Goal: Information Seeking & Learning: Find specific fact

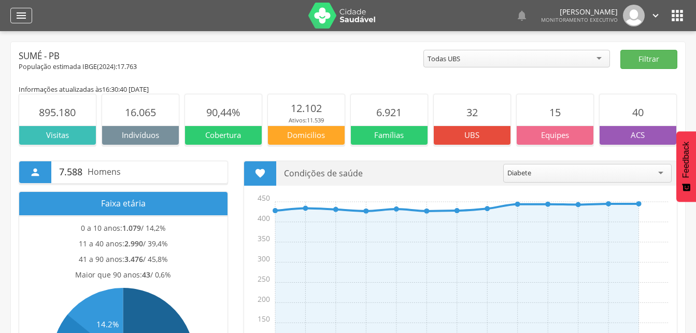
click at [27, 11] on icon "" at bounding box center [21, 15] width 12 height 12
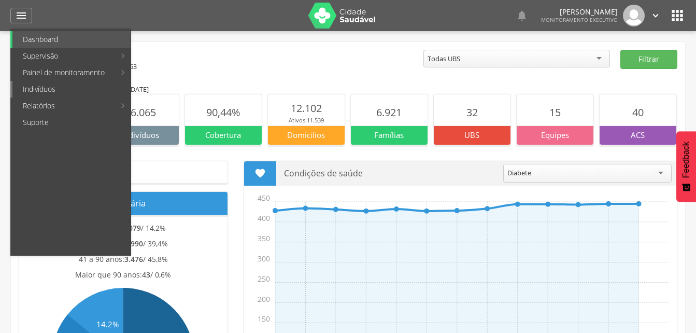
click at [40, 91] on link "Indivíduos" at bounding box center [71, 89] width 118 height 17
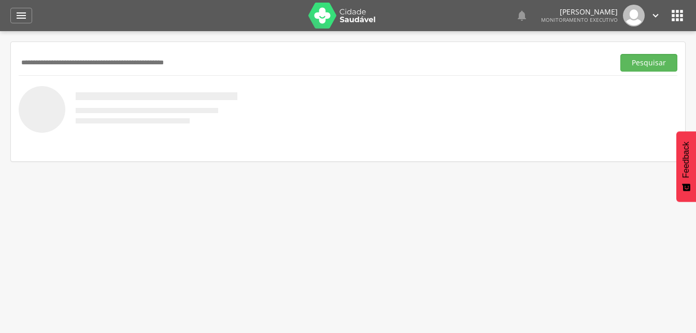
click at [29, 66] on input "text" at bounding box center [315, 63] width 592 height 18
type input "**********"
click at [643, 61] on button "Pesquisar" at bounding box center [649, 63] width 57 height 18
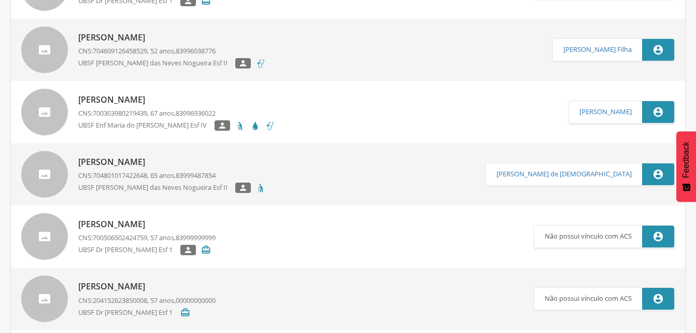
scroll to position [882, 0]
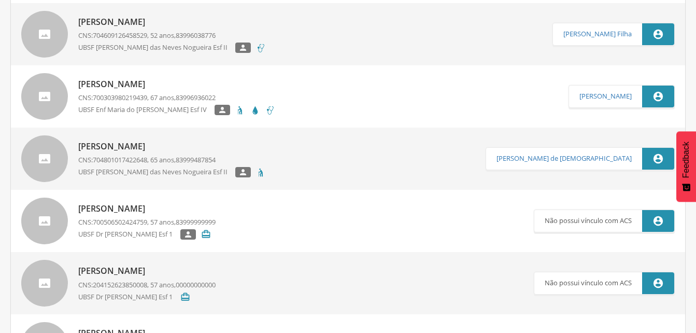
click at [158, 88] on p "[PERSON_NAME]" at bounding box center [176, 84] width 197 height 12
type input "**********"
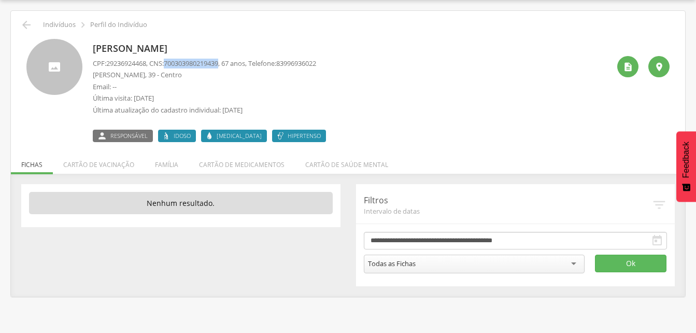
drag, startPoint x: 169, startPoint y: 64, endPoint x: 228, endPoint y: 64, distance: 59.1
click at [228, 64] on p "CPF: 29236924468 , CNS: [PHONE_NUMBER] , 67 anos, Telefone: [PHONE_NUMBER]" at bounding box center [205, 64] width 224 height 10
drag, startPoint x: 228, startPoint y: 64, endPoint x: 219, endPoint y: 63, distance: 9.3
copy p "700303980219439"
click at [28, 24] on icon "" at bounding box center [26, 25] width 12 height 12
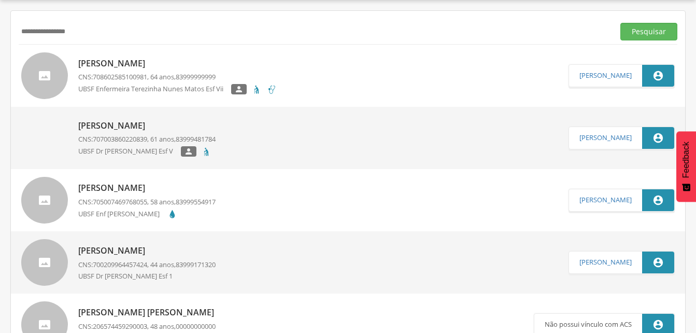
click at [87, 31] on input "**********" at bounding box center [315, 32] width 592 height 18
type input "*"
click at [632, 33] on button "Pesquisar" at bounding box center [649, 32] width 57 height 18
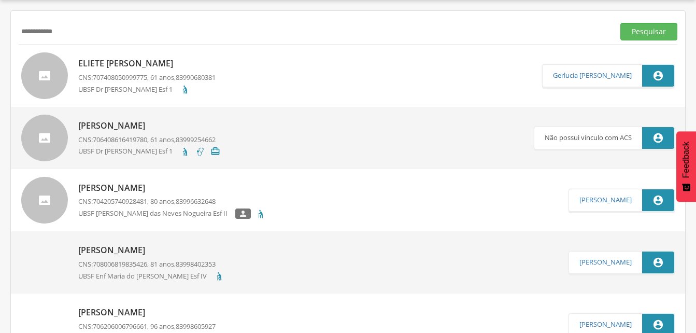
click at [151, 187] on p "[PERSON_NAME]" at bounding box center [172, 188] width 188 height 12
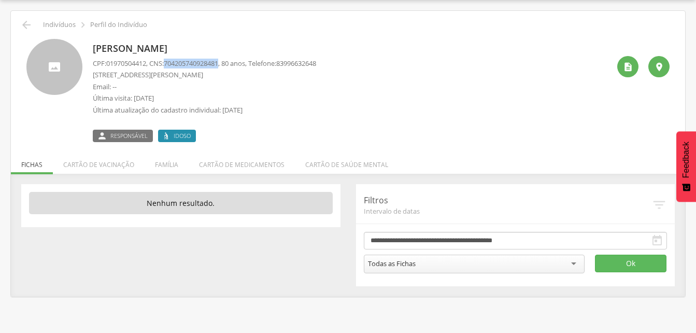
drag, startPoint x: 169, startPoint y: 61, endPoint x: 228, endPoint y: 61, distance: 58.6
click at [228, 61] on p "CPF: 01970504412 , CNS: [PHONE_NUMBER] , 80 anos, Telefone: [PHONE_NUMBER]" at bounding box center [205, 64] width 224 height 10
drag, startPoint x: 228, startPoint y: 61, endPoint x: 218, endPoint y: 62, distance: 9.3
copy p "704205740928481"
click at [168, 165] on li "Família" at bounding box center [167, 162] width 44 height 24
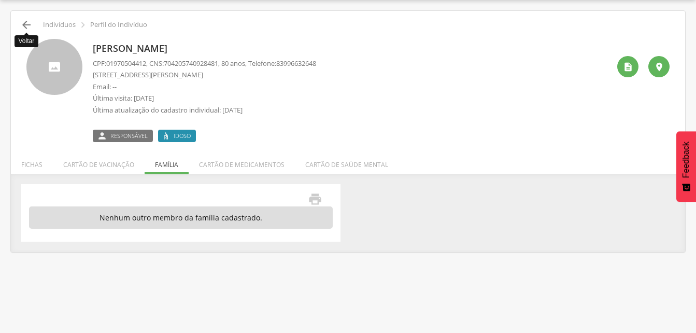
click at [29, 26] on icon "" at bounding box center [26, 25] width 12 height 12
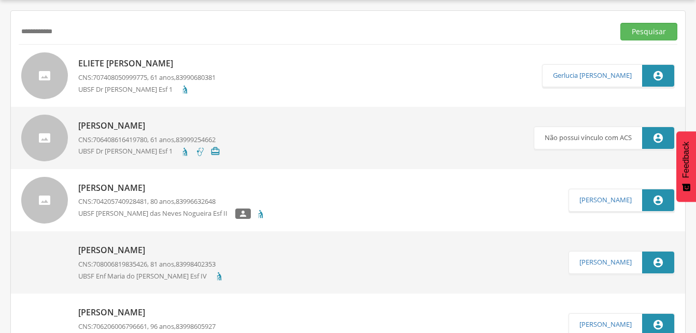
click at [70, 34] on input "**********" at bounding box center [315, 32] width 592 height 18
type input "*"
click at [634, 35] on button "Pesquisar" at bounding box center [649, 32] width 57 height 18
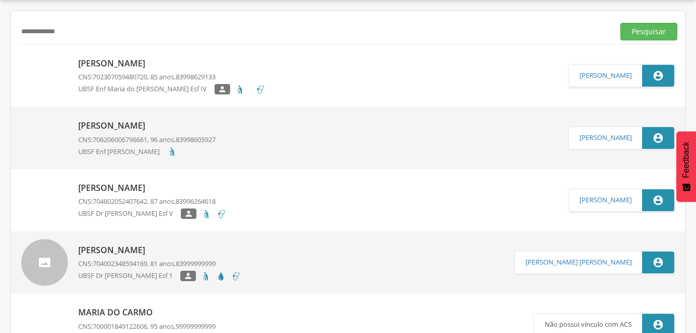
click at [156, 65] on p "[PERSON_NAME]" at bounding box center [171, 64] width 187 height 12
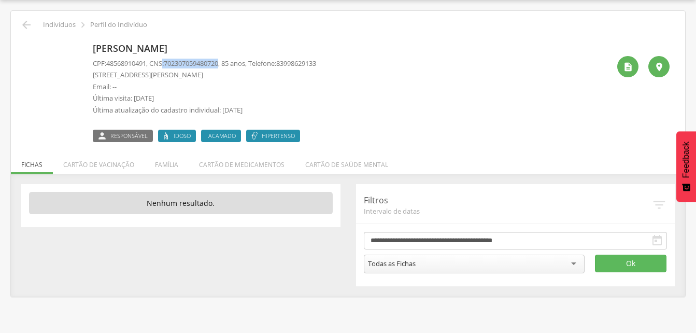
drag, startPoint x: 168, startPoint y: 62, endPoint x: 227, endPoint y: 64, distance: 59.7
click at [227, 64] on p "CPF: 48568910491 , CNS: [PHONE_NUMBER] , 85 anos, Telefone: [PHONE_NUMBER]" at bounding box center [205, 64] width 224 height 10
drag, startPoint x: 227, startPoint y: 64, endPoint x: 215, endPoint y: 65, distance: 12.0
copy p ": 702307059480720"
drag, startPoint x: 191, startPoint y: 68, endPoint x: 30, endPoint y: 143, distance: 177.7
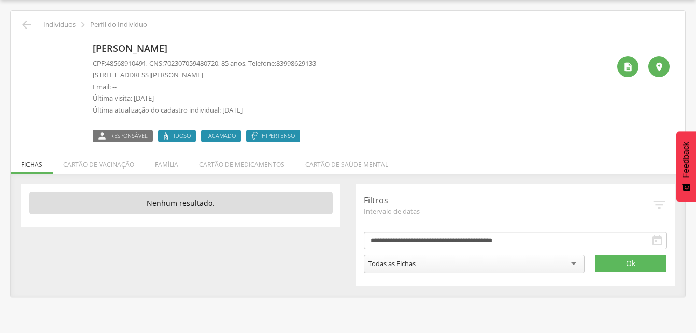
click at [30, 145] on div " Indivíduos  Perfil do Indivíduo [PERSON_NAME] CPF: 48568910491 , CNS: [PHONE…" at bounding box center [348, 154] width 675 height 286
drag, startPoint x: 168, startPoint y: 59, endPoint x: 229, endPoint y: 62, distance: 61.3
click at [229, 62] on p "CPF: 48568910491 , CNS: [PHONE_NUMBER] , 85 anos, Telefone: [PHONE_NUMBER]" at bounding box center [205, 64] width 224 height 10
drag, startPoint x: 229, startPoint y: 62, endPoint x: 202, endPoint y: 67, distance: 27.5
copy p ": 702307059480720"
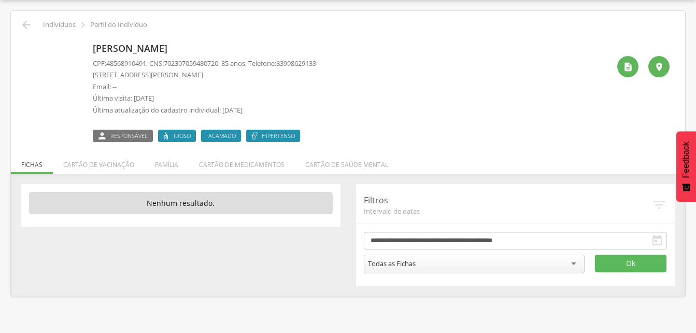
click at [24, 31] on div "[PERSON_NAME] CPF: 48568910491 , CNS: [PHONE_NUMBER] , 85 anos, Telefone: 83998…" at bounding box center [348, 86] width 659 height 111
click at [24, 30] on icon "" at bounding box center [26, 25] width 12 height 12
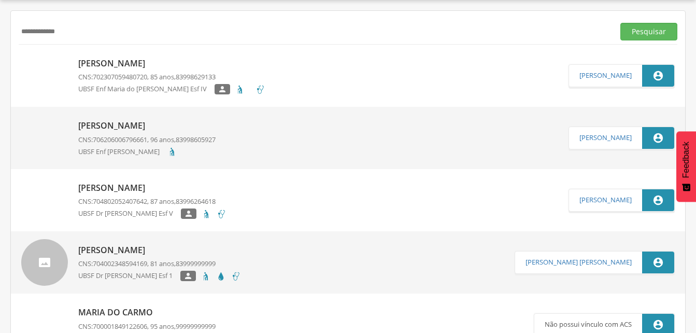
click at [73, 37] on input "**********" at bounding box center [315, 32] width 592 height 18
type input "*"
click at [657, 32] on button "Pesquisar" at bounding box center [649, 32] width 57 height 18
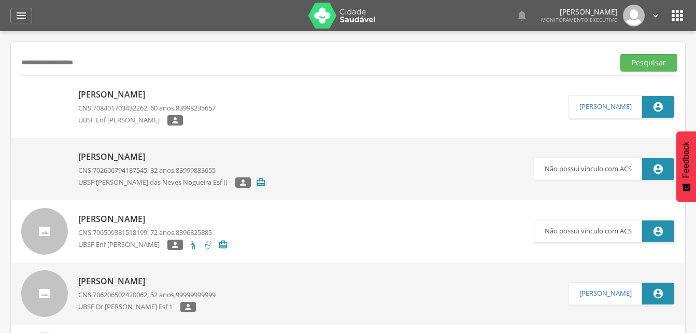
click at [48, 61] on input "**********" at bounding box center [315, 63] width 592 height 18
click at [653, 60] on button "Pesquisar" at bounding box center [649, 63] width 57 height 18
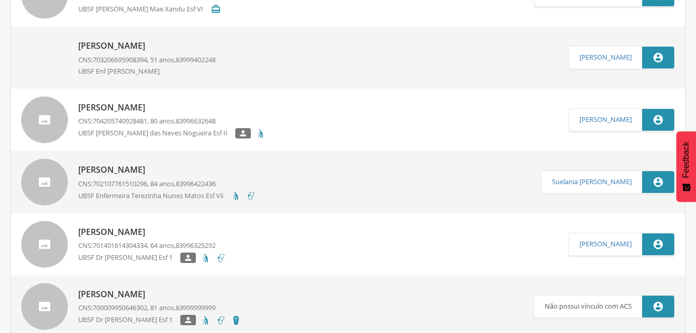
scroll to position [985, 0]
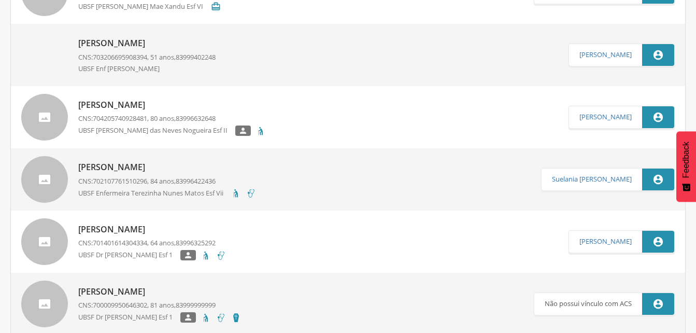
click at [152, 105] on p "[PERSON_NAME]" at bounding box center [172, 105] width 188 height 12
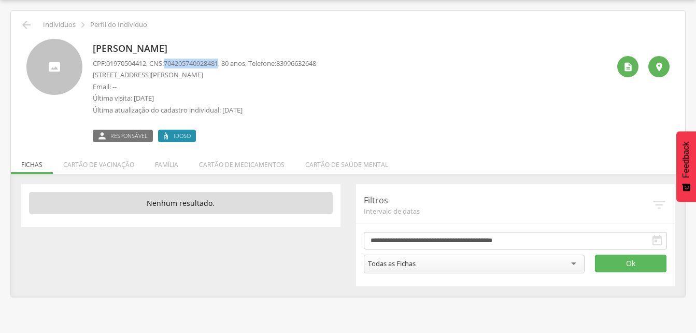
drag, startPoint x: 169, startPoint y: 62, endPoint x: 228, endPoint y: 65, distance: 59.2
click at [228, 65] on p "CPF: 01970504412 , CNS: [PHONE_NUMBER] , 80 anos, Telefone: [PHONE_NUMBER]" at bounding box center [205, 64] width 224 height 10
drag, startPoint x: 228, startPoint y: 65, endPoint x: 216, endPoint y: 66, distance: 11.5
copy p "704205740928481"
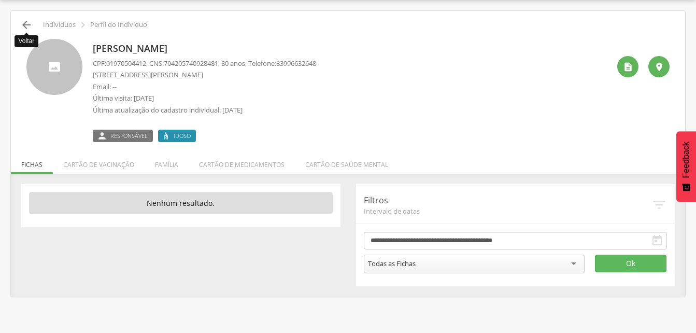
click at [28, 25] on icon "" at bounding box center [26, 25] width 12 height 12
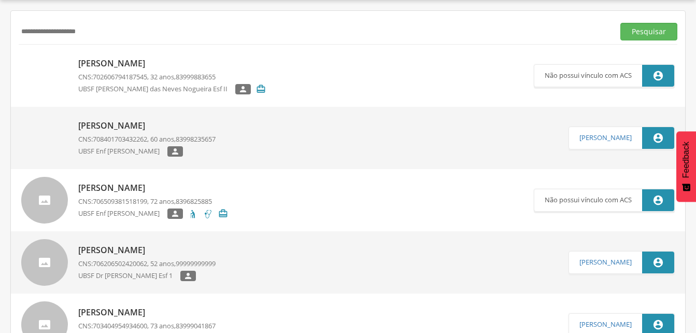
click at [104, 36] on input "**********" at bounding box center [315, 32] width 592 height 18
type input "*"
click at [644, 34] on button "Pesquisar" at bounding box center [649, 32] width 57 height 18
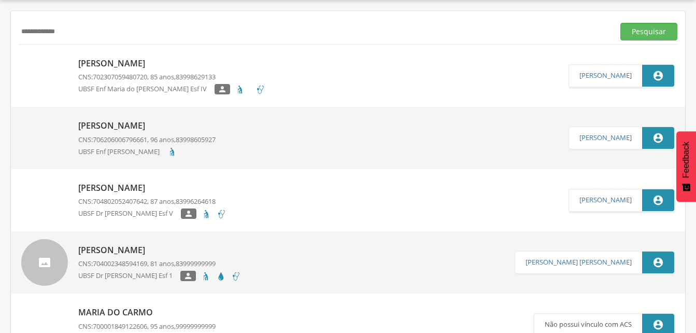
click at [162, 63] on p "[PERSON_NAME]" at bounding box center [171, 64] width 187 height 12
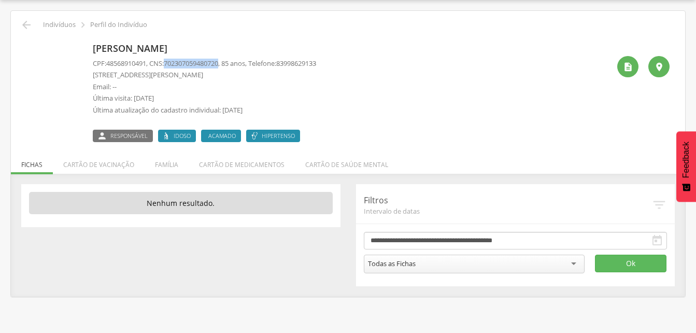
drag, startPoint x: 168, startPoint y: 61, endPoint x: 228, endPoint y: 64, distance: 60.2
click at [228, 64] on p "CPF: 48568910491 , CNS: [PHONE_NUMBER] , 85 anos, Telefone: [PHONE_NUMBER]" at bounding box center [205, 64] width 224 height 10
copy p "702307059480720"
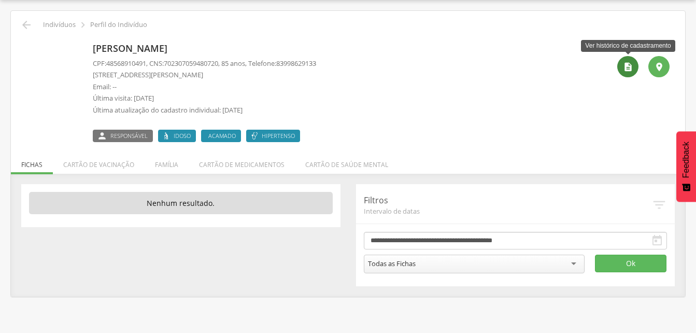
click at [627, 62] on icon "" at bounding box center [628, 67] width 10 height 10
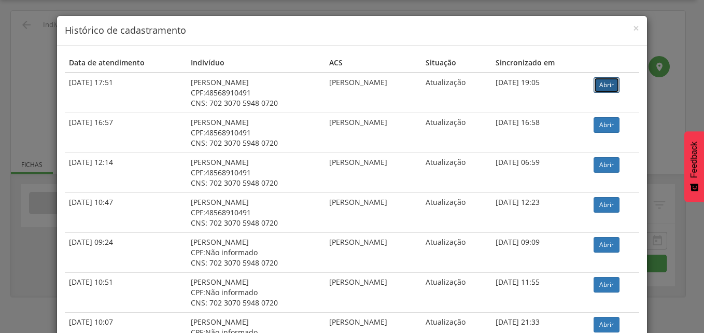
click at [614, 86] on link "Abrir" at bounding box center [607, 85] width 26 height 16
click at [635, 30] on span "×" at bounding box center [636, 28] width 6 height 15
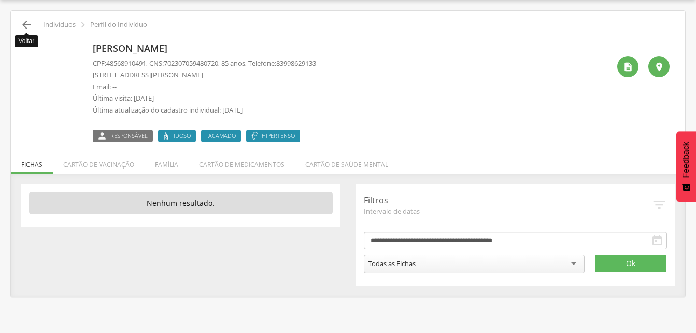
click at [25, 28] on icon "" at bounding box center [26, 25] width 12 height 12
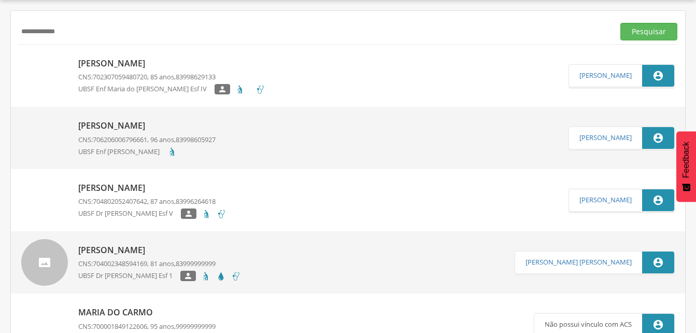
click at [65, 32] on input "**********" at bounding box center [315, 32] width 592 height 18
type input "*"
click at [628, 32] on button "Pesquisar" at bounding box center [649, 32] width 57 height 18
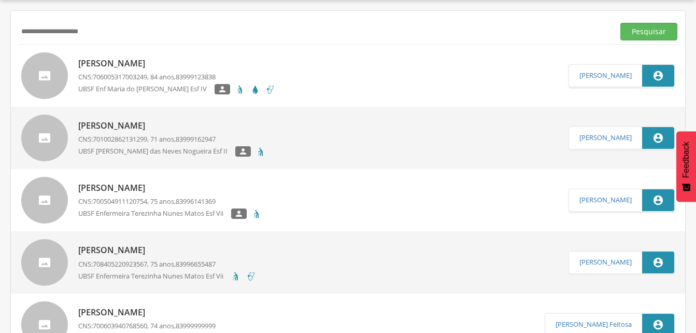
click at [136, 65] on p "[PERSON_NAME]" at bounding box center [176, 64] width 197 height 12
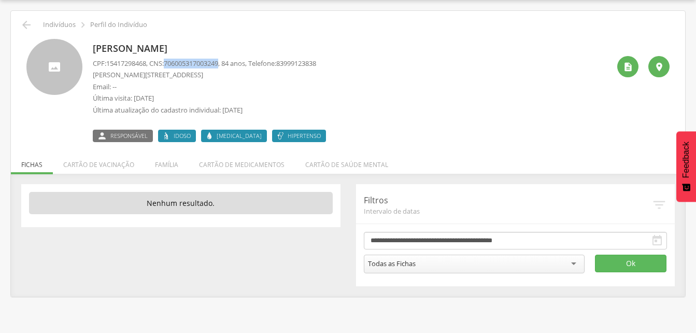
drag, startPoint x: 169, startPoint y: 61, endPoint x: 227, endPoint y: 61, distance: 58.1
click at [227, 61] on p "CPF: 15417298468 , CNS: [PHONE_NUMBER] , 84 anos, Telefone: [PHONE_NUMBER]" at bounding box center [205, 64] width 224 height 10
drag, startPoint x: 227, startPoint y: 61, endPoint x: 217, endPoint y: 64, distance: 10.3
copy p "706005317003249"
click at [29, 22] on icon "" at bounding box center [26, 25] width 12 height 12
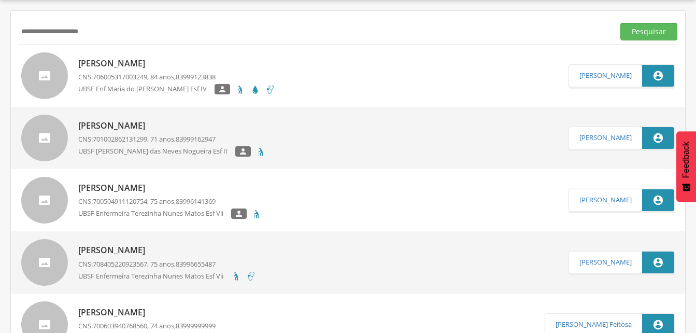
click at [128, 36] on input "**********" at bounding box center [315, 32] width 592 height 18
click at [38, 30] on input "**********" at bounding box center [315, 32] width 592 height 18
click at [664, 33] on button "Pesquisar" at bounding box center [649, 32] width 57 height 18
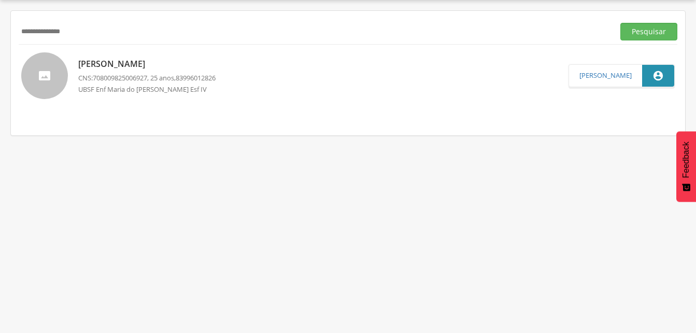
click at [103, 57] on div "[PERSON_NAME] CNS: 708009825006927 , 25 anos, 83996012826 UBSF Enf [PERSON_NAME…" at bounding box center [146, 75] width 137 height 41
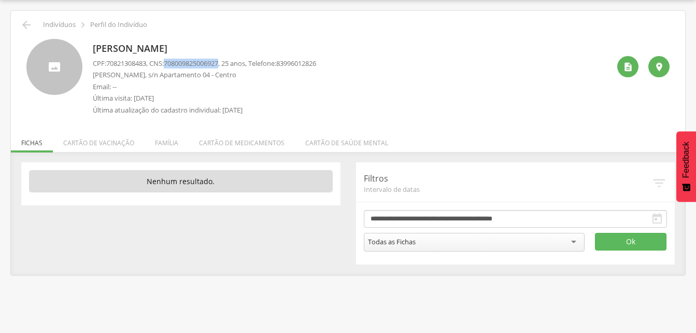
drag, startPoint x: 169, startPoint y: 61, endPoint x: 227, endPoint y: 63, distance: 58.7
click at [227, 63] on p "CPF: 70821308483 , CNS: [PHONE_NUMBER] , 25 anos, Telefone: [PHONE_NUMBER]" at bounding box center [205, 64] width 224 height 10
drag, startPoint x: 227, startPoint y: 63, endPoint x: 211, endPoint y: 63, distance: 16.6
copy p "708009825006927"
click at [27, 25] on icon "" at bounding box center [26, 25] width 12 height 12
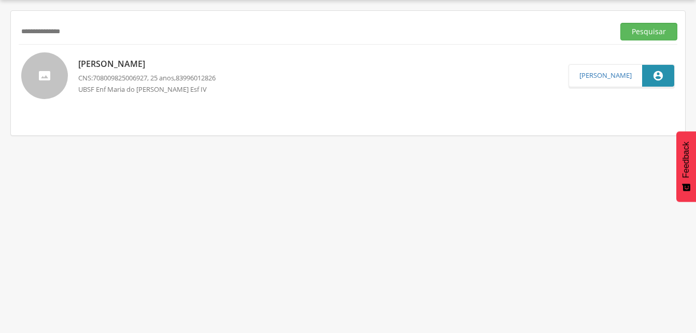
click at [87, 37] on input "**********" at bounding box center [315, 32] width 592 height 18
type input "*"
click at [640, 32] on button "Pesquisar" at bounding box center [649, 32] width 57 height 18
click at [121, 66] on p "Valdeci [PERSON_NAME]" at bounding box center [146, 64] width 137 height 12
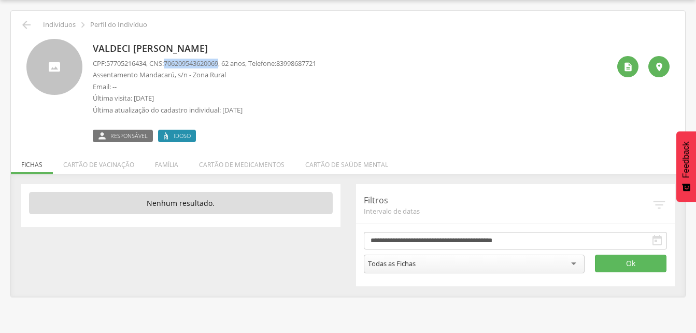
drag, startPoint x: 171, startPoint y: 60, endPoint x: 228, endPoint y: 61, distance: 57.0
click at [218, 61] on span "706209543620069" at bounding box center [191, 63] width 54 height 9
drag, startPoint x: 228, startPoint y: 61, endPoint x: 219, endPoint y: 62, distance: 8.9
copy span "706209543620069"
click at [29, 24] on icon "" at bounding box center [26, 25] width 12 height 12
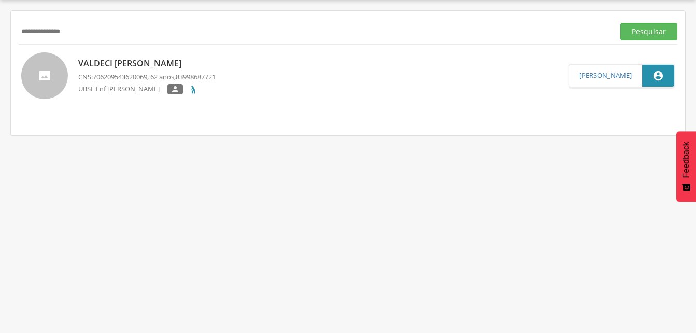
click at [94, 33] on input "**********" at bounding box center [315, 32] width 592 height 18
type input "*"
click at [630, 34] on button "Pesquisar" at bounding box center [649, 32] width 57 height 18
click at [113, 63] on p "[PERSON_NAME]" at bounding box center [146, 64] width 137 height 12
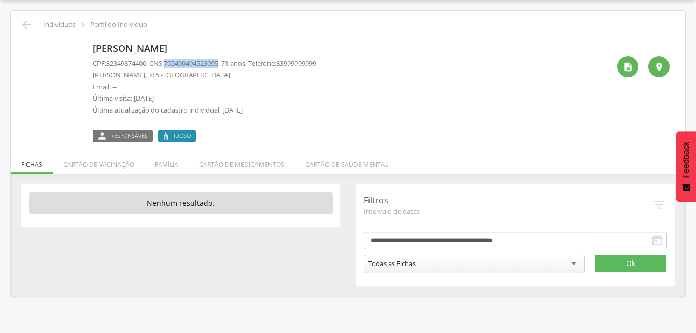
drag, startPoint x: 169, startPoint y: 61, endPoint x: 227, endPoint y: 63, distance: 58.1
click at [227, 63] on p "CPF: 32349874400 , CNS: [PHONE_NUMBER] , 71 anos, Telefone: [PHONE_NUMBER]" at bounding box center [205, 64] width 224 height 10
click at [23, 25] on icon "" at bounding box center [26, 25] width 12 height 12
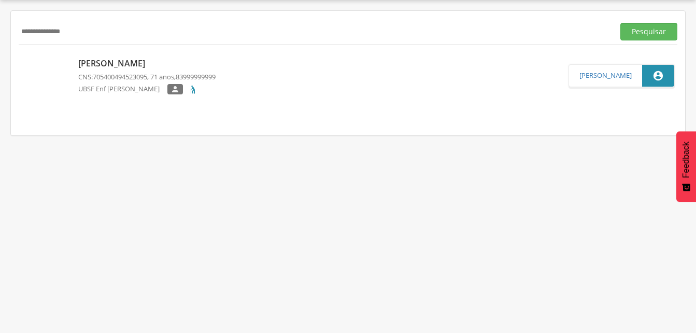
click at [84, 31] on input "**********" at bounding box center [315, 32] width 592 height 18
click at [45, 31] on input "**********" at bounding box center [315, 32] width 592 height 18
click at [652, 35] on button "Pesquisar" at bounding box center [649, 32] width 57 height 18
click at [157, 67] on p "[PERSON_NAME]" at bounding box center [146, 64] width 137 height 12
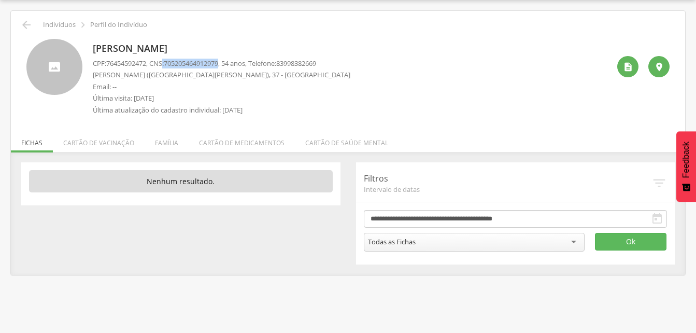
drag, startPoint x: 168, startPoint y: 62, endPoint x: 227, endPoint y: 64, distance: 59.2
click at [227, 64] on p "CPF: 76454592472 , CNS: [PHONE_NUMBER] , 54 anos, Telefone: [PHONE_NUMBER]" at bounding box center [222, 64] width 258 height 10
drag, startPoint x: 227, startPoint y: 64, endPoint x: 217, endPoint y: 63, distance: 9.5
click at [162, 141] on li "Família" at bounding box center [167, 140] width 44 height 24
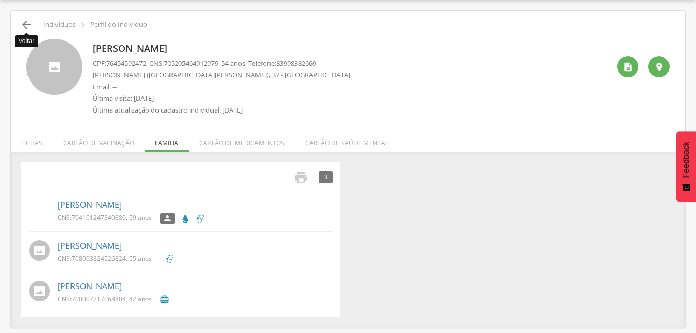
click at [29, 23] on icon "" at bounding box center [26, 25] width 12 height 12
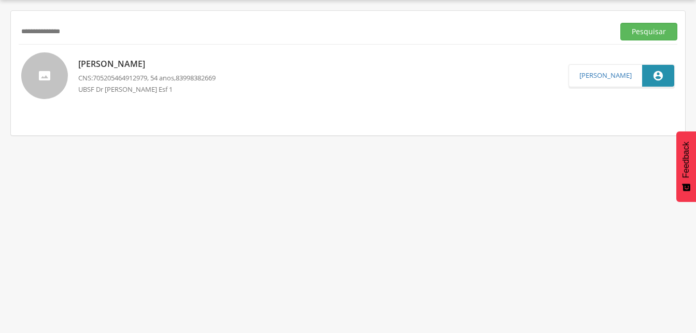
click at [79, 31] on input "**********" at bounding box center [315, 32] width 592 height 18
type input "*"
click at [74, 27] on input "text" at bounding box center [315, 32] width 592 height 18
click at [645, 32] on button "Pesquisar" at bounding box center [649, 32] width 57 height 18
click at [121, 61] on p "[PERSON_NAME]" at bounding box center [176, 64] width 197 height 12
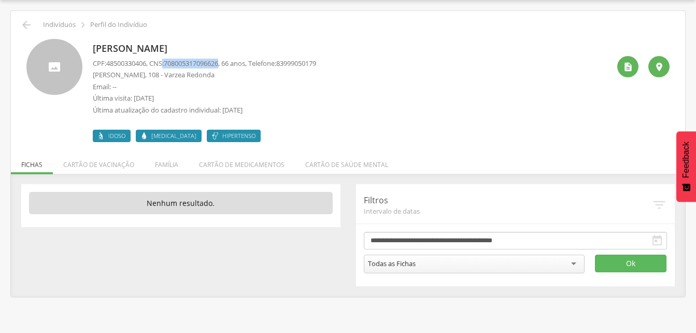
drag, startPoint x: 167, startPoint y: 63, endPoint x: 227, endPoint y: 62, distance: 60.2
click at [227, 62] on p "CPF: 48500330406 , CNS: [PHONE_NUMBER] , 66 anos, Telefone: [PHONE_NUMBER]" at bounding box center [205, 64] width 224 height 10
click at [29, 26] on icon "" at bounding box center [26, 25] width 12 height 12
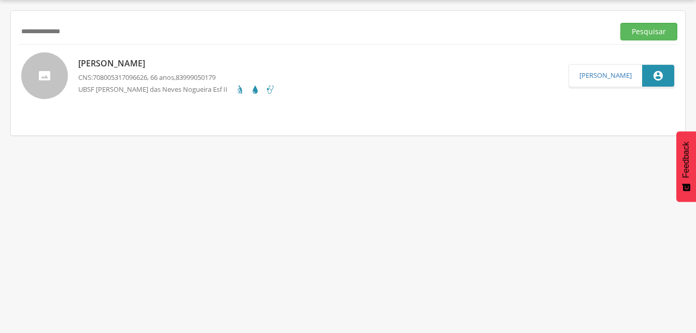
click at [87, 32] on input "**********" at bounding box center [315, 32] width 592 height 18
click at [48, 30] on input "**********" at bounding box center [315, 32] width 592 height 18
click at [645, 35] on button "Pesquisar" at bounding box center [649, 32] width 57 height 18
click at [106, 68] on p "[PERSON_NAME]" at bounding box center [146, 64] width 137 height 12
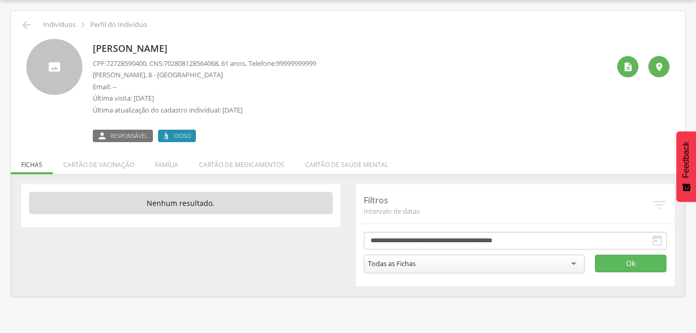
click at [170, 63] on span "702808128564068" at bounding box center [191, 63] width 54 height 9
drag, startPoint x: 171, startPoint y: 61, endPoint x: 228, endPoint y: 61, distance: 57.6
click at [228, 61] on p "CPF: 72728590400 , CNS: [PHONE_NUMBER] , 61 anos, Telefone: [PHONE_NUMBER]" at bounding box center [205, 64] width 224 height 10
drag, startPoint x: 228, startPoint y: 61, endPoint x: 218, endPoint y: 61, distance: 9.9
click at [264, 93] on p "Última visita: [DATE]" at bounding box center [205, 98] width 224 height 10
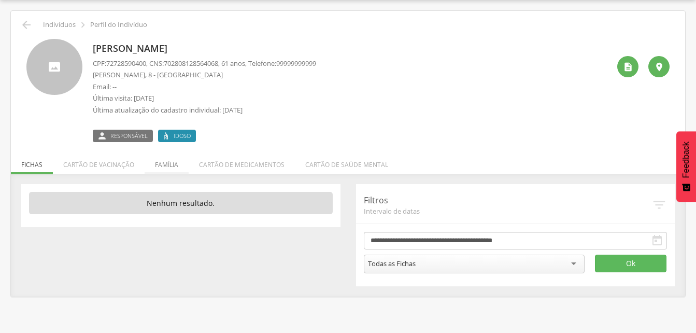
click at [161, 167] on li "Família" at bounding box center [167, 162] width 44 height 24
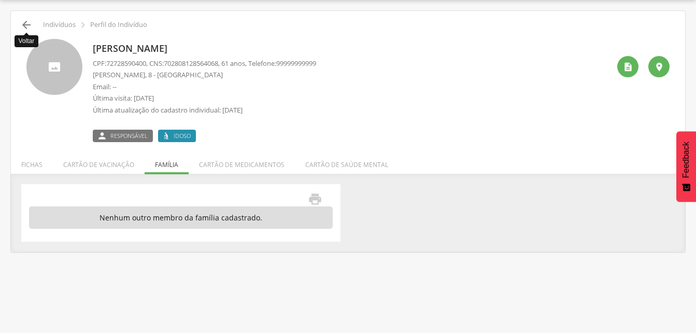
click at [23, 25] on icon "" at bounding box center [26, 25] width 12 height 12
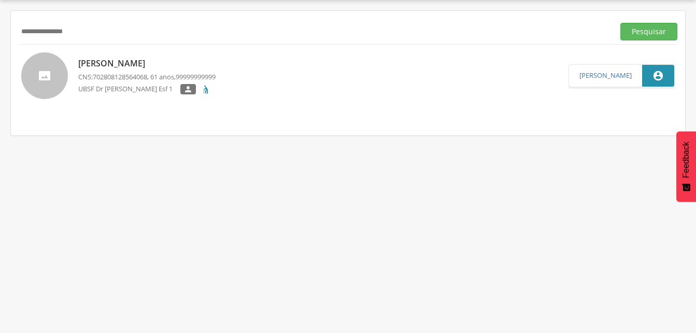
click at [92, 33] on input "**********" at bounding box center [315, 32] width 592 height 18
type input "*"
click at [51, 30] on input "text" at bounding box center [315, 32] width 592 height 18
click at [53, 32] on input "text" at bounding box center [315, 32] width 592 height 18
click at [52, 32] on input "text" at bounding box center [315, 32] width 592 height 18
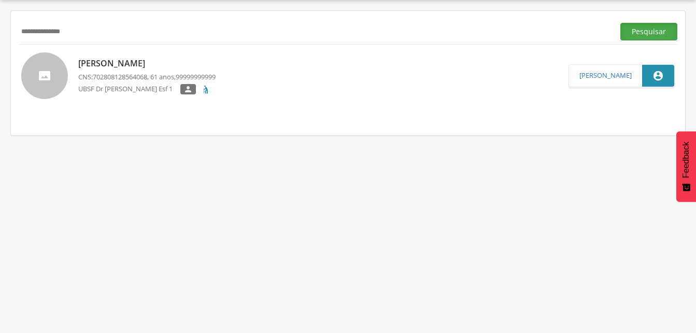
click at [638, 33] on button "Pesquisar" at bounding box center [649, 32] width 57 height 18
click at [180, 63] on p "[PERSON_NAME]" at bounding box center [162, 64] width 169 height 12
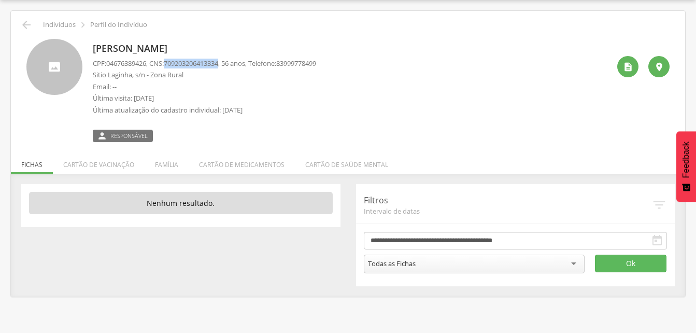
drag, startPoint x: 170, startPoint y: 61, endPoint x: 227, endPoint y: 63, distance: 57.1
click at [218, 63] on span "709203206413334" at bounding box center [191, 63] width 54 height 9
drag, startPoint x: 227, startPoint y: 63, endPoint x: 222, endPoint y: 64, distance: 5.3
click at [165, 165] on li "Família" at bounding box center [167, 162] width 44 height 24
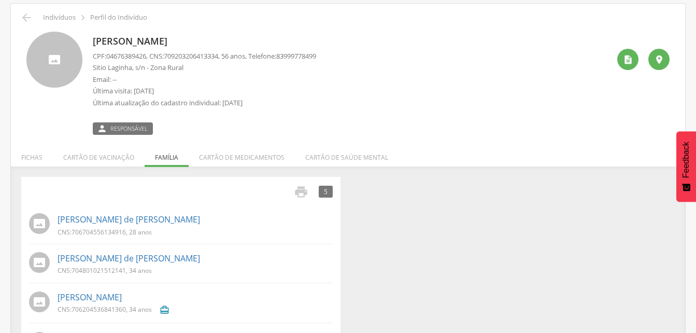
scroll to position [123, 0]
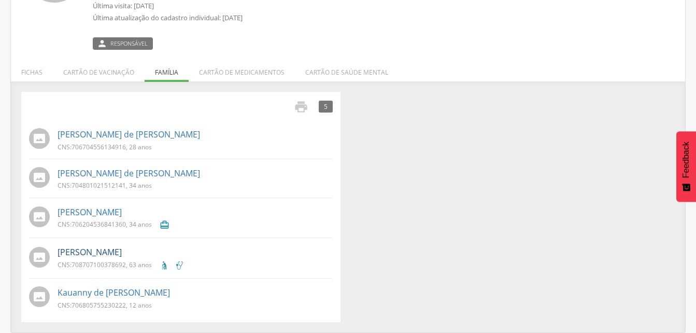
click at [117, 254] on link "[PERSON_NAME]" at bounding box center [90, 252] width 64 height 12
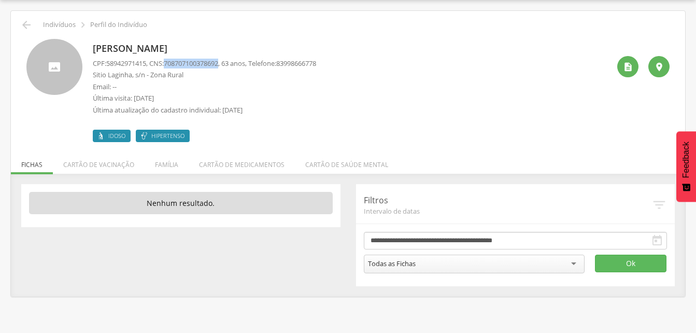
drag, startPoint x: 169, startPoint y: 62, endPoint x: 228, endPoint y: 65, distance: 59.2
click at [228, 65] on p "CPF: 58942971415 , CNS: [PHONE_NUMBER] , 63 anos, Telefone: [PHONE_NUMBER]" at bounding box center [205, 64] width 224 height 10
drag, startPoint x: 228, startPoint y: 65, endPoint x: 218, endPoint y: 64, distance: 10.5
click at [25, 27] on icon "" at bounding box center [26, 25] width 12 height 12
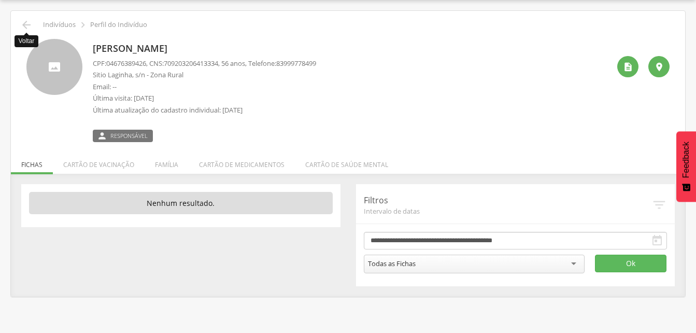
click at [29, 24] on icon "" at bounding box center [26, 25] width 12 height 12
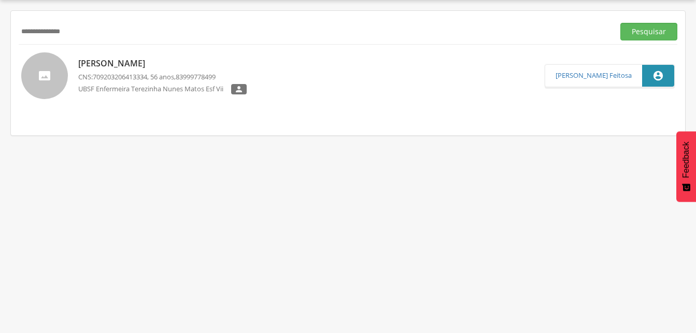
click at [86, 33] on input "**********" at bounding box center [315, 32] width 592 height 18
type input "*"
drag, startPoint x: 633, startPoint y: 29, endPoint x: 602, endPoint y: 33, distance: 31.3
click at [633, 29] on button "Pesquisar" at bounding box center [649, 32] width 57 height 18
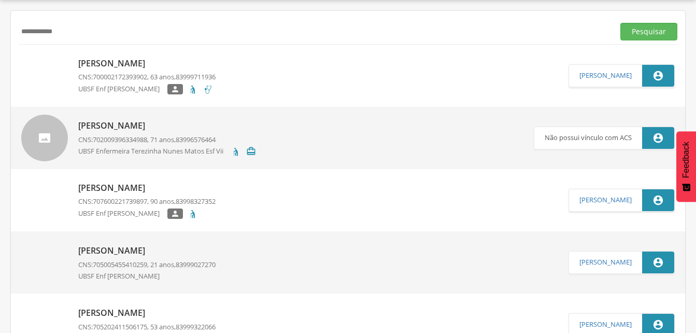
click at [65, 34] on input "**********" at bounding box center [315, 32] width 592 height 18
type input "*"
click at [50, 30] on input "**********" at bounding box center [315, 32] width 592 height 18
click at [639, 34] on button "Pesquisar" at bounding box center [649, 32] width 57 height 18
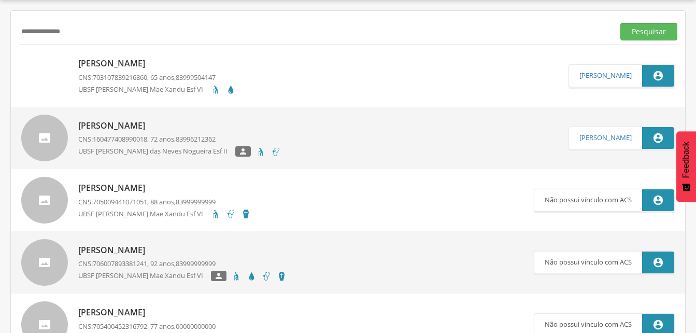
click at [115, 60] on p "[PERSON_NAME]" at bounding box center [157, 64] width 158 height 12
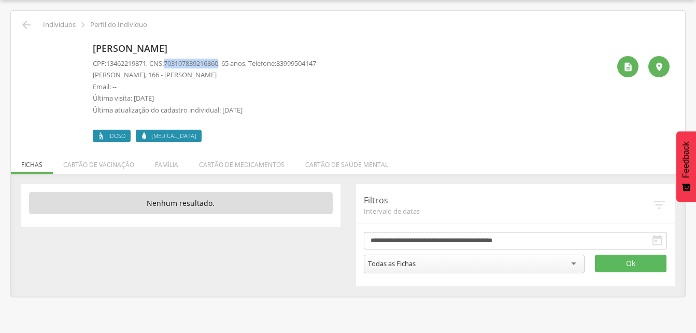
drag, startPoint x: 170, startPoint y: 62, endPoint x: 228, endPoint y: 66, distance: 58.7
click at [228, 66] on p "CPF: 13462219871 , CNS: [PHONE_NUMBER] , 65 anos, Telefone: [PHONE_NUMBER]" at bounding box center [205, 64] width 224 height 10
drag, startPoint x: 228, startPoint y: 66, endPoint x: 215, endPoint y: 64, distance: 13.6
click at [166, 165] on li "Família" at bounding box center [167, 162] width 44 height 24
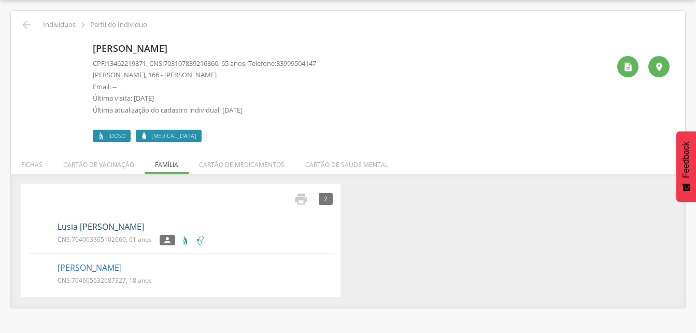
click at [103, 228] on link "Lusia [PERSON_NAME]" at bounding box center [101, 227] width 87 height 12
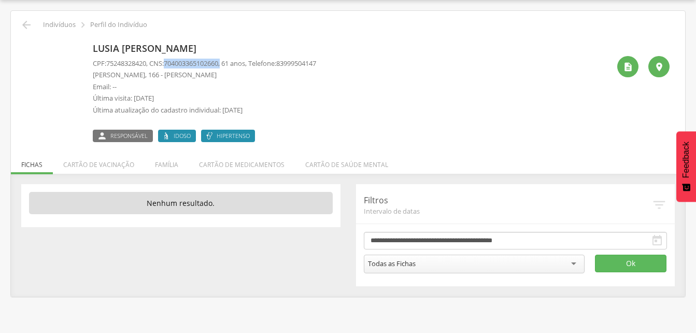
drag, startPoint x: 169, startPoint y: 60, endPoint x: 229, endPoint y: 64, distance: 60.8
click at [229, 64] on p "CPF: 75248328420 , CNS: [PHONE_NUMBER] , 61 anos, Telefone: [PHONE_NUMBER]" at bounding box center [205, 64] width 224 height 10
drag, startPoint x: 229, startPoint y: 64, endPoint x: 203, endPoint y: 64, distance: 25.9
click at [27, 21] on icon "" at bounding box center [26, 25] width 12 height 12
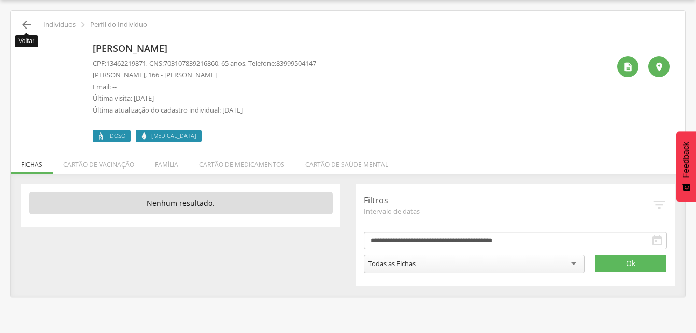
click at [32, 23] on icon "" at bounding box center [26, 25] width 12 height 12
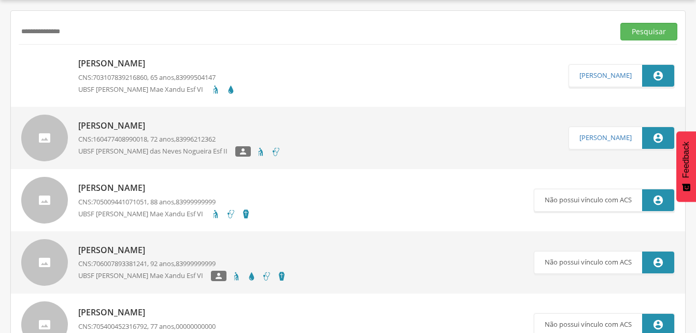
click at [90, 30] on input "**********" at bounding box center [315, 32] width 592 height 18
click at [69, 32] on input "**********" at bounding box center [315, 32] width 592 height 18
drag, startPoint x: 651, startPoint y: 29, endPoint x: 469, endPoint y: 51, distance: 183.4
click at [649, 30] on button "Pesquisar" at bounding box center [649, 32] width 57 height 18
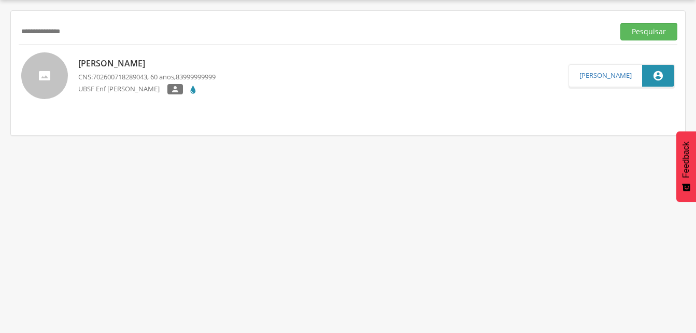
click at [173, 67] on p "[PERSON_NAME]" at bounding box center [146, 64] width 137 height 12
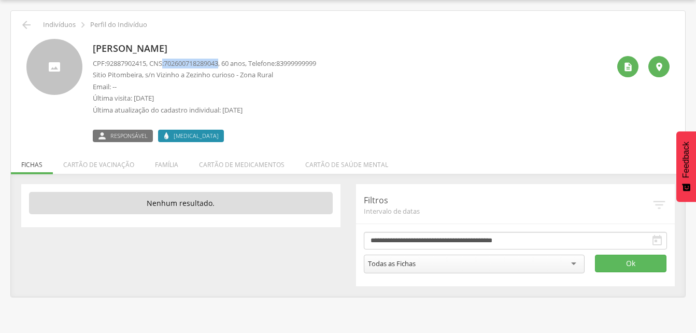
drag, startPoint x: 166, startPoint y: 61, endPoint x: 227, endPoint y: 64, distance: 60.2
click at [227, 64] on p "CPF: 92887902415 , CNS: [PHONE_NUMBER] , 60 anos, Telefone: [PHONE_NUMBER]" at bounding box center [205, 64] width 224 height 10
drag, startPoint x: 227, startPoint y: 64, endPoint x: 207, endPoint y: 63, distance: 19.8
click at [159, 163] on li "Família" at bounding box center [167, 162] width 44 height 24
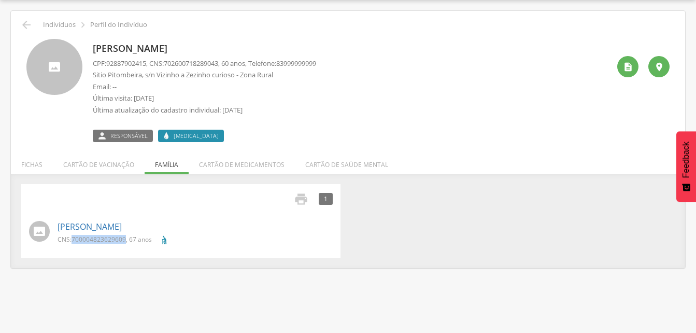
drag, startPoint x: 71, startPoint y: 237, endPoint x: 125, endPoint y: 239, distance: 54.0
click at [125, 239] on p "CNS: 700004823629609 , 67 anos" at bounding box center [105, 239] width 94 height 9
drag, startPoint x: 125, startPoint y: 239, endPoint x: 111, endPoint y: 239, distance: 14.0
click at [25, 28] on icon "" at bounding box center [26, 25] width 12 height 12
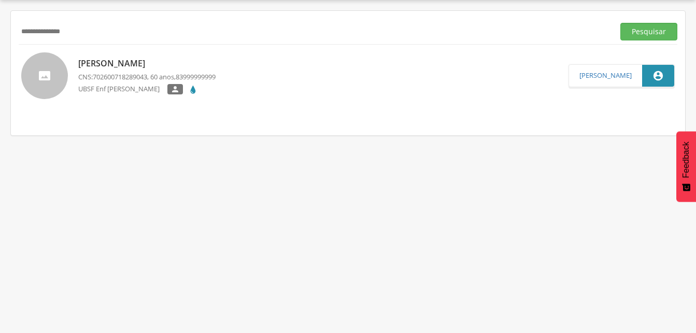
click at [89, 36] on input "**********" at bounding box center [315, 32] width 592 height 18
click at [57, 33] on input "**********" at bounding box center [315, 32] width 592 height 18
drag, startPoint x: 645, startPoint y: 33, endPoint x: 466, endPoint y: 53, distance: 180.0
click at [645, 33] on button "Pesquisar" at bounding box center [649, 32] width 57 height 18
click at [107, 70] on div "[PERSON_NAME] dos Santos CNS: 700004003573700 , 44 anos, 83996133753 [GEOGRAPHI…" at bounding box center [172, 75] width 188 height 43
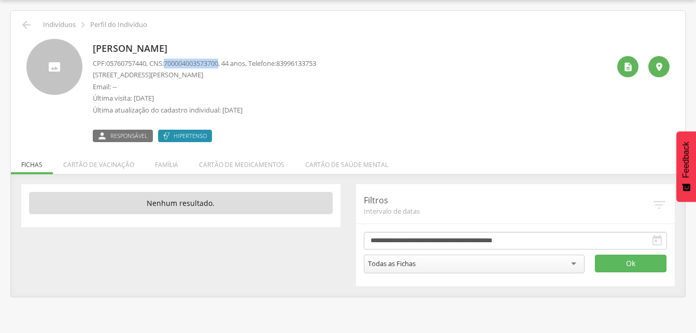
drag, startPoint x: 169, startPoint y: 63, endPoint x: 227, endPoint y: 62, distance: 57.6
click at [227, 62] on p "CPF: 05760757440 , CNS: [PHONE_NUMBER] , 44 anos, Telefone: [PHONE_NUMBER]" at bounding box center [205, 64] width 224 height 10
drag, startPoint x: 227, startPoint y: 62, endPoint x: 218, endPoint y: 62, distance: 8.8
click at [32, 23] on icon "" at bounding box center [26, 25] width 12 height 12
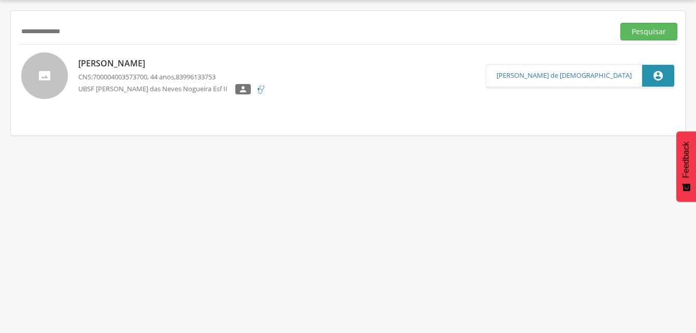
click at [92, 35] on input "**********" at bounding box center [315, 32] width 592 height 18
type input "*"
click at [54, 30] on input "text" at bounding box center [315, 32] width 592 height 18
click at [23, 34] on input "text" at bounding box center [315, 32] width 592 height 18
click at [43, 31] on input "text" at bounding box center [315, 32] width 592 height 18
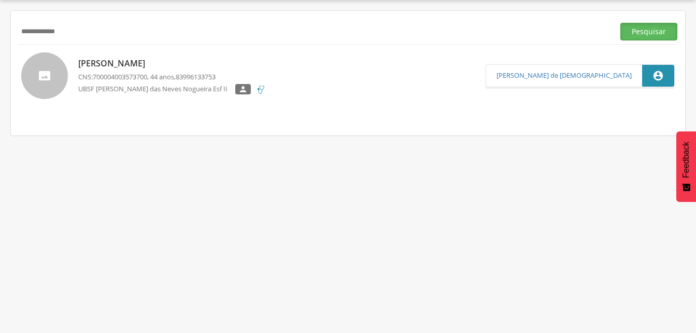
drag, startPoint x: 644, startPoint y: 34, endPoint x: 615, endPoint y: 44, distance: 30.8
click at [644, 34] on button "Pesquisar" at bounding box center [649, 32] width 57 height 18
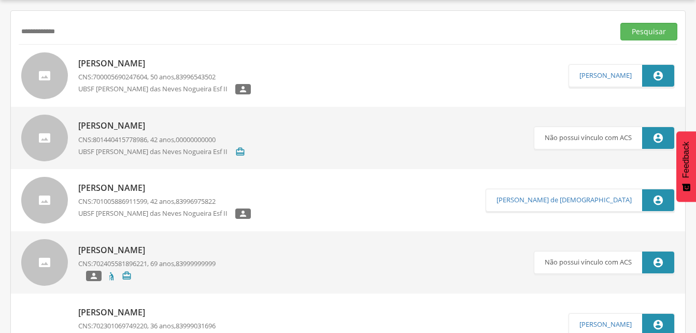
click at [107, 66] on p "[PERSON_NAME]" at bounding box center [164, 64] width 173 height 12
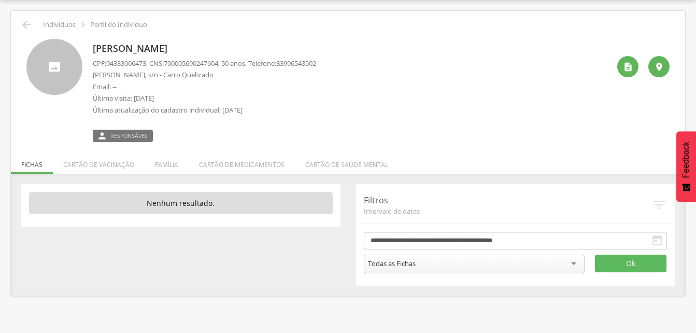
drag, startPoint x: 162, startPoint y: 162, endPoint x: 146, endPoint y: 167, distance: 16.9
click at [163, 162] on li "Família" at bounding box center [167, 162] width 44 height 24
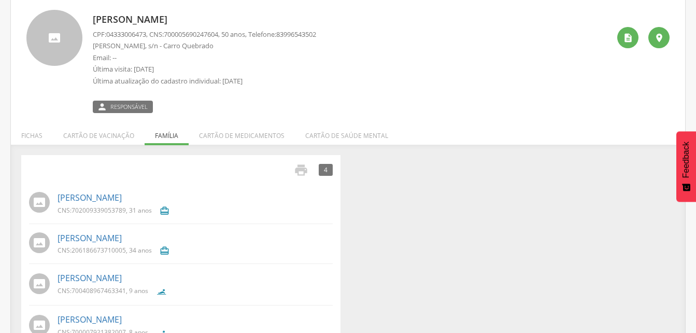
scroll to position [90, 0]
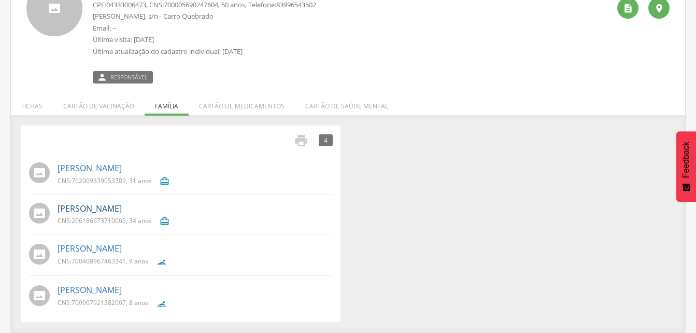
click at [103, 209] on link "[PERSON_NAME]" at bounding box center [90, 209] width 64 height 12
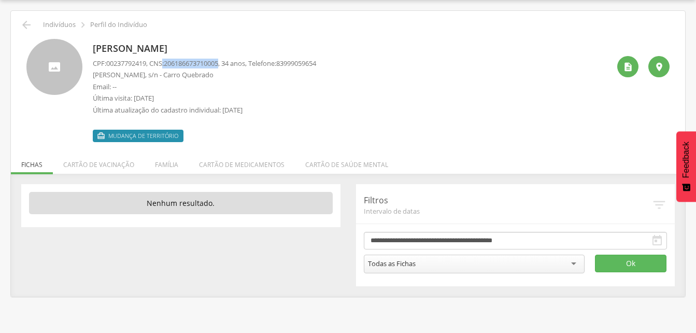
drag, startPoint x: 168, startPoint y: 61, endPoint x: 227, endPoint y: 64, distance: 59.7
click at [227, 64] on p "CPF: 00237792419 , CNS: [PHONE_NUMBER] , 34 anos, Telefone: [PHONE_NUMBER]" at bounding box center [205, 64] width 224 height 10
drag, startPoint x: 227, startPoint y: 64, endPoint x: 211, endPoint y: 65, distance: 16.6
click at [171, 165] on li "Família" at bounding box center [167, 162] width 44 height 24
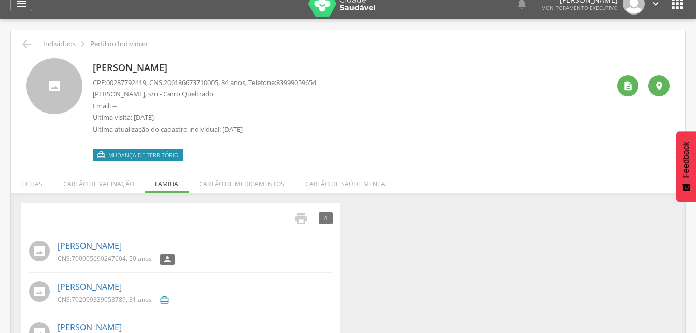
scroll to position [0, 0]
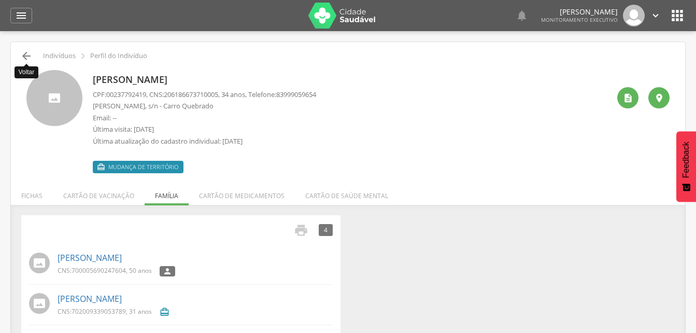
click at [21, 52] on icon "" at bounding box center [26, 56] width 12 height 12
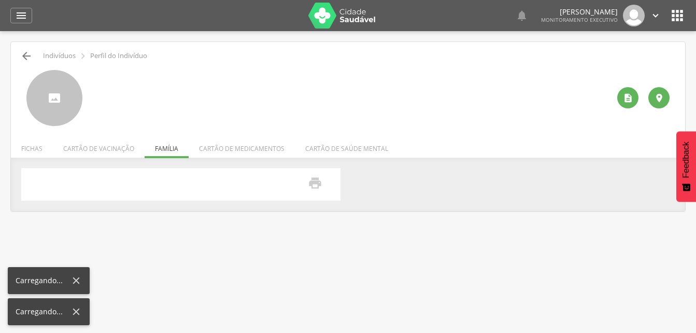
scroll to position [31, 0]
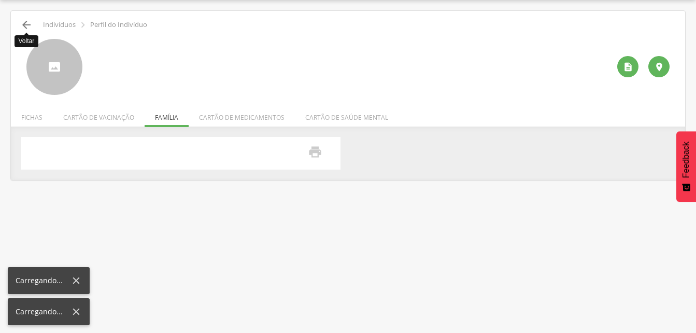
click at [29, 27] on icon "" at bounding box center [26, 25] width 12 height 12
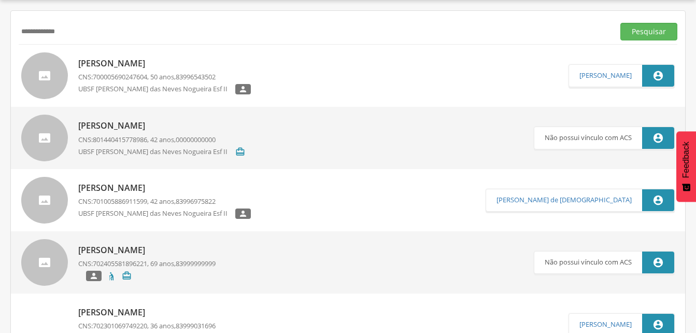
click at [80, 36] on input "**********" at bounding box center [315, 32] width 592 height 18
click at [56, 32] on input "**********" at bounding box center [315, 32] width 592 height 18
drag, startPoint x: 631, startPoint y: 29, endPoint x: 585, endPoint y: 54, distance: 52.0
click at [631, 29] on button "Pesquisar" at bounding box center [649, 32] width 57 height 18
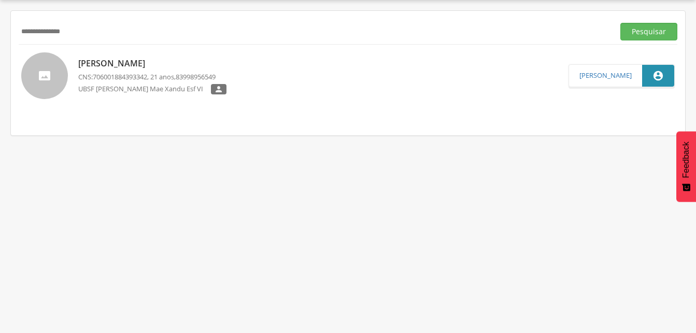
click at [151, 63] on p "[PERSON_NAME]" at bounding box center [152, 64] width 148 height 12
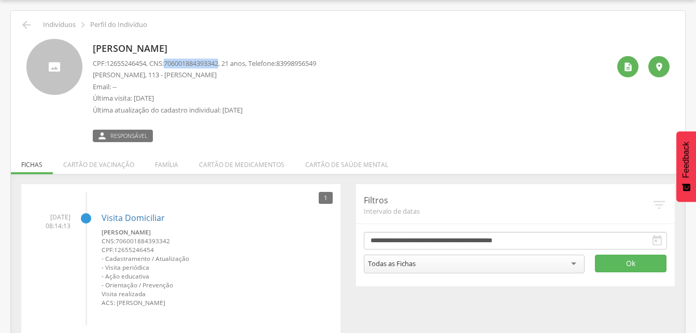
drag, startPoint x: 169, startPoint y: 62, endPoint x: 228, endPoint y: 63, distance: 59.1
click at [228, 63] on p "CPF: 12655246454 , CNS: [PHONE_NUMBER] , 21 anos, Telefone: [PHONE_NUMBER]" at bounding box center [205, 64] width 224 height 10
drag, startPoint x: 228, startPoint y: 63, endPoint x: 219, endPoint y: 63, distance: 9.3
click at [306, 85] on p "Email: --" at bounding box center [205, 87] width 224 height 10
click at [27, 23] on icon "" at bounding box center [26, 25] width 12 height 12
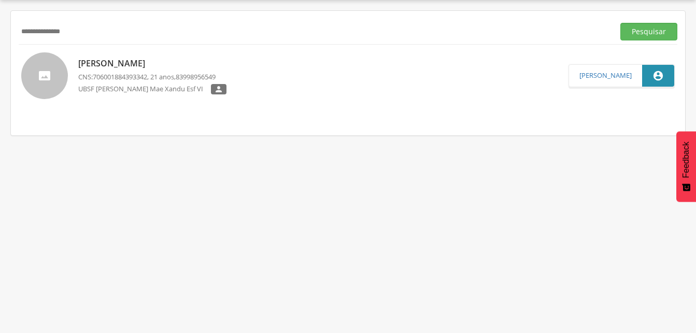
click at [138, 41] on div "**********" at bounding box center [348, 31] width 659 height 25
click at [84, 29] on input "**********" at bounding box center [315, 32] width 592 height 18
type input "*"
drag, startPoint x: 641, startPoint y: 31, endPoint x: 620, endPoint y: 46, distance: 25.9
click at [641, 31] on button "Pesquisar" at bounding box center [649, 32] width 57 height 18
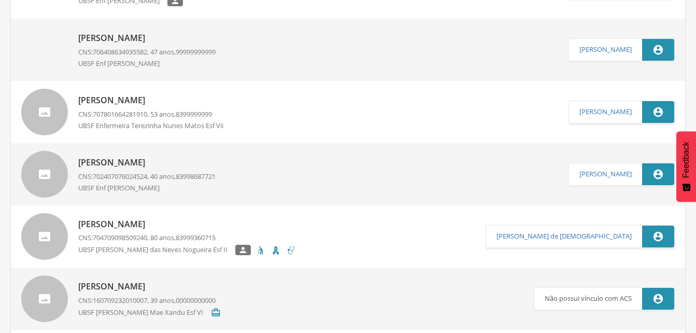
scroll to position [135, 0]
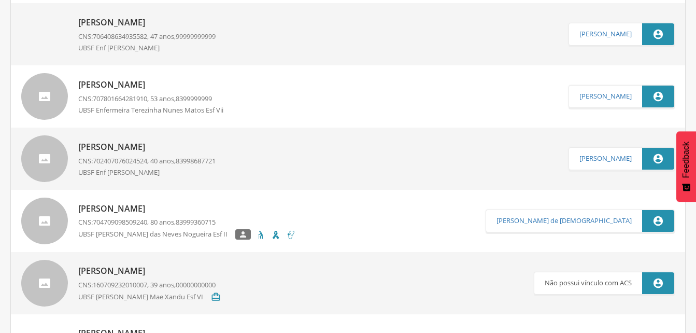
click at [113, 208] on p "[PERSON_NAME]" at bounding box center [187, 209] width 218 height 12
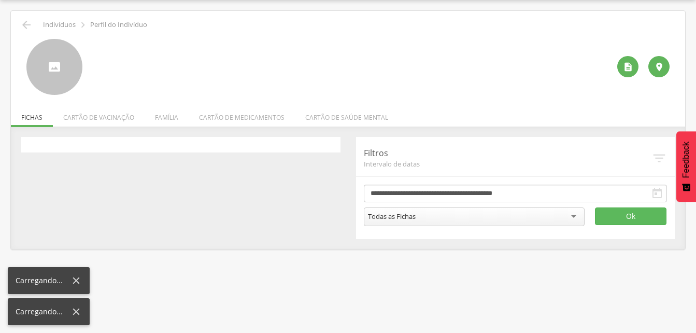
scroll to position [31, 0]
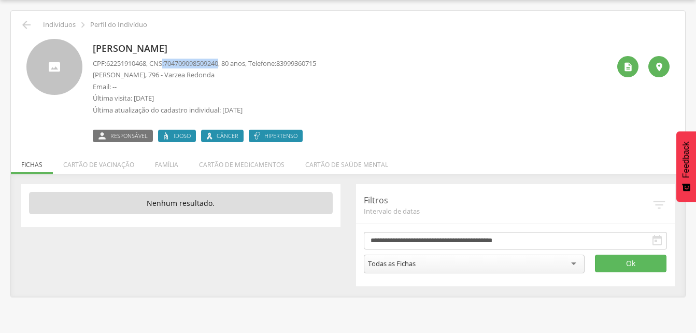
drag, startPoint x: 167, startPoint y: 59, endPoint x: 228, endPoint y: 60, distance: 60.7
click at [228, 60] on p "CPF: 62251910468 , CNS: [PHONE_NUMBER] , 80 anos, Telefone: [PHONE_NUMBER]" at bounding box center [205, 64] width 224 height 10
drag, startPoint x: 228, startPoint y: 60, endPoint x: 218, endPoint y: 60, distance: 9.9
click at [165, 168] on li "Família" at bounding box center [167, 162] width 44 height 24
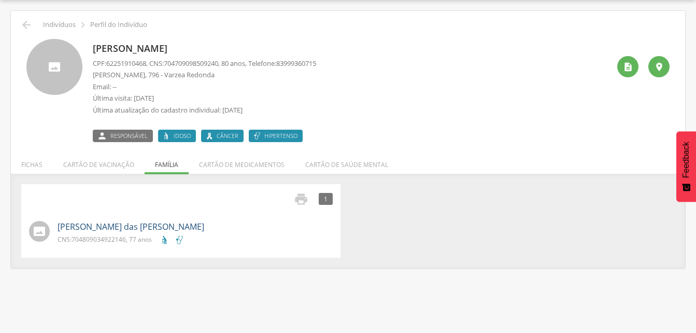
click at [124, 224] on link "[PERSON_NAME] das [PERSON_NAME]" at bounding box center [131, 227] width 147 height 12
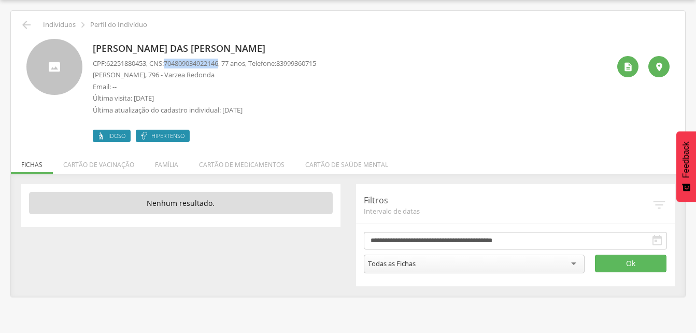
drag, startPoint x: 169, startPoint y: 62, endPoint x: 228, endPoint y: 66, distance: 58.7
click at [228, 66] on p "CPF: 62251880453 , CNS: [PHONE_NUMBER] , 77 anos, Telefone: [PHONE_NUMBER]" at bounding box center [205, 64] width 224 height 10
drag, startPoint x: 228, startPoint y: 66, endPoint x: 212, endPoint y: 66, distance: 16.1
click at [25, 24] on icon "" at bounding box center [26, 25] width 12 height 12
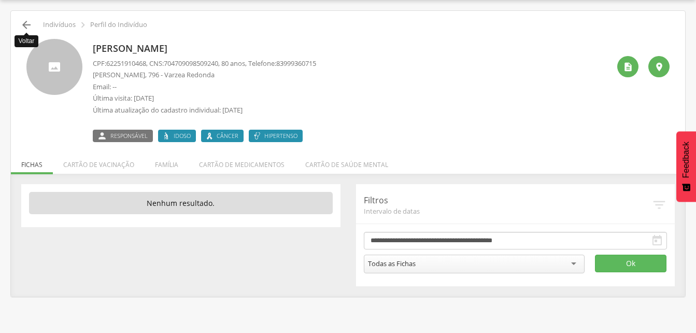
click at [25, 25] on icon "" at bounding box center [26, 25] width 12 height 12
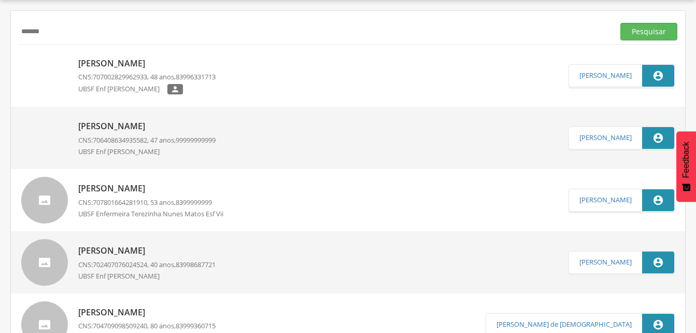
click at [73, 35] on input "*******" at bounding box center [315, 32] width 592 height 18
type input "*"
drag, startPoint x: 631, startPoint y: 33, endPoint x: 610, endPoint y: 42, distance: 22.7
click at [631, 33] on button "Pesquisar" at bounding box center [649, 32] width 57 height 18
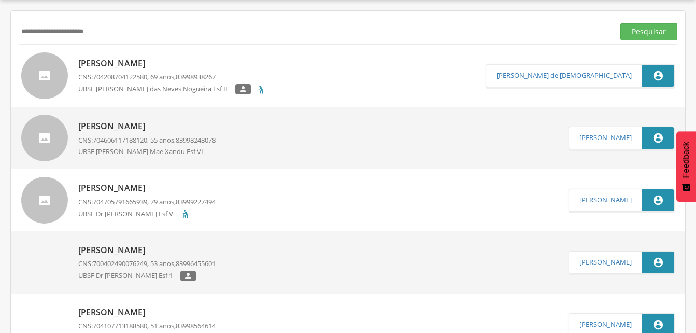
click at [114, 62] on p "[PERSON_NAME]" at bounding box center [172, 64] width 188 height 12
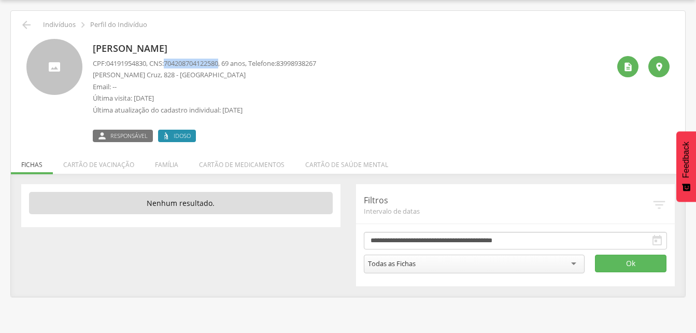
drag, startPoint x: 170, startPoint y: 60, endPoint x: 227, endPoint y: 65, distance: 56.8
click at [218, 65] on span "704208704122580" at bounding box center [191, 63] width 54 height 9
drag, startPoint x: 227, startPoint y: 65, endPoint x: 219, endPoint y: 64, distance: 7.3
click at [163, 167] on li "Família" at bounding box center [167, 162] width 44 height 24
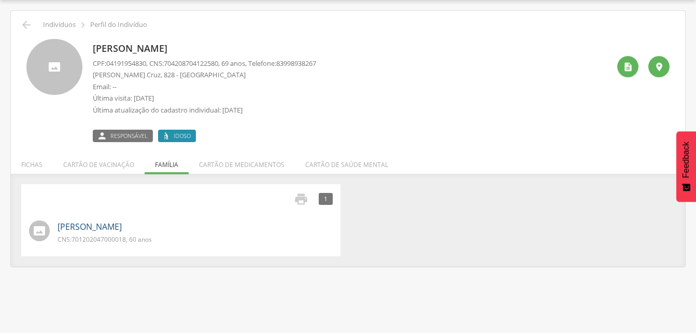
click at [69, 222] on link "[PERSON_NAME]" at bounding box center [90, 227] width 64 height 12
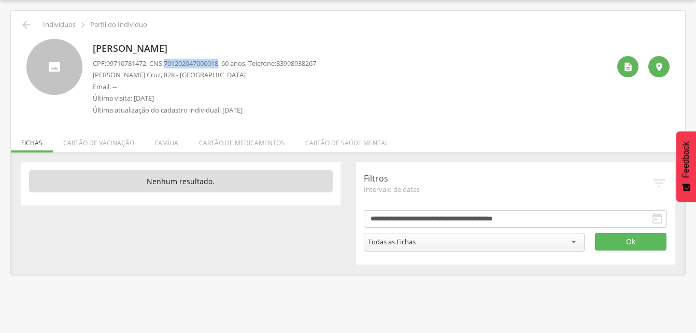
drag, startPoint x: 170, startPoint y: 61, endPoint x: 228, endPoint y: 66, distance: 58.8
click at [228, 66] on p "CPF: 99710781472 , CNS: [PHONE_NUMBER] , 60 anos, Telefone: [PHONE_NUMBER]" at bounding box center [205, 64] width 224 height 10
drag, startPoint x: 228, startPoint y: 66, endPoint x: 211, endPoint y: 67, distance: 17.1
click at [25, 24] on icon "" at bounding box center [26, 25] width 12 height 12
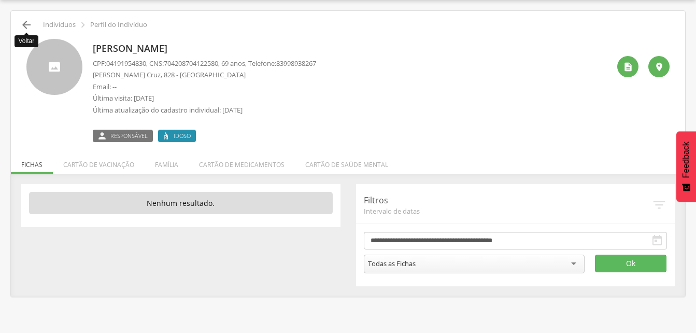
click at [25, 23] on icon "" at bounding box center [26, 25] width 12 height 12
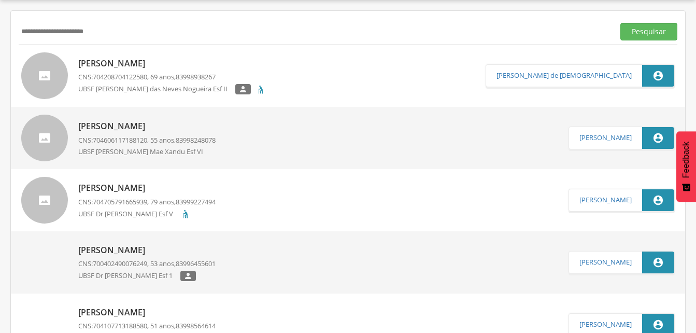
click at [131, 36] on input "**********" at bounding box center [315, 32] width 592 height 18
click at [661, 29] on button "Pesquisar" at bounding box center [649, 32] width 57 height 18
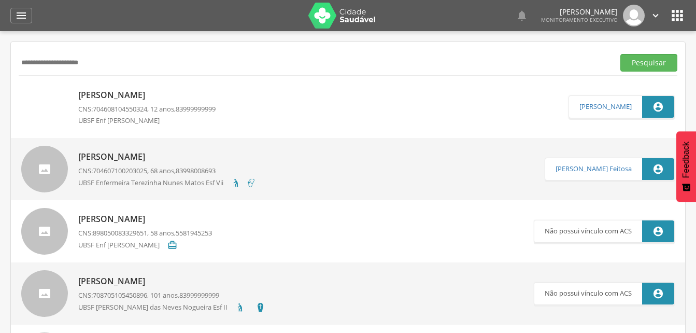
click at [33, 61] on input "**********" at bounding box center [315, 63] width 592 height 18
click at [32, 61] on input "**********" at bounding box center [315, 63] width 592 height 18
click at [632, 60] on button "Pesquisar" at bounding box center [649, 63] width 57 height 18
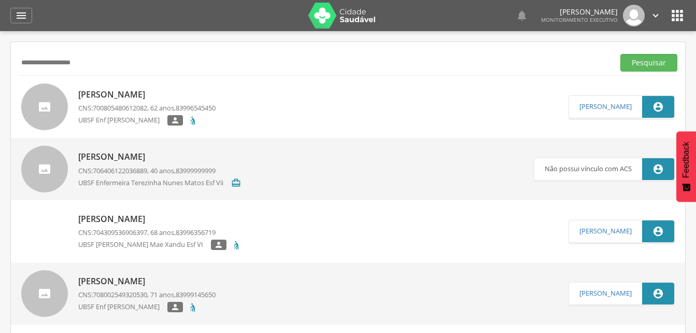
click at [111, 62] on input "**********" at bounding box center [315, 63] width 592 height 18
click at [55, 63] on input "**********" at bounding box center [315, 63] width 592 height 18
click at [656, 62] on button "Pesquisar" at bounding box center [649, 63] width 57 height 18
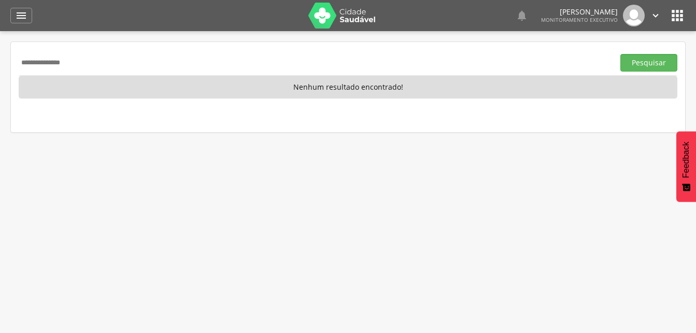
click at [86, 67] on input "**********" at bounding box center [315, 63] width 592 height 18
type input "*"
click at [56, 62] on input "text" at bounding box center [315, 63] width 592 height 18
click at [631, 67] on button "Pesquisar" at bounding box center [649, 63] width 57 height 18
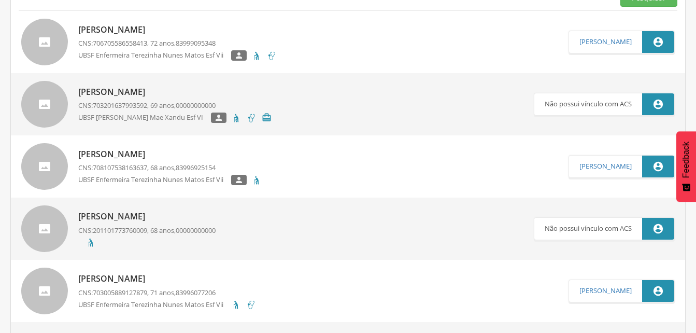
scroll to position [52, 0]
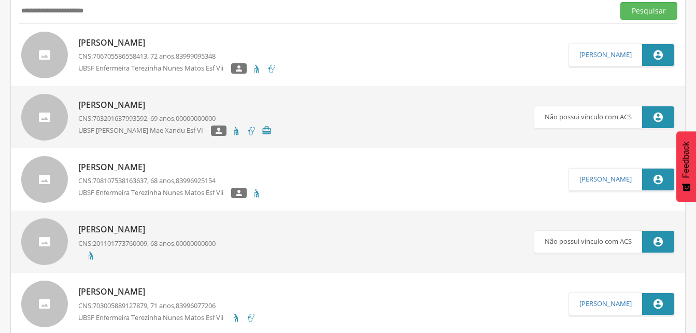
click at [129, 12] on input "**********" at bounding box center [315, 11] width 592 height 18
type input "*"
drag, startPoint x: 638, startPoint y: 6, endPoint x: 612, endPoint y: 13, distance: 26.3
click at [638, 6] on button "Pesquisar" at bounding box center [649, 11] width 57 height 18
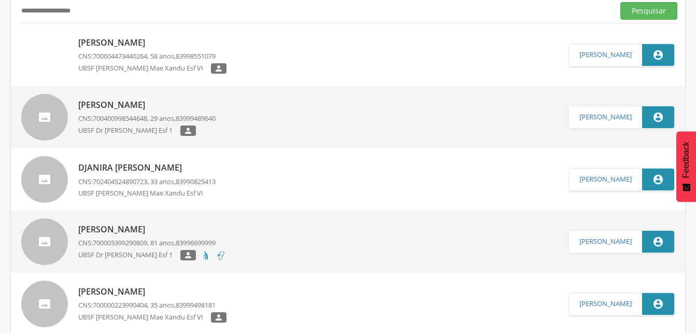
click at [136, 46] on p "[PERSON_NAME]" at bounding box center [152, 43] width 148 height 12
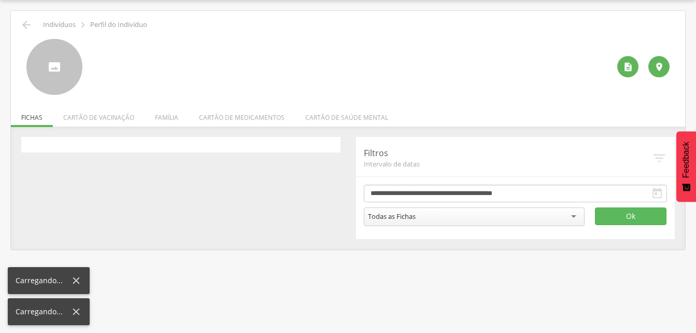
scroll to position [31, 0]
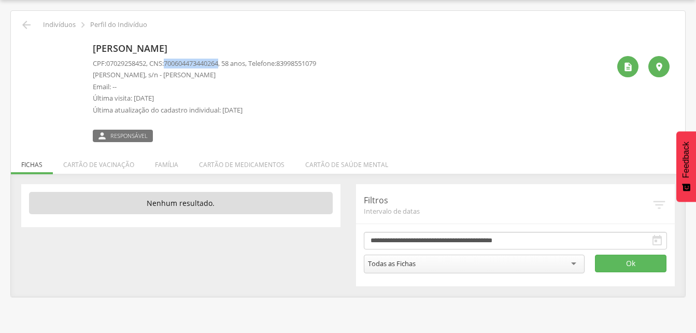
drag, startPoint x: 170, startPoint y: 62, endPoint x: 227, endPoint y: 61, distance: 56.5
click at [218, 61] on span "700604473440264" at bounding box center [191, 63] width 54 height 9
drag, startPoint x: 227, startPoint y: 61, endPoint x: 221, endPoint y: 61, distance: 5.7
click at [337, 103] on div "[PERSON_NAME] CPF: 07029258452 , CNS: [PHONE_NUMBER] , 58 anos, Telefone: 83998…" at bounding box center [351, 90] width 517 height 103
click at [29, 22] on icon "" at bounding box center [26, 25] width 12 height 12
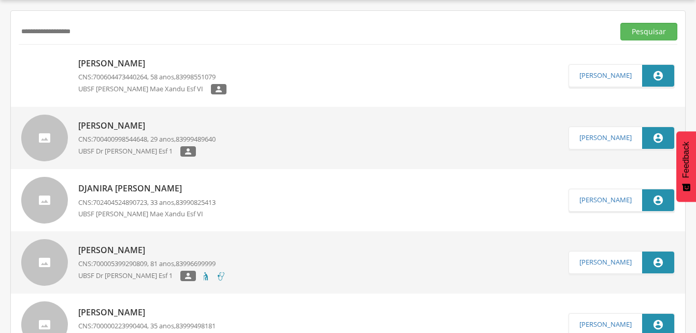
click at [102, 32] on input "**********" at bounding box center [315, 32] width 592 height 18
click at [104, 40] on div "**********" at bounding box center [348, 31] width 659 height 25
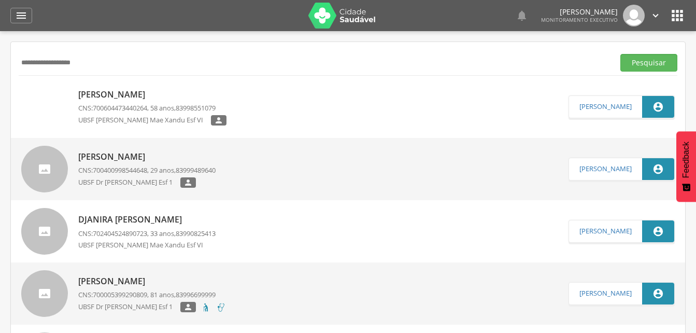
click at [105, 63] on input "**********" at bounding box center [315, 63] width 592 height 18
type input "*"
type input "**********"
click at [630, 64] on button "Pesquisar" at bounding box center [649, 63] width 57 height 18
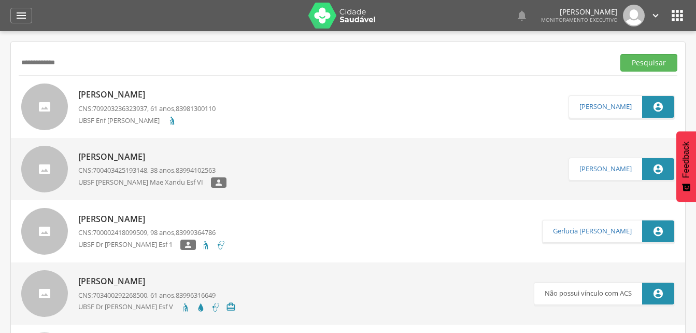
click at [176, 152] on p "[PERSON_NAME]" at bounding box center [152, 157] width 148 height 12
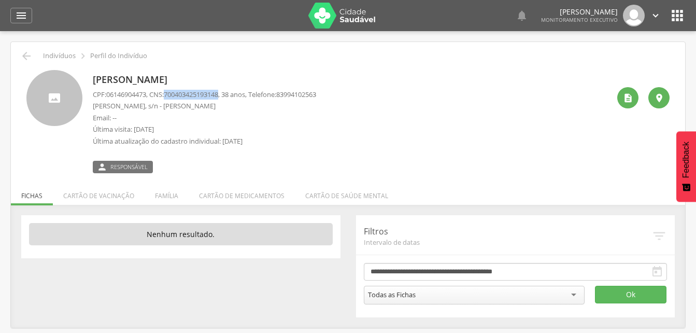
drag, startPoint x: 169, startPoint y: 92, endPoint x: 227, endPoint y: 93, distance: 58.1
click at [227, 93] on p "CPF: 06146904473 , CNS: [PHONE_NUMBER] , 38 anos, Telefone: [PHONE_NUMBER]" at bounding box center [205, 95] width 224 height 10
click at [168, 197] on li "Família" at bounding box center [167, 193] width 44 height 24
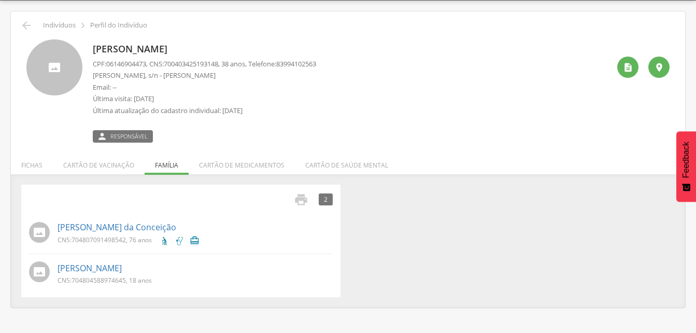
scroll to position [31, 0]
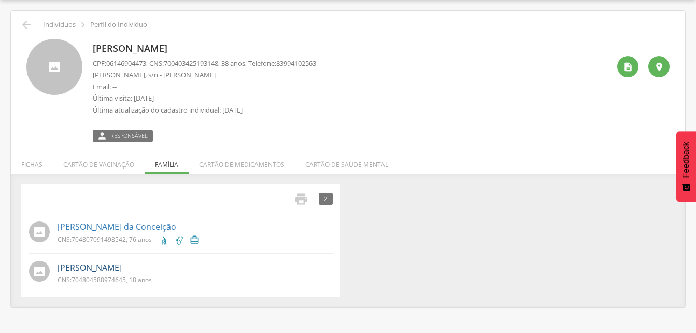
click at [100, 267] on link "[PERSON_NAME]" at bounding box center [90, 268] width 64 height 12
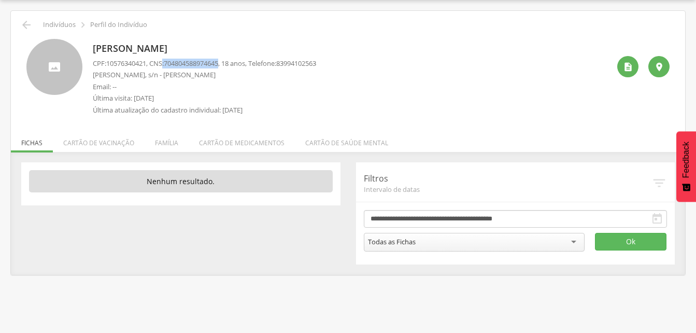
drag, startPoint x: 166, startPoint y: 61, endPoint x: 227, endPoint y: 62, distance: 60.7
click at [227, 62] on p "CPF: 10576340421 , CNS: [PHONE_NUMBER] , 18 anos, Telefone: [PHONE_NUMBER]" at bounding box center [205, 64] width 224 height 10
drag, startPoint x: 227, startPoint y: 62, endPoint x: 220, endPoint y: 62, distance: 6.8
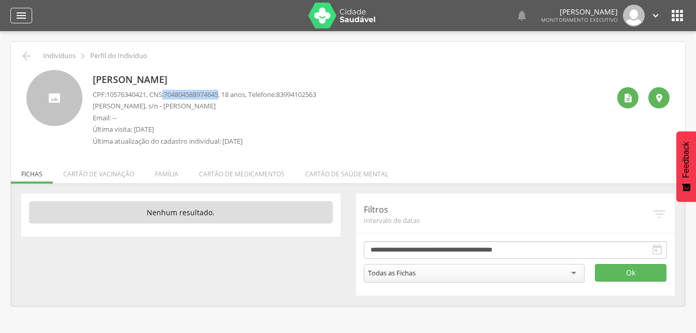
drag, startPoint x: 19, startPoint y: 14, endPoint x: 27, endPoint y: 69, distance: 56.1
click at [20, 14] on icon "" at bounding box center [21, 15] width 12 height 12
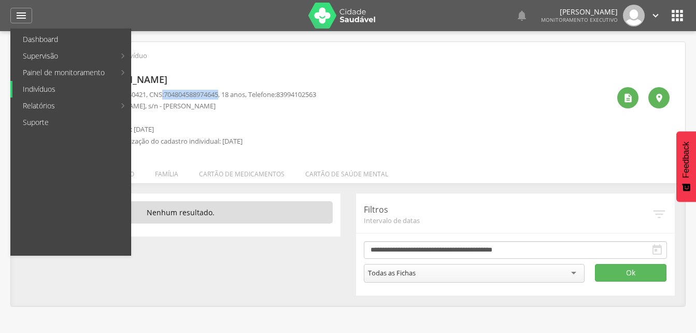
click at [38, 88] on link "Indivíduos" at bounding box center [71, 89] width 118 height 17
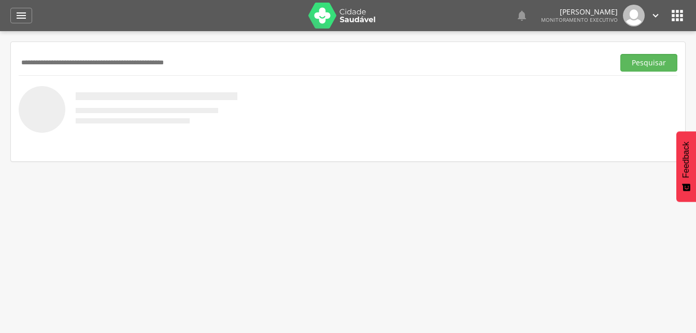
click at [32, 63] on input "text" at bounding box center [315, 63] width 592 height 18
click at [625, 66] on button "Pesquisar" at bounding box center [649, 63] width 57 height 18
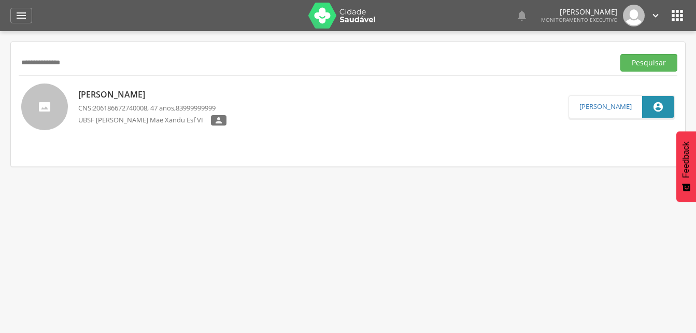
click at [131, 91] on p "[PERSON_NAME]" at bounding box center [152, 95] width 148 height 12
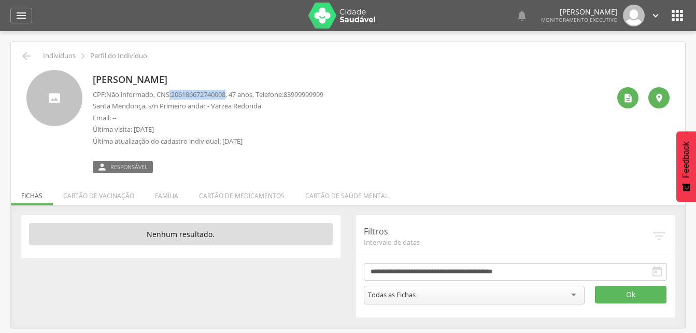
drag, startPoint x: 173, startPoint y: 93, endPoint x: 232, endPoint y: 90, distance: 59.7
click at [232, 90] on p "CPF: Não informado , CNS: [PHONE_NUMBER] , 47 anos, Telefone: [PHONE_NUMBER]" at bounding box center [208, 95] width 231 height 10
drag, startPoint x: 232, startPoint y: 90, endPoint x: 222, endPoint y: 94, distance: 11.4
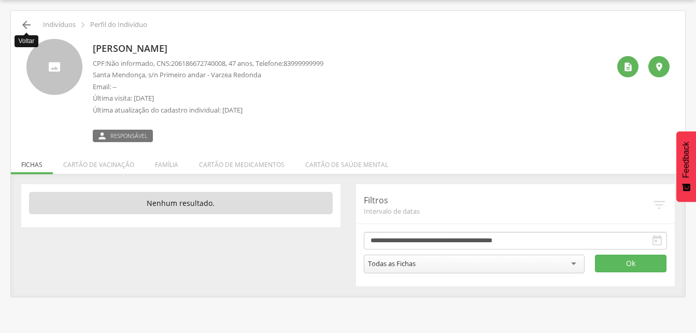
click at [26, 25] on icon "" at bounding box center [26, 25] width 12 height 12
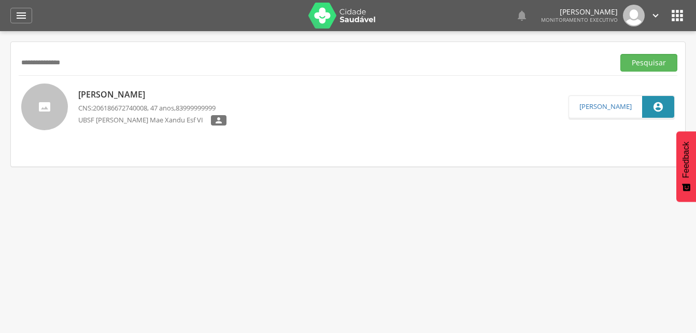
click at [97, 62] on input "**********" at bounding box center [315, 63] width 592 height 18
click at [48, 61] on input "**********" at bounding box center [315, 63] width 592 height 18
click at [91, 66] on input "**********" at bounding box center [315, 63] width 592 height 18
click at [635, 64] on button "Pesquisar" at bounding box center [649, 63] width 57 height 18
click at [110, 101] on div "Solange dos Santos Cordeiro CNS: 704002838473767 , 31 anos, 83999904749 UBSF [P…" at bounding box center [152, 107] width 148 height 43
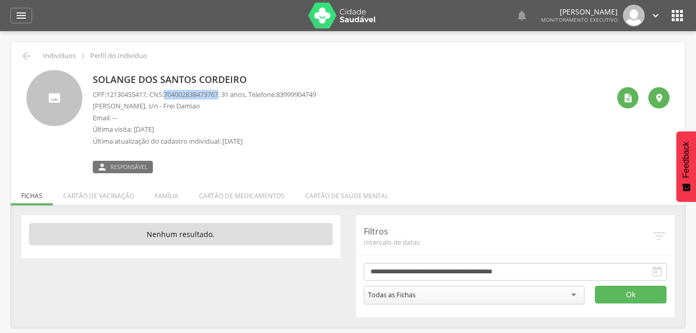
drag, startPoint x: 170, startPoint y: 92, endPoint x: 228, endPoint y: 93, distance: 58.6
click at [228, 93] on p "CPF: 12130455417 , CNS: [PHONE_NUMBER] , 31 anos, Telefone: [PHONE_NUMBER]" at bounding box center [205, 95] width 224 height 10
drag, startPoint x: 228, startPoint y: 93, endPoint x: 217, endPoint y: 93, distance: 10.9
click at [31, 60] on icon "" at bounding box center [26, 56] width 12 height 12
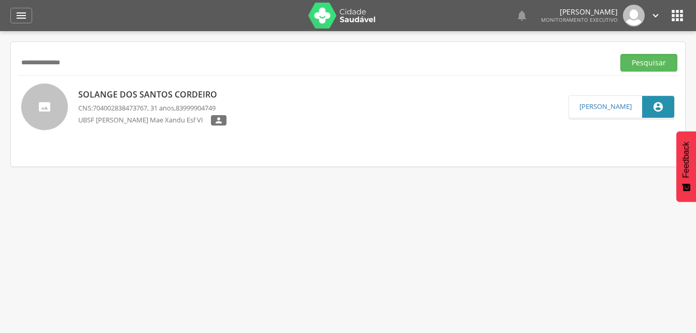
click at [110, 72] on div "**********" at bounding box center [348, 62] width 659 height 25
click at [88, 64] on input "**********" at bounding box center [315, 63] width 592 height 18
type input "*"
drag, startPoint x: 658, startPoint y: 63, endPoint x: 644, endPoint y: 65, distance: 14.1
click at [658, 64] on button "Pesquisar" at bounding box center [649, 63] width 57 height 18
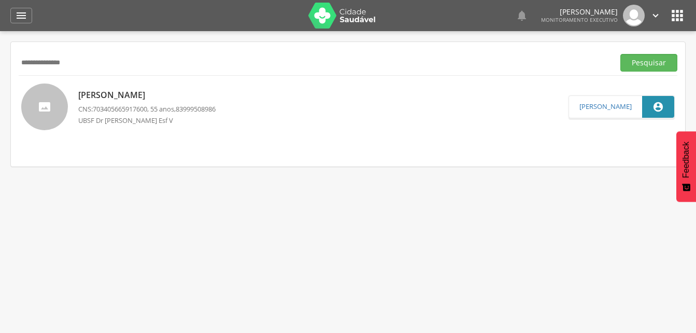
click at [174, 98] on p "[PERSON_NAME]" at bounding box center [146, 95] width 137 height 12
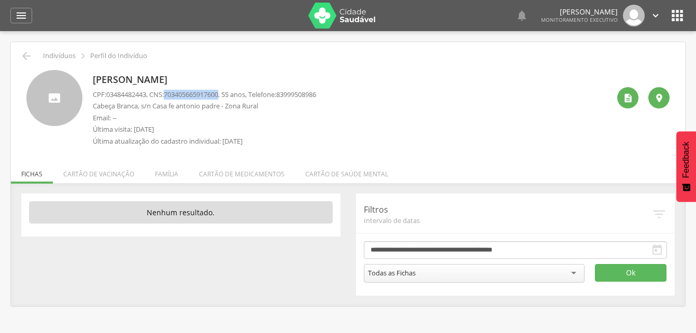
drag, startPoint x: 169, startPoint y: 93, endPoint x: 227, endPoint y: 96, distance: 58.2
click at [227, 96] on p "CPF: 03484482443 , CNS: [PHONE_NUMBER] , 55 anos, Telefone: [PHONE_NUMBER]" at bounding box center [205, 95] width 224 height 10
drag, startPoint x: 227, startPoint y: 96, endPoint x: 214, endPoint y: 92, distance: 13.5
click at [29, 55] on icon "" at bounding box center [26, 56] width 12 height 12
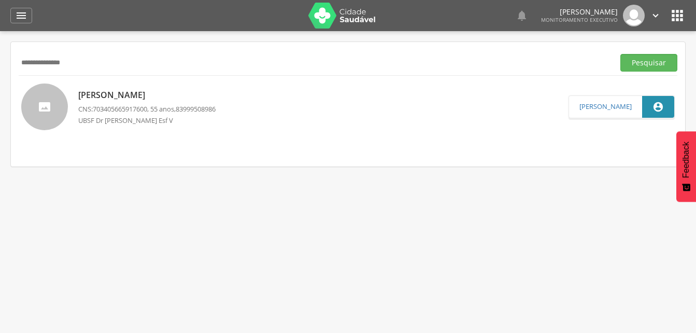
click at [93, 61] on input "**********" at bounding box center [315, 63] width 592 height 18
click at [54, 62] on input "**********" at bounding box center [315, 63] width 592 height 18
click at [51, 62] on input "**********" at bounding box center [315, 63] width 592 height 18
click at [643, 63] on button "Pesquisar" at bounding box center [649, 63] width 57 height 18
click at [173, 99] on p "[PERSON_NAME]" at bounding box center [179, 95] width 203 height 12
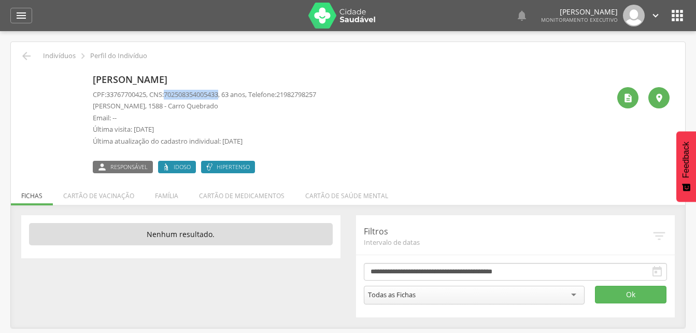
drag, startPoint x: 170, startPoint y: 92, endPoint x: 229, endPoint y: 94, distance: 59.2
click at [229, 94] on p "CPF: 33767700425 , CNS: [PHONE_NUMBER] , 63 anos, Telefone: [PHONE_NUMBER]" at bounding box center [205, 95] width 224 height 10
drag, startPoint x: 229, startPoint y: 94, endPoint x: 221, endPoint y: 91, distance: 7.9
click at [166, 197] on li "Família" at bounding box center [167, 193] width 44 height 24
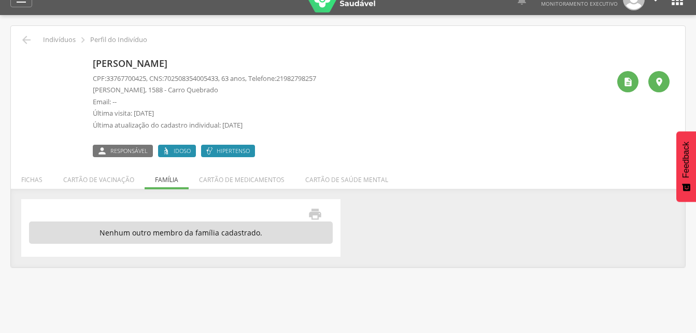
scroll to position [31, 0]
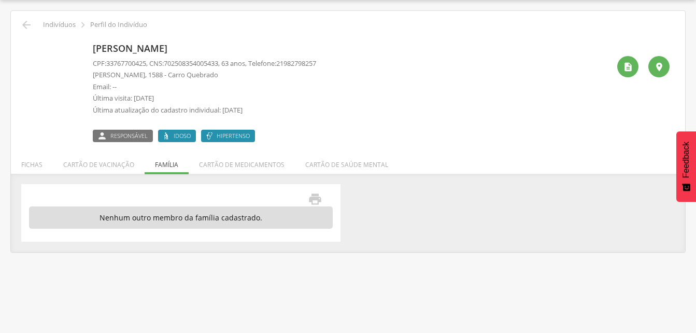
click at [20, 26] on div " Indivíduos  Perfil do Indivíduo" at bounding box center [348, 25] width 659 height 12
click at [28, 26] on icon "" at bounding box center [26, 25] width 12 height 12
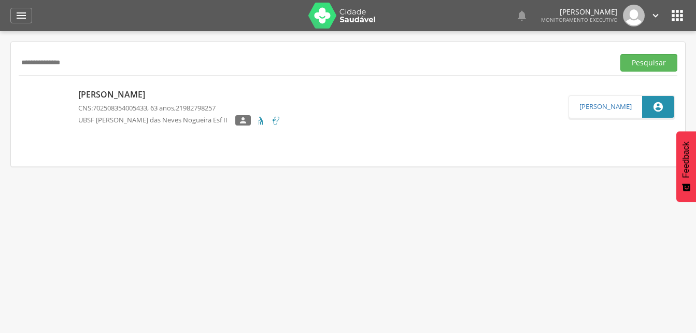
click at [87, 61] on input "**********" at bounding box center [315, 63] width 592 height 18
click at [33, 63] on input "**********" at bounding box center [315, 63] width 592 height 18
click at [651, 66] on button "Pesquisar" at bounding box center [649, 63] width 57 height 18
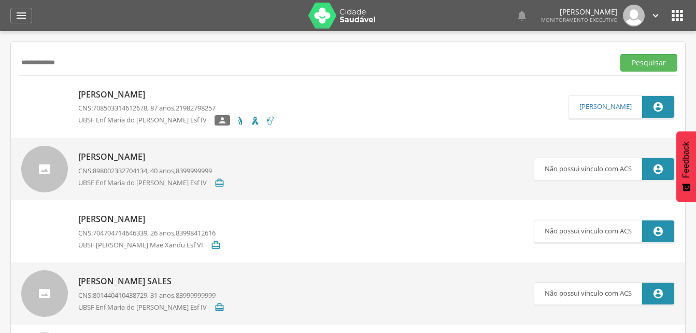
click at [106, 95] on p "[PERSON_NAME]" at bounding box center [176, 95] width 197 height 12
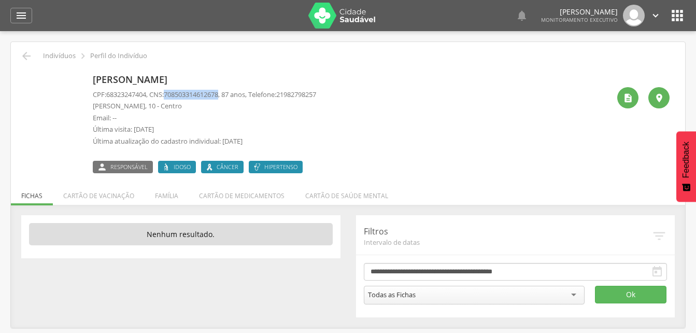
drag, startPoint x: 170, startPoint y: 92, endPoint x: 227, endPoint y: 94, distance: 57.1
click at [227, 94] on p "CPF: 68323247404 , CNS: [PHONE_NUMBER] , 87 anos, Telefone: [PHONE_NUMBER]" at bounding box center [205, 95] width 224 height 10
drag, startPoint x: 227, startPoint y: 94, endPoint x: 218, endPoint y: 94, distance: 8.8
click at [27, 57] on icon "" at bounding box center [26, 56] width 12 height 12
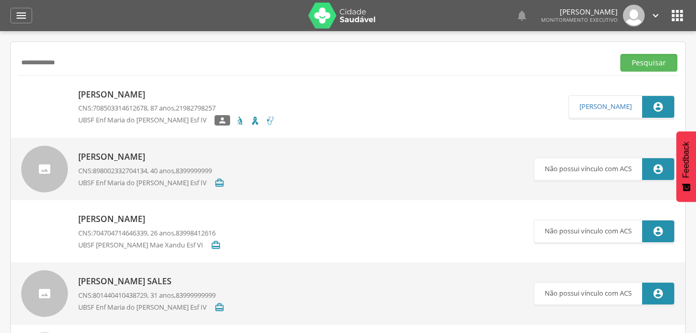
click at [85, 62] on input "**********" at bounding box center [315, 63] width 592 height 18
type input "*"
click at [635, 63] on button "Pesquisar" at bounding box center [649, 63] width 57 height 18
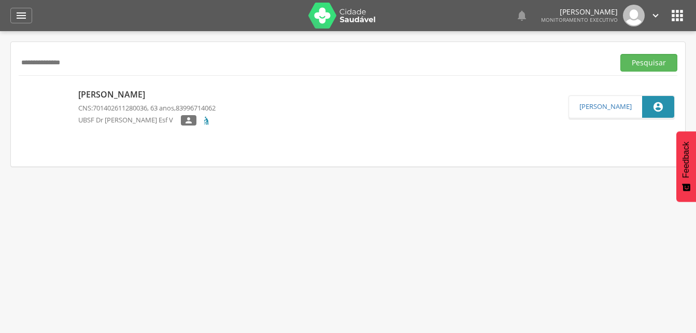
click at [110, 97] on p "[PERSON_NAME]" at bounding box center [146, 95] width 137 height 12
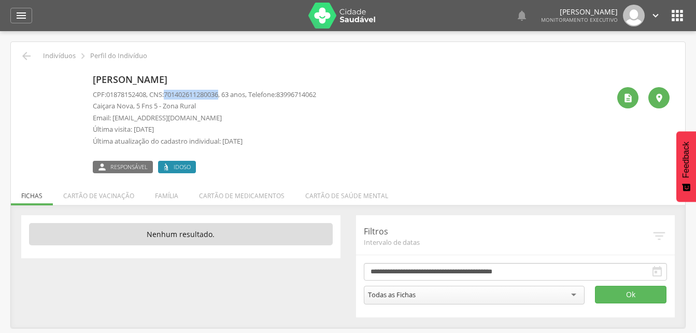
drag, startPoint x: 169, startPoint y: 92, endPoint x: 227, endPoint y: 97, distance: 58.3
click at [227, 97] on p "CPF: 01878152408 , CNS: [PHONE_NUMBER] , 63 anos, Telefone: [PHONE_NUMBER]" at bounding box center [205, 95] width 224 height 10
drag, startPoint x: 227, startPoint y: 97, endPoint x: 217, endPoint y: 97, distance: 9.9
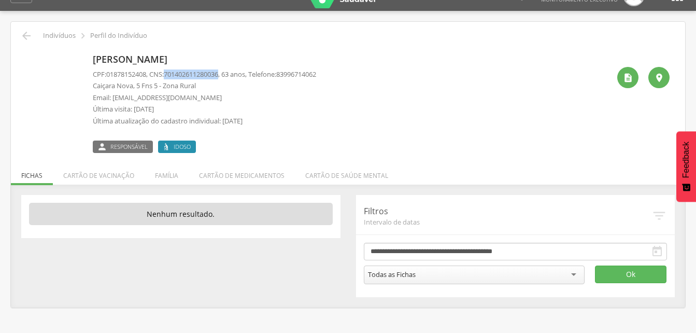
scroll to position [31, 0]
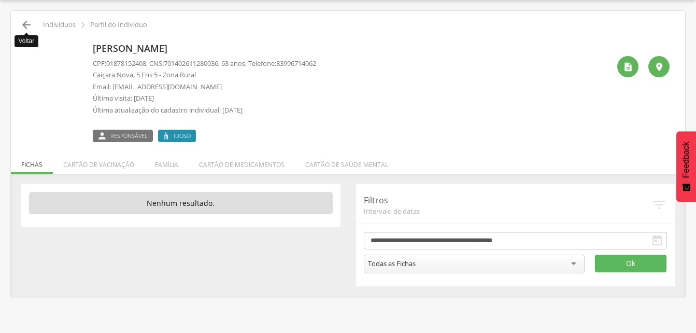
click at [22, 25] on icon "" at bounding box center [26, 25] width 12 height 12
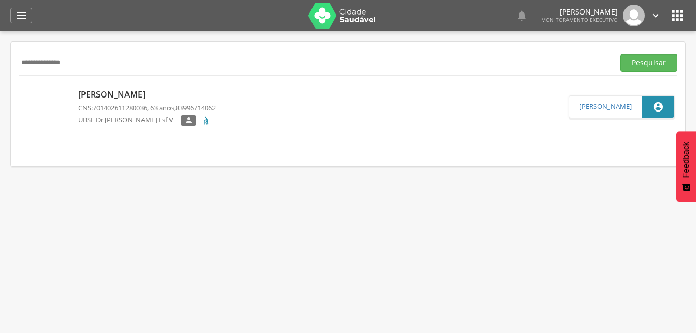
click at [83, 62] on input "**********" at bounding box center [315, 63] width 592 height 18
type input "*"
click at [653, 57] on button "Pesquisar" at bounding box center [649, 63] width 57 height 18
click at [133, 100] on p "[PERSON_NAME]" at bounding box center [146, 95] width 137 height 12
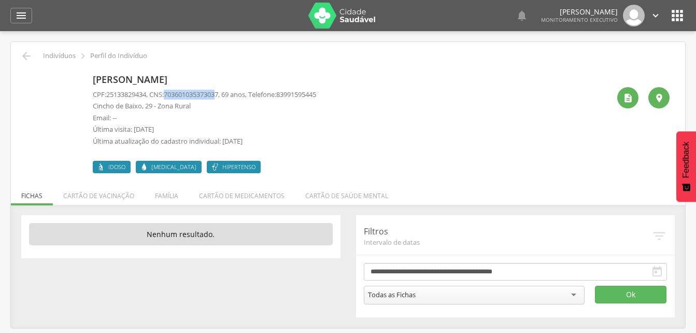
drag, startPoint x: 171, startPoint y: 93, endPoint x: 227, endPoint y: 93, distance: 56.0
click at [218, 93] on span "703601035373037" at bounding box center [191, 94] width 54 height 9
drag, startPoint x: 227, startPoint y: 93, endPoint x: 211, endPoint y: 94, distance: 15.6
click at [167, 196] on li "Família" at bounding box center [167, 193] width 44 height 24
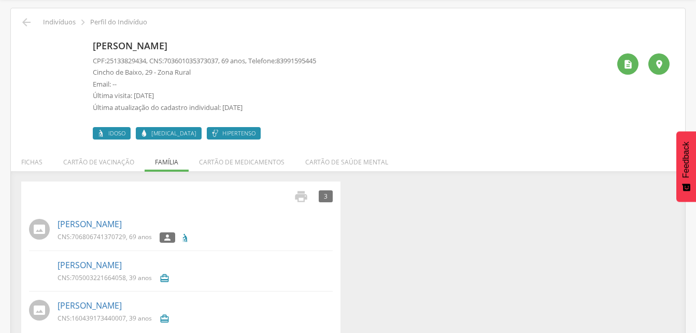
scroll to position [48, 0]
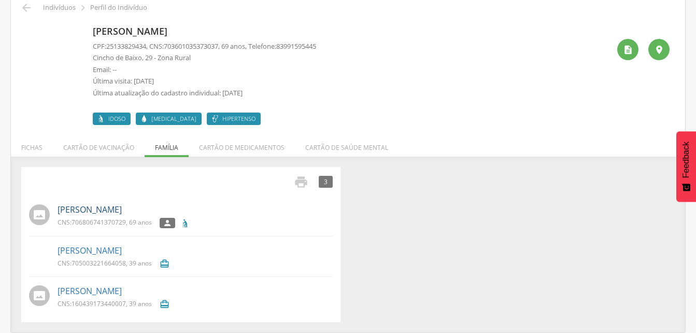
click at [116, 210] on link "[PERSON_NAME]" at bounding box center [90, 210] width 64 height 12
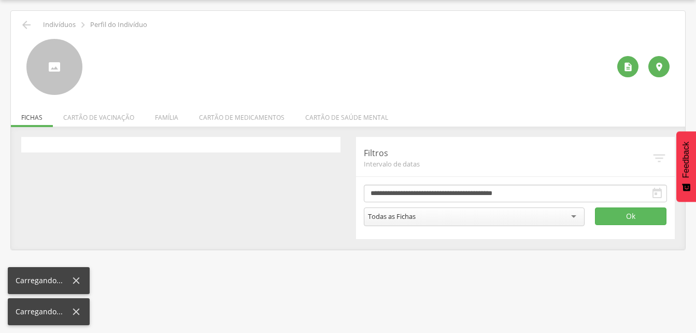
scroll to position [31, 0]
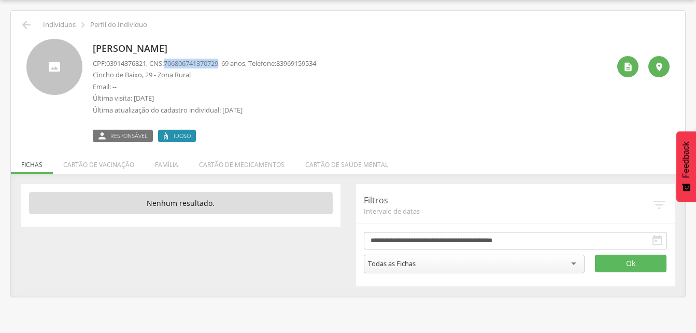
drag, startPoint x: 171, startPoint y: 63, endPoint x: 227, endPoint y: 57, distance: 56.4
click at [227, 57] on div "[PERSON_NAME] CPF: 03914376821 , CNS: [PHONE_NUMBER] , 69 anos, Telefone: 83969…" at bounding box center [205, 90] width 224 height 103
drag, startPoint x: 227, startPoint y: 57, endPoint x: 215, endPoint y: 60, distance: 12.5
click at [24, 24] on icon "" at bounding box center [26, 25] width 12 height 12
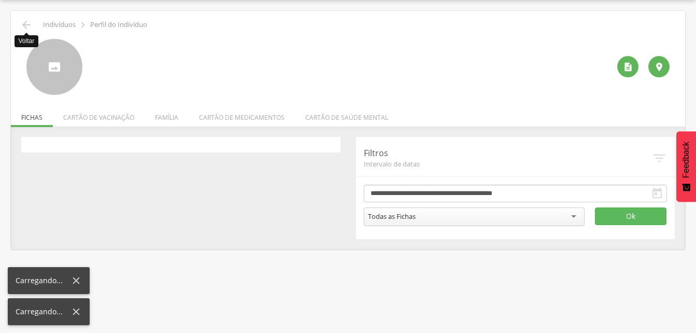
click at [25, 24] on icon "" at bounding box center [26, 25] width 12 height 12
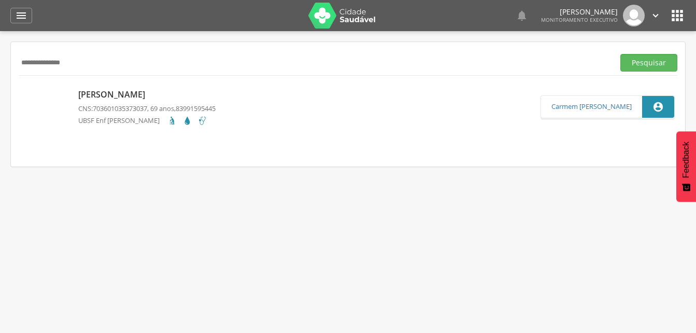
drag, startPoint x: 93, startPoint y: 64, endPoint x: 24, endPoint y: 51, distance: 70.3
click at [89, 64] on input "**********" at bounding box center [315, 63] width 592 height 18
type input "*"
type input "**********"
click at [643, 61] on button "Pesquisar" at bounding box center [649, 63] width 57 height 18
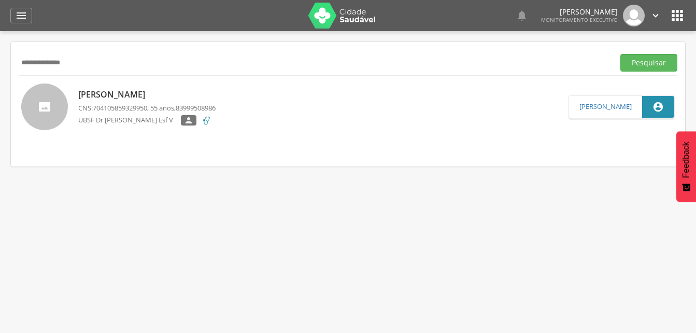
click at [162, 96] on p "[PERSON_NAME]" at bounding box center [146, 95] width 137 height 12
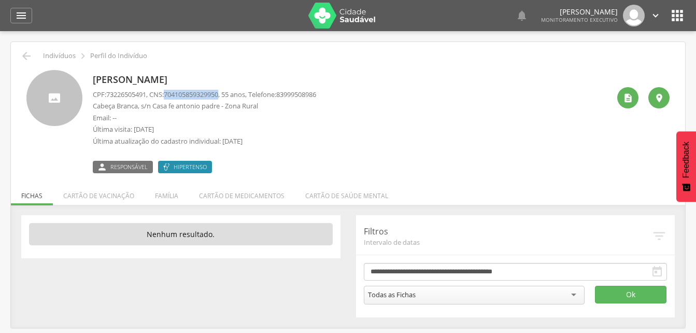
drag, startPoint x: 169, startPoint y: 92, endPoint x: 227, endPoint y: 92, distance: 57.6
click at [227, 92] on p "CPF: 73226505491 , CNS: [PHONE_NUMBER] , 55 anos, Telefone: [PHONE_NUMBER]" at bounding box center [205, 95] width 224 height 10
drag, startPoint x: 227, startPoint y: 92, endPoint x: 212, endPoint y: 93, distance: 14.6
click at [256, 76] on p "[PERSON_NAME]" at bounding box center [205, 79] width 224 height 13
click at [26, 17] on icon "" at bounding box center [21, 15] width 12 height 12
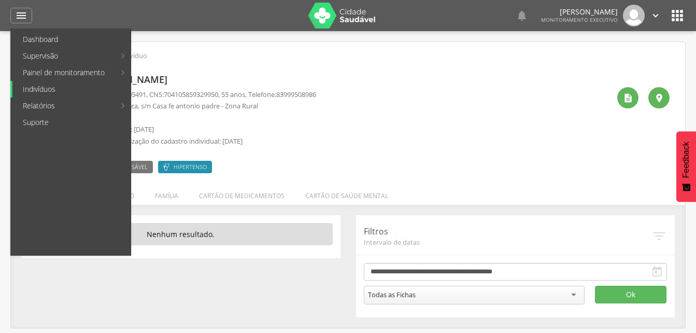
click at [46, 93] on link "Indivíduos" at bounding box center [71, 89] width 118 height 17
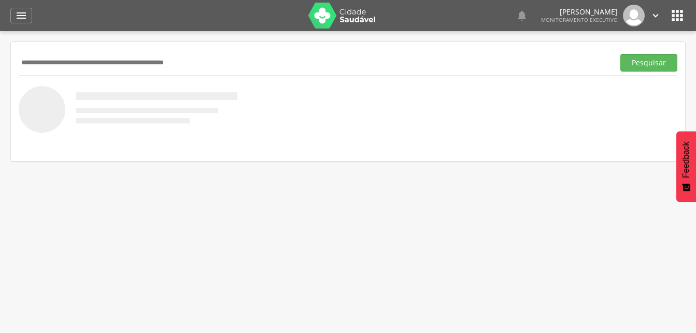
click at [52, 67] on input "text" at bounding box center [315, 63] width 592 height 18
click at [654, 66] on button "Pesquisar" at bounding box center [649, 63] width 57 height 18
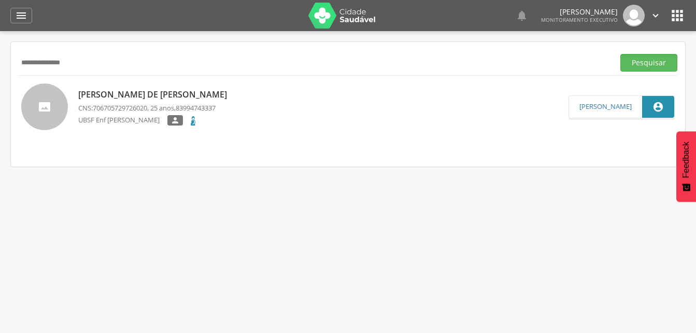
drag, startPoint x: 185, startPoint y: 91, endPoint x: 187, endPoint y: 86, distance: 6.1
click at [185, 91] on p "[PERSON_NAME] de [PERSON_NAME]" at bounding box center [155, 95] width 154 height 12
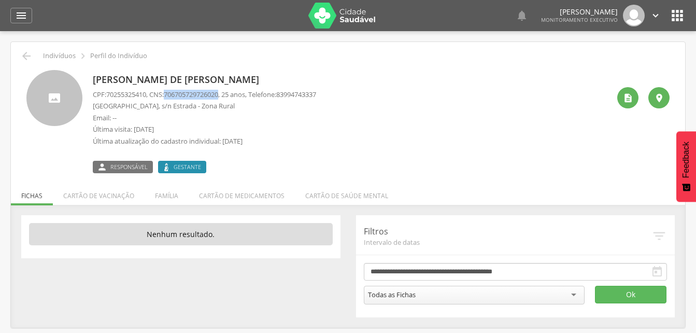
drag, startPoint x: 171, startPoint y: 93, endPoint x: 228, endPoint y: 94, distance: 57.6
click at [228, 94] on p "CPF: 70255325410 , CNS: [PHONE_NUMBER] , 25 anos, Telefone: [PHONE_NUMBER]" at bounding box center [205, 95] width 224 height 10
drag, startPoint x: 228, startPoint y: 94, endPoint x: 215, endPoint y: 94, distance: 13.5
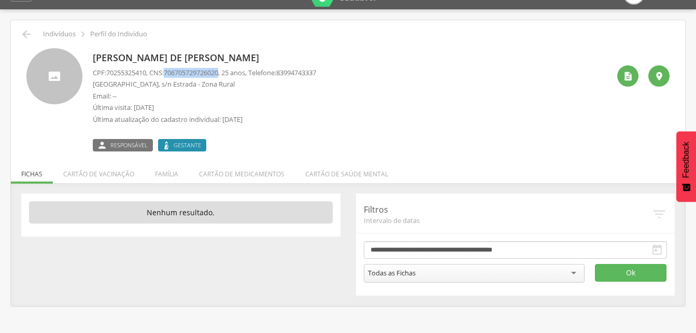
scroll to position [31, 0]
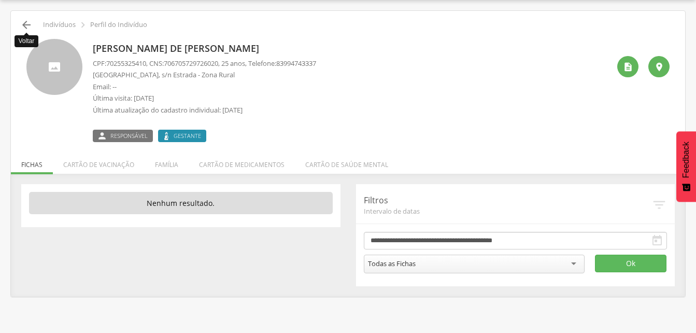
click at [25, 22] on icon "" at bounding box center [26, 25] width 12 height 12
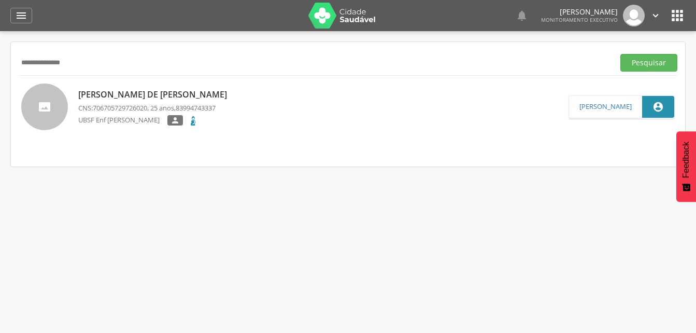
click at [129, 100] on p "[PERSON_NAME] de [PERSON_NAME]" at bounding box center [155, 95] width 154 height 12
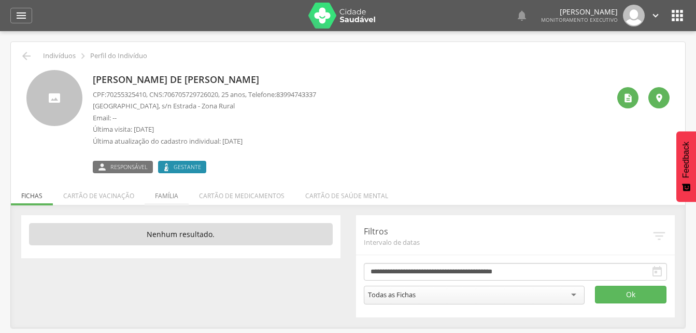
click at [173, 198] on li "Família" at bounding box center [167, 193] width 44 height 24
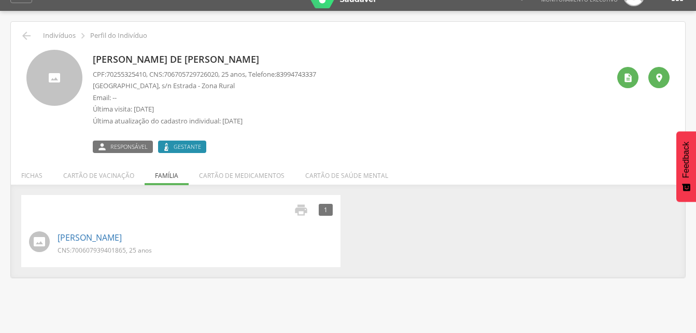
scroll to position [31, 0]
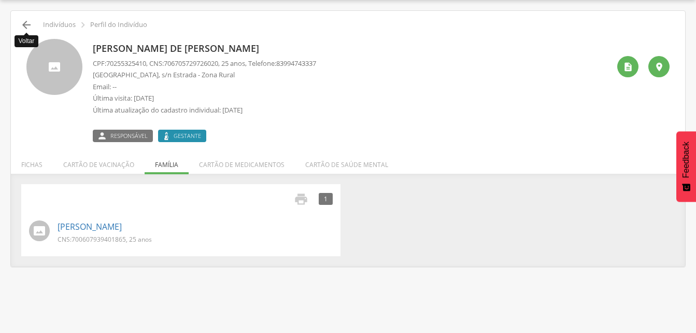
click at [23, 25] on icon "" at bounding box center [26, 25] width 12 height 12
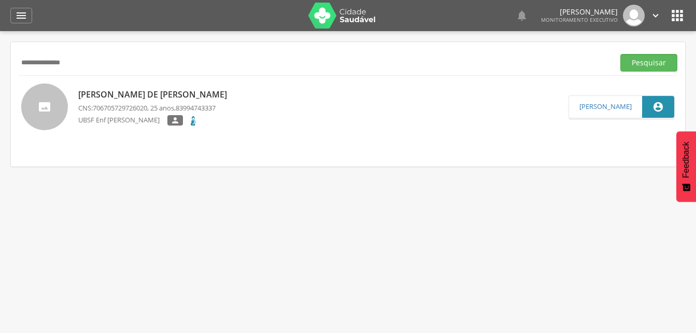
click at [96, 63] on input "**********" at bounding box center [315, 63] width 592 height 18
type input "*"
click at [633, 65] on button "Pesquisar" at bounding box center [649, 63] width 57 height 18
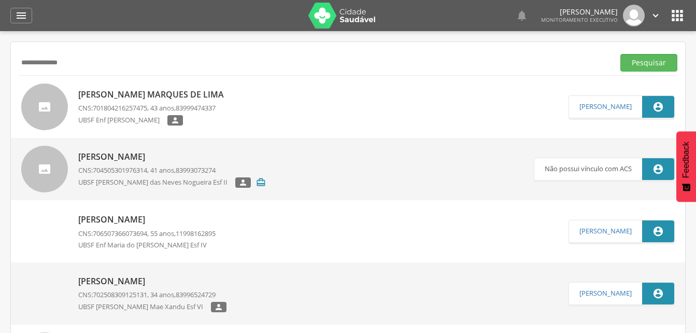
click at [123, 95] on p "[PERSON_NAME] Marques de Lima" at bounding box center [153, 95] width 151 height 12
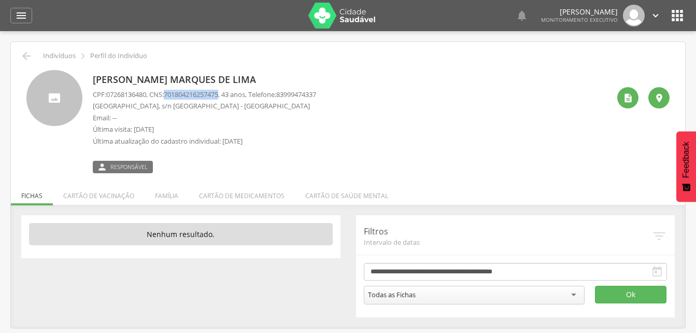
drag, startPoint x: 168, startPoint y: 94, endPoint x: 227, endPoint y: 93, distance: 58.6
click at [227, 93] on p "CPF: 07268136480 , CNS: [PHONE_NUMBER] , 43 anos, Telefone: [PHONE_NUMBER]" at bounding box center [205, 95] width 224 height 10
click at [168, 199] on li "Família" at bounding box center [167, 193] width 44 height 24
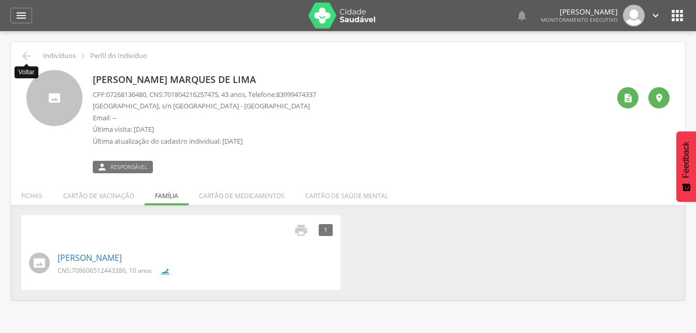
click at [21, 55] on icon "" at bounding box center [26, 56] width 12 height 12
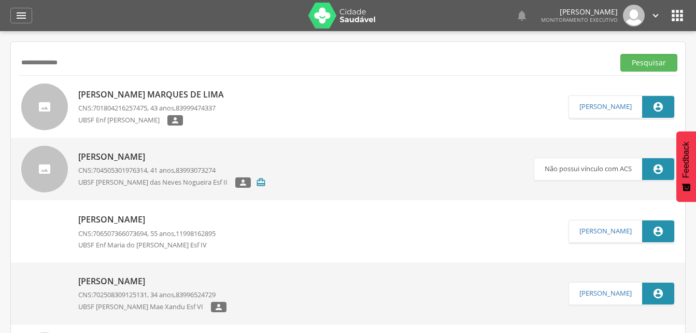
click at [82, 61] on input "**********" at bounding box center [315, 63] width 592 height 18
type input "*"
click at [639, 67] on button "Pesquisar" at bounding box center [649, 63] width 57 height 18
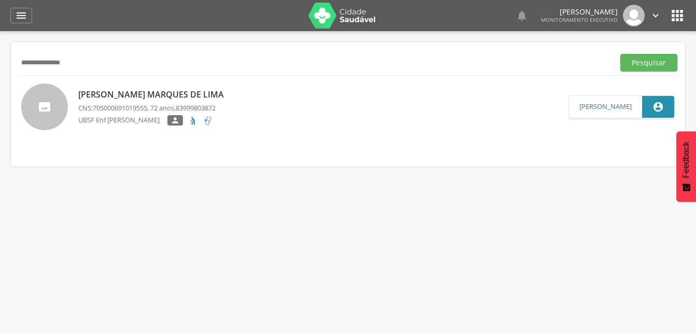
click at [147, 94] on p "[PERSON_NAME] Marques de Lima" at bounding box center [153, 95] width 151 height 12
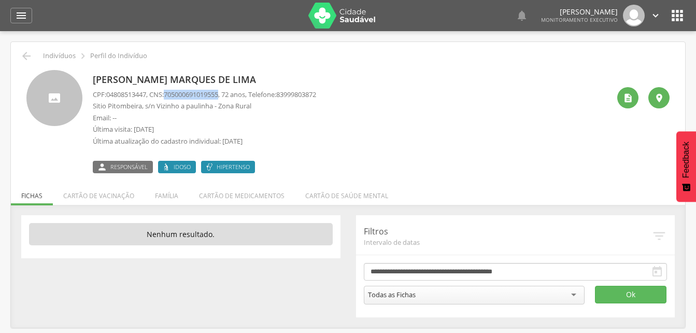
drag, startPoint x: 170, startPoint y: 91, endPoint x: 229, endPoint y: 93, distance: 58.6
click at [229, 93] on p "CPF: 04808513447 , CNS: [PHONE_NUMBER] , 72 anos, Telefone: [PHONE_NUMBER]" at bounding box center [205, 95] width 224 height 10
drag, startPoint x: 229, startPoint y: 93, endPoint x: 220, endPoint y: 94, distance: 8.8
click at [158, 198] on li "Família" at bounding box center [167, 193] width 44 height 24
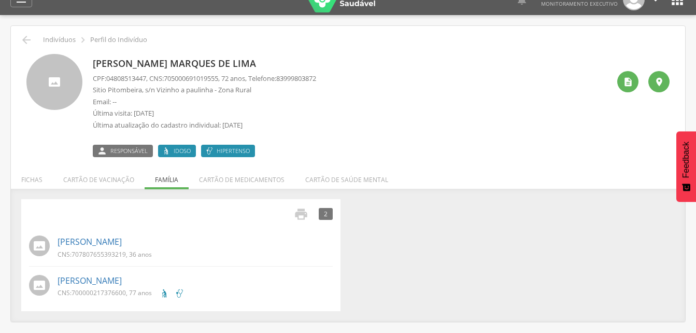
scroll to position [31, 0]
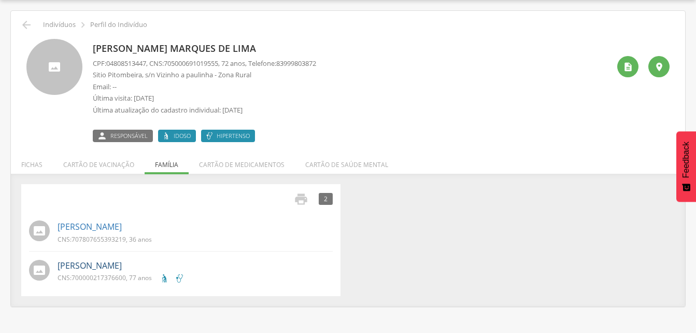
click at [109, 267] on link "[PERSON_NAME]" at bounding box center [90, 266] width 64 height 12
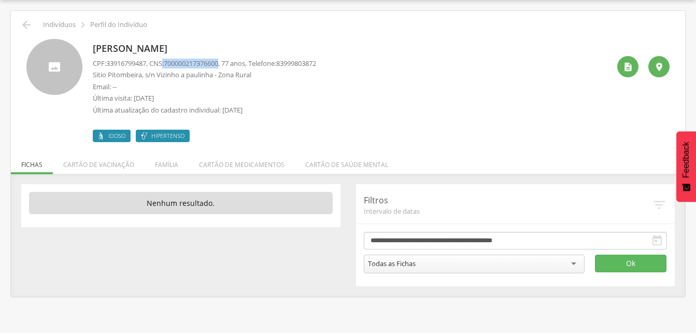
drag, startPoint x: 168, startPoint y: 62, endPoint x: 228, endPoint y: 64, distance: 60.2
click at [228, 64] on p "CPF: 33916799487 , CNS: [PHONE_NUMBER] , 77 anos, Telefone: [PHONE_NUMBER]" at bounding box center [205, 64] width 224 height 10
drag, startPoint x: 228, startPoint y: 64, endPoint x: 213, endPoint y: 62, distance: 15.2
click at [24, 22] on icon "" at bounding box center [26, 25] width 12 height 12
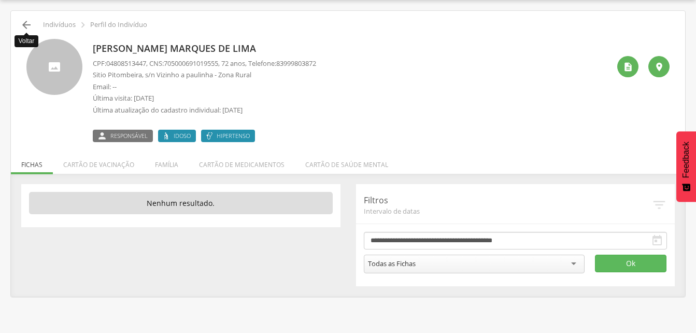
click at [32, 24] on icon "" at bounding box center [26, 25] width 12 height 12
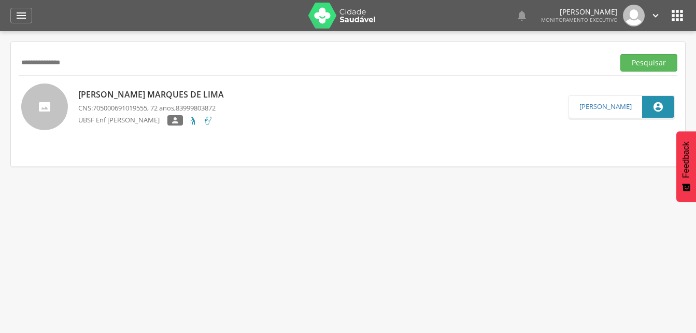
click at [96, 66] on input "**********" at bounding box center [315, 63] width 592 height 18
type input "*"
click at [645, 67] on button "Pesquisar" at bounding box center [649, 63] width 57 height 18
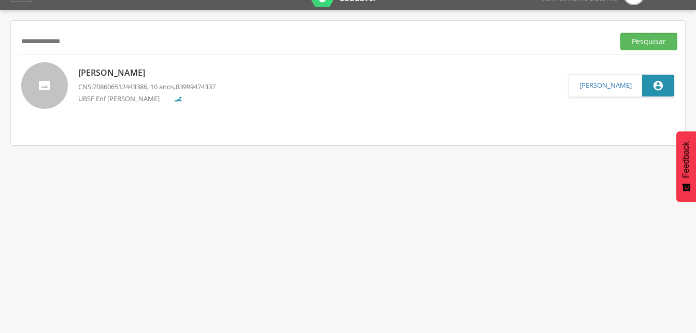
scroll to position [31, 0]
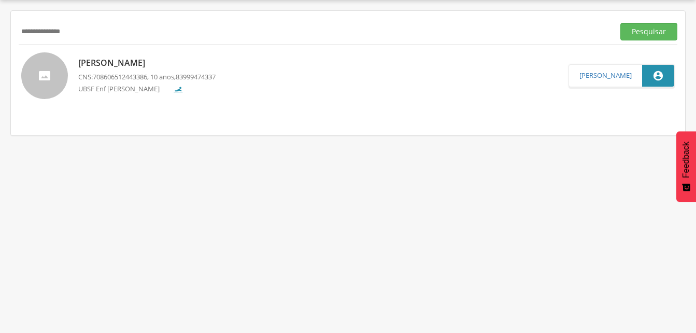
click at [178, 68] on p "[PERSON_NAME]" at bounding box center [146, 63] width 137 height 12
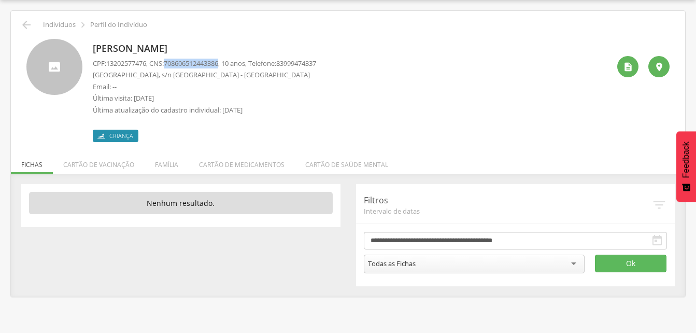
drag, startPoint x: 169, startPoint y: 63, endPoint x: 228, endPoint y: 62, distance: 58.6
click at [228, 62] on p "CPF: 13202577476 , CNS: [PHONE_NUMBER] , 10 anos, Telefone: [PHONE_NUMBER]" at bounding box center [205, 64] width 224 height 10
drag, startPoint x: 228, startPoint y: 62, endPoint x: 208, endPoint y: 64, distance: 19.4
drag, startPoint x: 208, startPoint y: 64, endPoint x: 188, endPoint y: 63, distance: 20.3
click at [25, 26] on icon "" at bounding box center [26, 25] width 12 height 12
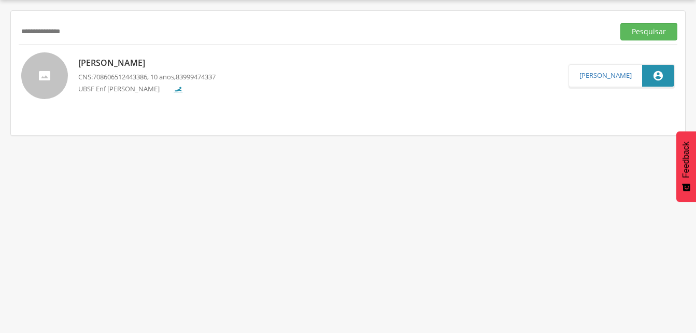
click at [90, 32] on input "**********" at bounding box center [315, 32] width 592 height 18
type input "*"
click at [632, 30] on button "Pesquisar" at bounding box center [649, 32] width 57 height 18
click at [124, 69] on p "[PERSON_NAME]" at bounding box center [159, 64] width 163 height 12
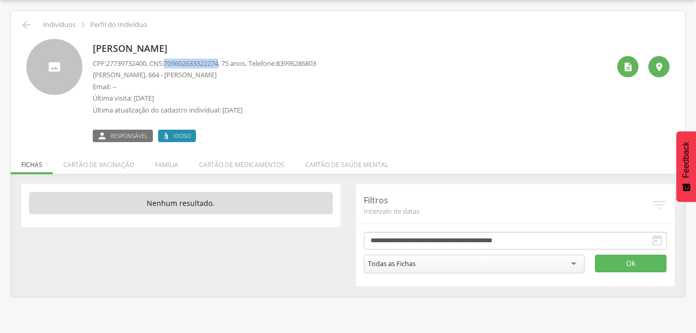
drag, startPoint x: 171, startPoint y: 63, endPoint x: 228, endPoint y: 62, distance: 56.5
click at [218, 62] on span "709602633322274" at bounding box center [191, 63] width 54 height 9
click at [163, 164] on li "Família" at bounding box center [167, 162] width 44 height 24
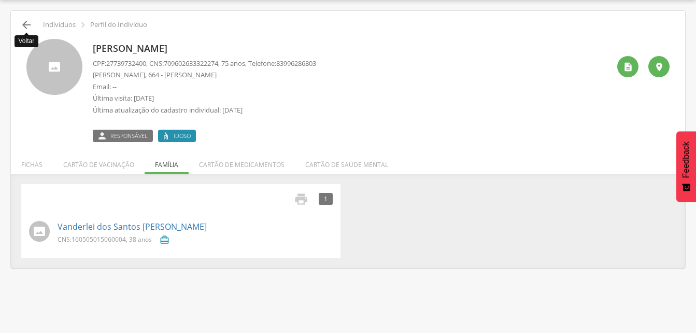
click at [24, 22] on icon "" at bounding box center [26, 25] width 12 height 12
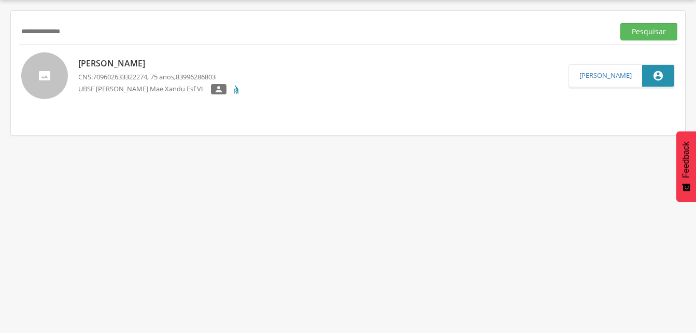
click at [83, 33] on input "**********" at bounding box center [315, 32] width 592 height 18
type input "*"
drag, startPoint x: 626, startPoint y: 30, endPoint x: 119, endPoint y: 59, distance: 508.0
click at [626, 30] on button "Pesquisar" at bounding box center [649, 32] width 57 height 18
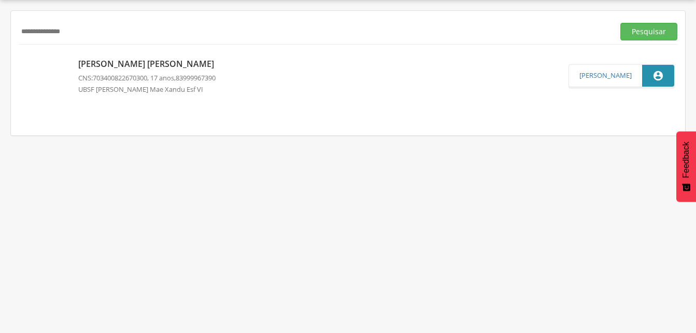
click at [130, 68] on p "[PERSON_NAME] [PERSON_NAME]" at bounding box center [148, 64] width 141 height 12
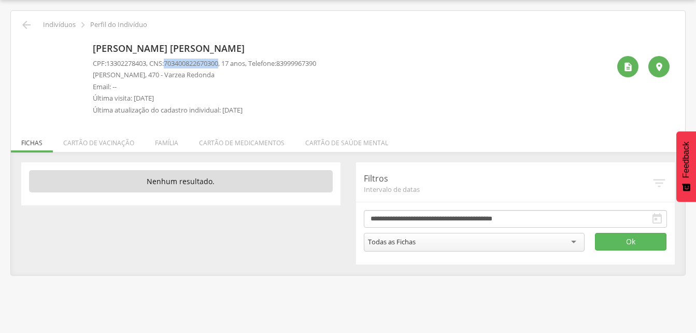
drag, startPoint x: 168, startPoint y: 62, endPoint x: 227, endPoint y: 62, distance: 59.1
click at [227, 62] on p "CPF: 13302278403 , CNS: [PHONE_NUMBER] , 17 anos, Telefone: [PHONE_NUMBER]" at bounding box center [205, 64] width 224 height 10
drag, startPoint x: 227, startPoint y: 62, endPoint x: 212, endPoint y: 63, distance: 15.1
click at [25, 25] on icon "" at bounding box center [26, 25] width 12 height 12
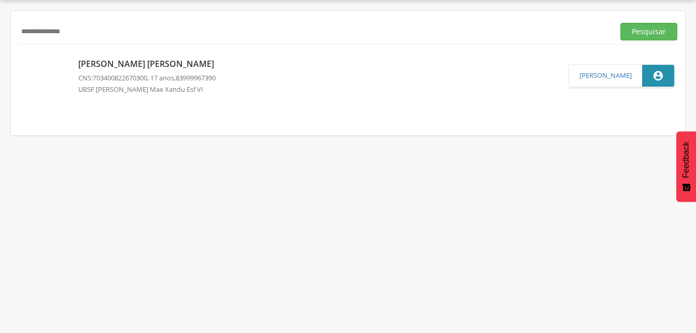
click at [90, 36] on input "**********" at bounding box center [315, 32] width 592 height 18
type input "*"
click at [634, 32] on button "Pesquisar" at bounding box center [649, 32] width 57 height 18
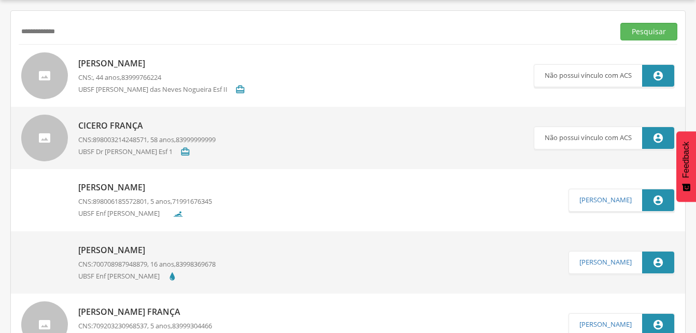
click at [120, 66] on p "[PERSON_NAME]" at bounding box center [161, 64] width 167 height 12
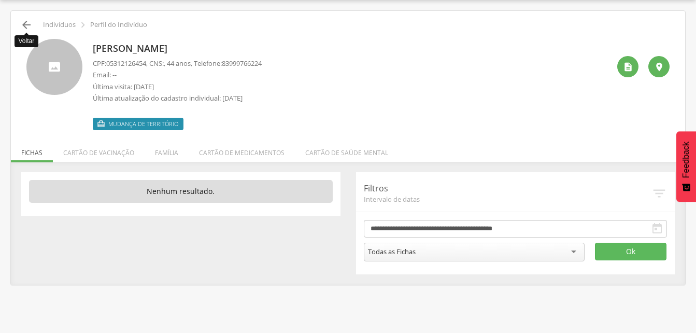
click at [24, 23] on icon "" at bounding box center [26, 25] width 12 height 12
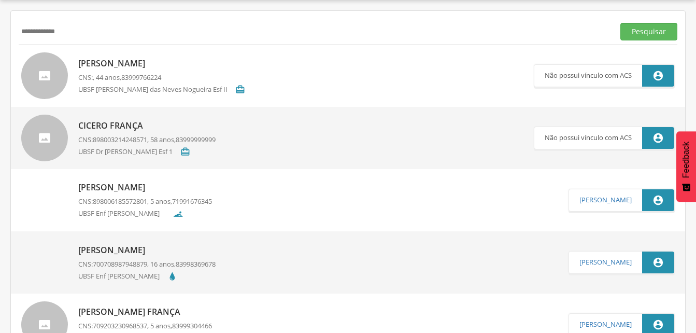
click at [85, 38] on input "**********" at bounding box center [315, 32] width 592 height 18
type input "*"
click at [639, 26] on button "Pesquisar" at bounding box center [649, 32] width 57 height 18
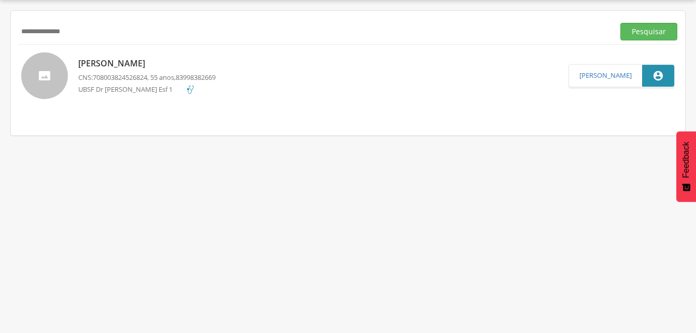
click at [118, 62] on p "[PERSON_NAME]" at bounding box center [146, 64] width 137 height 12
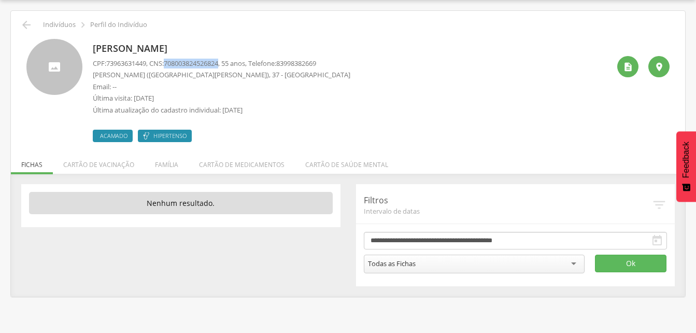
drag, startPoint x: 168, startPoint y: 62, endPoint x: 228, endPoint y: 63, distance: 59.7
click at [228, 63] on p "CPF: 73963631449 , CNS: [PHONE_NUMBER] , 55 anos, Telefone: [PHONE_NUMBER]" at bounding box center [222, 64] width 258 height 10
drag, startPoint x: 228, startPoint y: 63, endPoint x: 216, endPoint y: 63, distance: 11.9
click at [27, 25] on icon "" at bounding box center [26, 25] width 12 height 12
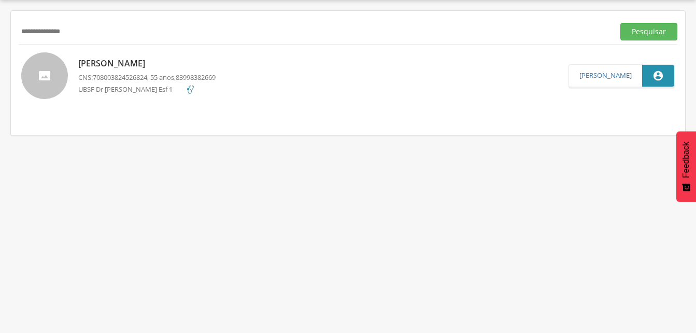
click at [93, 30] on input "**********" at bounding box center [315, 32] width 592 height 18
type input "*"
click at [644, 36] on button "Pesquisar" at bounding box center [649, 32] width 57 height 18
click at [134, 68] on p "[PERSON_NAME]" at bounding box center [154, 64] width 153 height 12
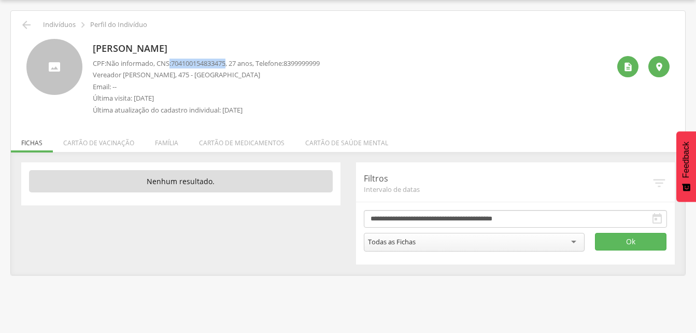
drag, startPoint x: 173, startPoint y: 61, endPoint x: 233, endPoint y: 64, distance: 60.2
click at [233, 64] on p "CPF: Não informado , CNS: [PHONE_NUMBER] , 27 anos, Telefone: [PHONE_NUMBER]" at bounding box center [206, 64] width 227 height 10
drag, startPoint x: 233, startPoint y: 64, endPoint x: 228, endPoint y: 63, distance: 5.3
click at [24, 26] on icon "" at bounding box center [26, 25] width 12 height 12
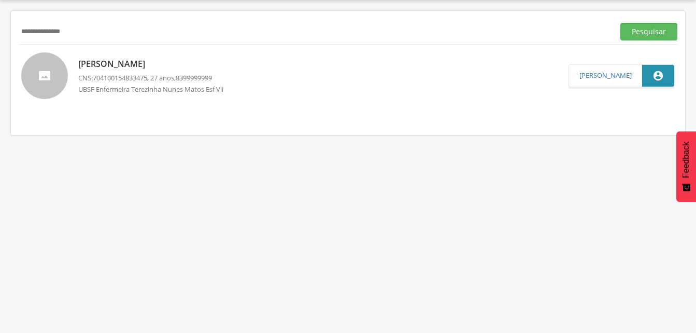
click at [93, 33] on input "**********" at bounding box center [315, 32] width 592 height 18
type input "*"
click at [635, 28] on button "Pesquisar" at bounding box center [649, 32] width 57 height 18
click at [139, 67] on p "[PERSON_NAME]" at bounding box center [146, 64] width 137 height 12
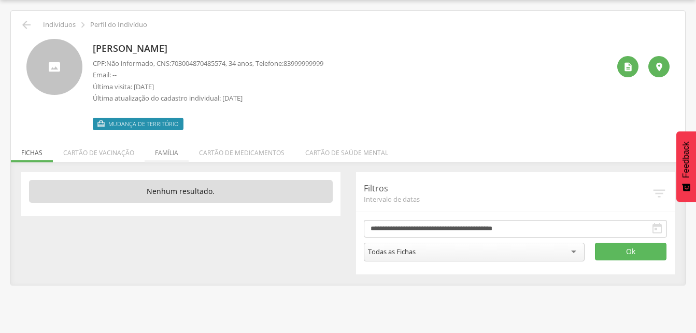
click at [165, 153] on li "Família" at bounding box center [167, 150] width 44 height 24
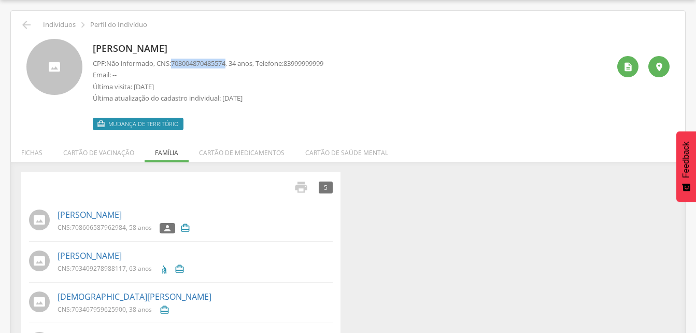
drag, startPoint x: 175, startPoint y: 63, endPoint x: 233, endPoint y: 62, distance: 58.6
click at [233, 62] on p "CPF: Não informado , CNS: [PHONE_NUMBER] , 34 anos, Telefone: [PHONE_NUMBER]" at bounding box center [208, 64] width 231 height 10
drag, startPoint x: 233, startPoint y: 62, endPoint x: 223, endPoint y: 63, distance: 10.4
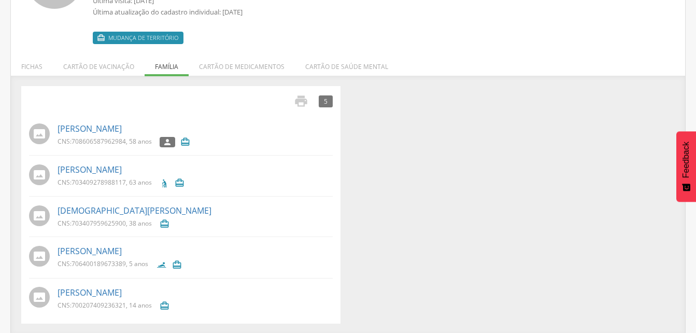
scroll to position [119, 0]
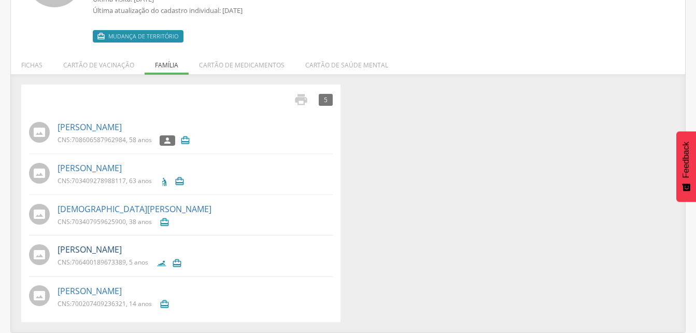
click at [104, 249] on link "[PERSON_NAME]" at bounding box center [90, 250] width 64 height 12
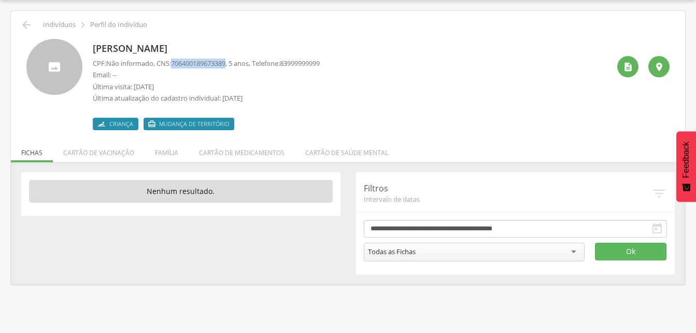
drag, startPoint x: 174, startPoint y: 60, endPoint x: 233, endPoint y: 64, distance: 59.8
click at [233, 64] on p "CPF: Não informado , CNS: [PHONE_NUMBER] , 5 anos, Telefone: [PHONE_NUMBER]" at bounding box center [206, 64] width 227 height 10
drag, startPoint x: 233, startPoint y: 64, endPoint x: 225, endPoint y: 64, distance: 8.3
click at [23, 24] on icon "" at bounding box center [26, 25] width 12 height 12
click at [24, 22] on icon "" at bounding box center [26, 25] width 12 height 12
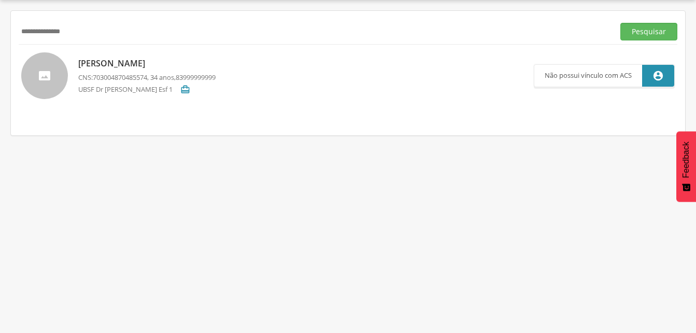
click at [87, 28] on input "**********" at bounding box center [315, 32] width 592 height 18
type input "*"
click at [34, 34] on input "text" at bounding box center [315, 32] width 592 height 18
click at [654, 34] on button "Pesquisar" at bounding box center [649, 32] width 57 height 18
click at [116, 65] on p "[PERSON_NAME]" at bounding box center [146, 64] width 137 height 12
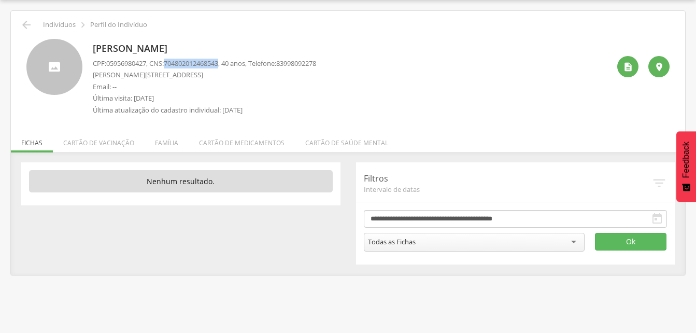
drag, startPoint x: 170, startPoint y: 64, endPoint x: 228, endPoint y: 65, distance: 58.1
click at [228, 65] on p "CPF: 05956980427 , CNS: [PHONE_NUMBER] , 40 anos, Telefone: [PHONE_NUMBER]" at bounding box center [205, 64] width 224 height 10
drag, startPoint x: 228, startPoint y: 65, endPoint x: 210, endPoint y: 64, distance: 18.2
click at [169, 142] on li "Família" at bounding box center [167, 140] width 44 height 24
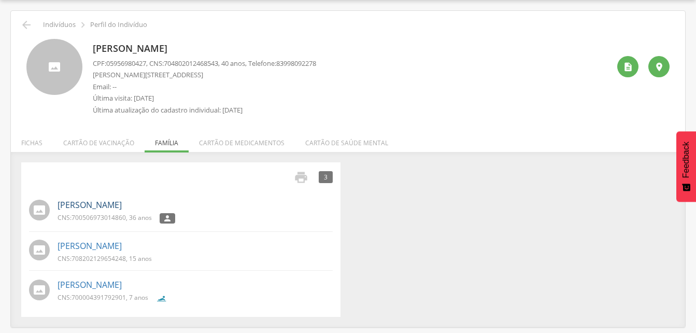
click at [107, 203] on link "[PERSON_NAME]" at bounding box center [90, 205] width 64 height 12
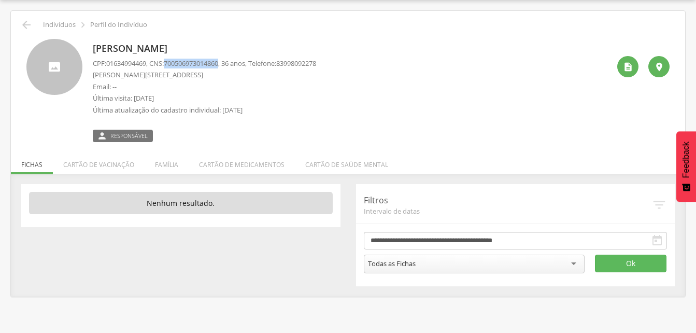
drag, startPoint x: 169, startPoint y: 60, endPoint x: 227, endPoint y: 66, distance: 58.4
click at [227, 66] on p "CPF: 01634994469 , CNS: [PHONE_NUMBER] , 36 anos, Telefone: [PHONE_NUMBER]" at bounding box center [205, 64] width 224 height 10
click at [161, 162] on li "Família" at bounding box center [167, 162] width 44 height 24
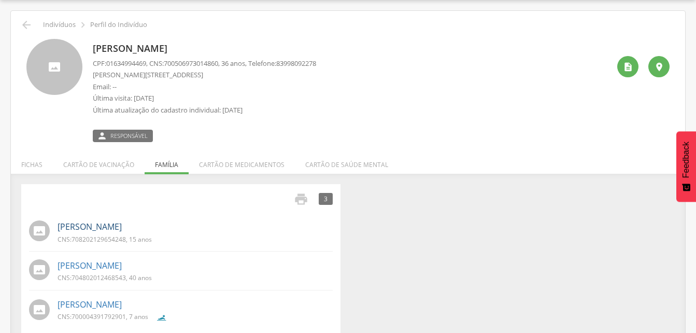
click at [82, 232] on link "[PERSON_NAME]" at bounding box center [90, 227] width 64 height 12
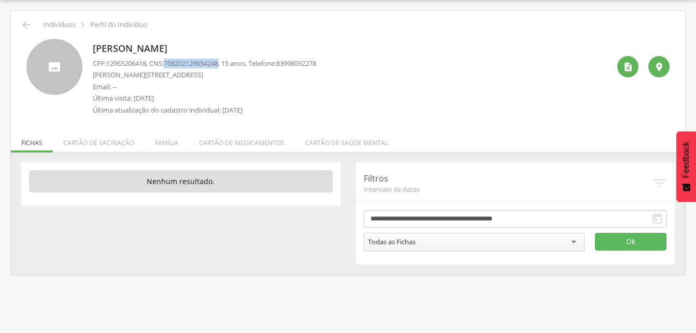
drag, startPoint x: 169, startPoint y: 61, endPoint x: 227, endPoint y: 63, distance: 58.6
click at [227, 63] on p "CPF: 12965206418 , CNS: [PHONE_NUMBER] , 15 anos, Telefone: [PHONE_NUMBER]" at bounding box center [205, 64] width 224 height 10
drag, startPoint x: 227, startPoint y: 63, endPoint x: 213, endPoint y: 63, distance: 14.5
click at [170, 141] on li "Família" at bounding box center [167, 140] width 44 height 24
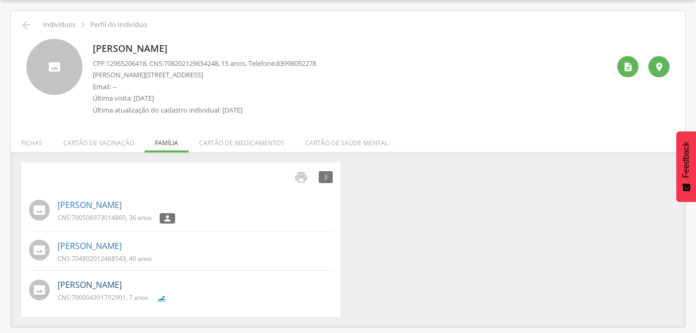
click at [120, 289] on link "[PERSON_NAME]" at bounding box center [90, 285] width 64 height 12
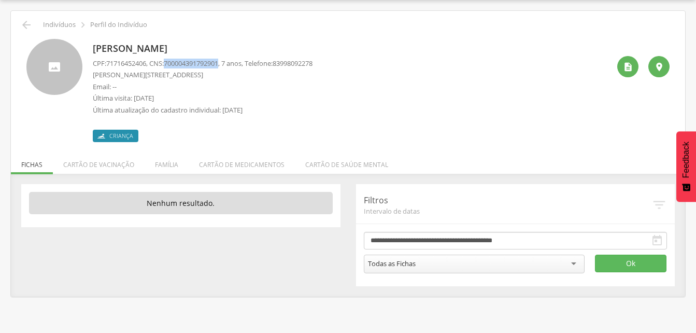
drag, startPoint x: 171, startPoint y: 62, endPoint x: 227, endPoint y: 65, distance: 56.1
click at [218, 65] on span "700004391792901" at bounding box center [191, 63] width 54 height 9
drag, startPoint x: 227, startPoint y: 65, endPoint x: 217, endPoint y: 65, distance: 9.9
click at [23, 23] on icon "" at bounding box center [26, 25] width 12 height 12
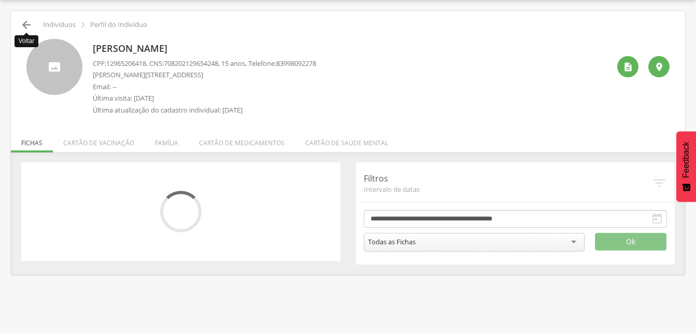
click at [25, 24] on icon "" at bounding box center [26, 25] width 12 height 12
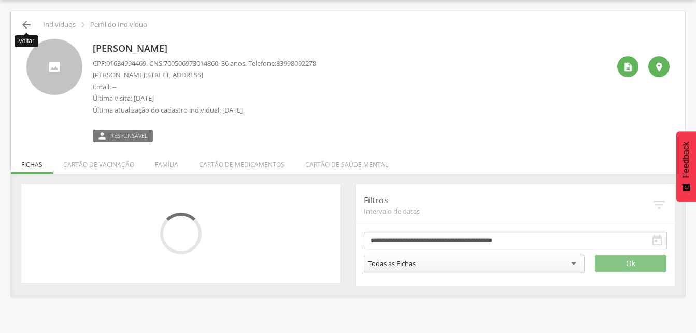
click at [26, 24] on icon "" at bounding box center [26, 25] width 12 height 12
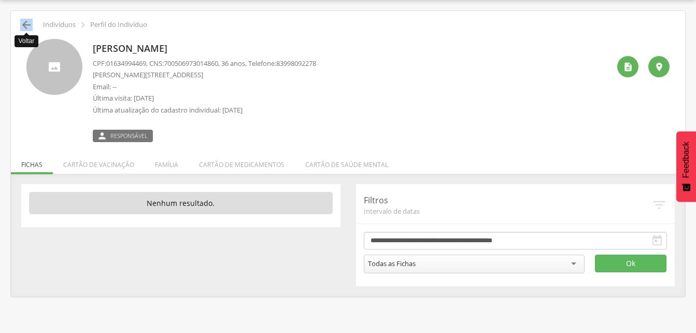
click at [26, 24] on icon "" at bounding box center [26, 25] width 12 height 12
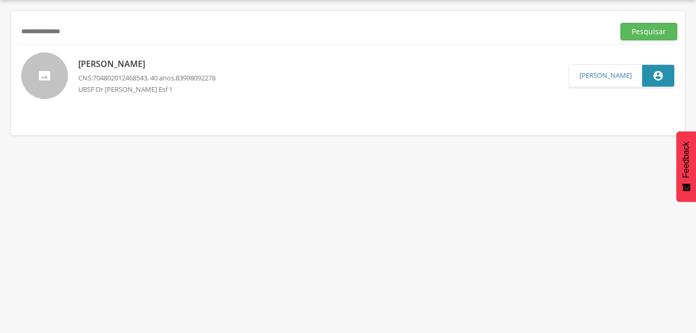
click at [149, 20] on div "**********" at bounding box center [348, 31] width 659 height 25
click at [151, 24] on input "**********" at bounding box center [315, 32] width 592 height 18
click at [40, 32] on input "**********" at bounding box center [315, 32] width 592 height 18
click at [634, 31] on button "Pesquisar" at bounding box center [649, 32] width 57 height 18
click at [123, 65] on p "[PERSON_NAME]" at bounding box center [159, 64] width 163 height 12
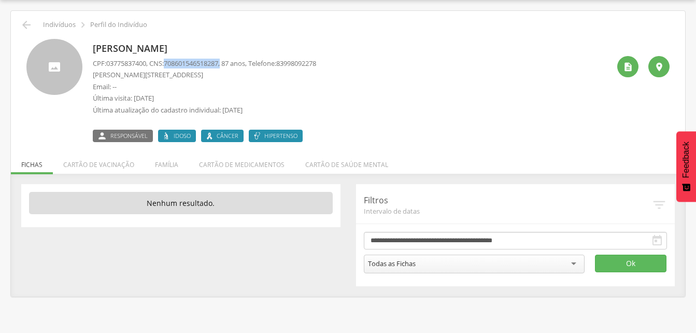
drag, startPoint x: 170, startPoint y: 59, endPoint x: 230, endPoint y: 65, distance: 59.9
click at [230, 65] on p "CPF: 03775837400 , CNS: [PHONE_NUMBER] , 87 anos, Telefone: [PHONE_NUMBER]" at bounding box center [205, 64] width 224 height 10
drag, startPoint x: 230, startPoint y: 65, endPoint x: 208, endPoint y: 63, distance: 21.9
click at [32, 26] on icon "" at bounding box center [26, 25] width 12 height 12
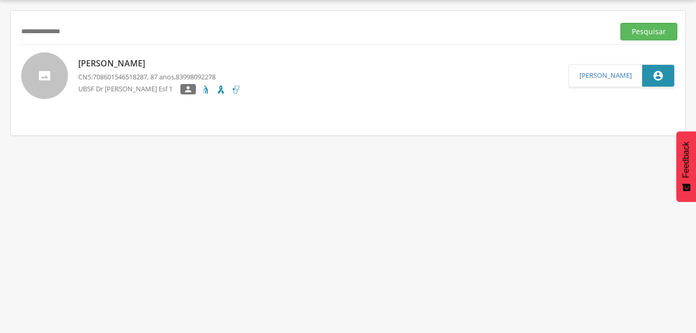
click at [92, 31] on input "**********" at bounding box center [315, 32] width 592 height 18
type input "*"
click at [629, 29] on button "Pesquisar" at bounding box center [649, 32] width 57 height 18
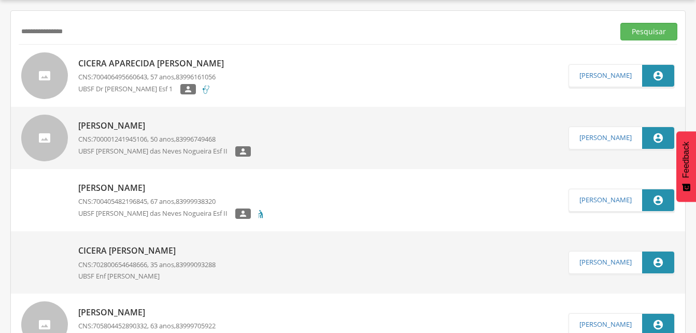
click at [137, 65] on p "Cicera Aparecida [PERSON_NAME]" at bounding box center [153, 64] width 151 height 12
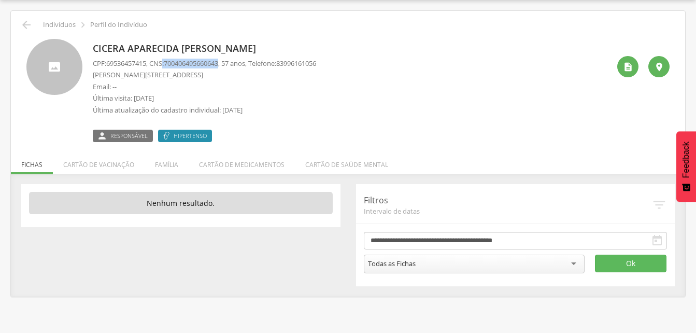
drag, startPoint x: 168, startPoint y: 61, endPoint x: 228, endPoint y: 66, distance: 60.9
click at [228, 66] on p "CPF: 69536457415 , CNS: [PHONE_NUMBER] , 57 anos, Telefone: [PHONE_NUMBER]" at bounding box center [205, 64] width 224 height 10
drag, startPoint x: 228, startPoint y: 66, endPoint x: 215, endPoint y: 62, distance: 13.6
click at [162, 169] on li "Família" at bounding box center [167, 162] width 44 height 24
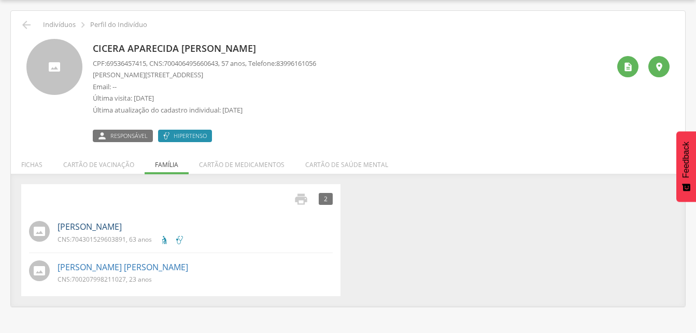
click at [102, 230] on link "[PERSON_NAME]" at bounding box center [90, 227] width 64 height 12
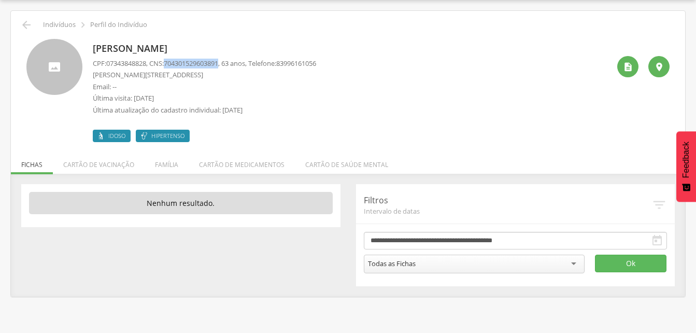
drag, startPoint x: 171, startPoint y: 60, endPoint x: 228, endPoint y: 60, distance: 57.6
click at [228, 60] on p "CPF: 07343848828 , CNS: [PHONE_NUMBER] , 63 anos, Telefone: [PHONE_NUMBER]" at bounding box center [205, 64] width 224 height 10
drag, startPoint x: 228, startPoint y: 60, endPoint x: 212, endPoint y: 62, distance: 16.2
click at [162, 165] on li "Família" at bounding box center [167, 162] width 44 height 24
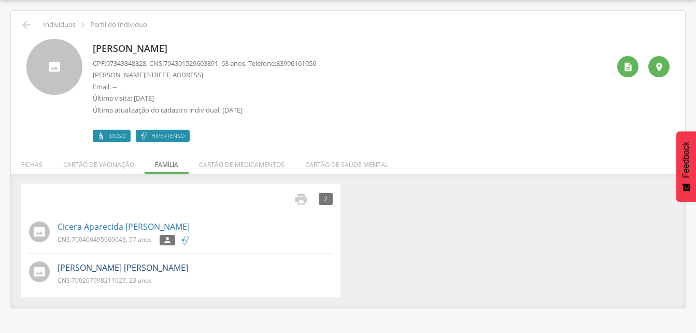
click at [105, 270] on link "[PERSON_NAME] [PERSON_NAME]" at bounding box center [123, 268] width 131 height 12
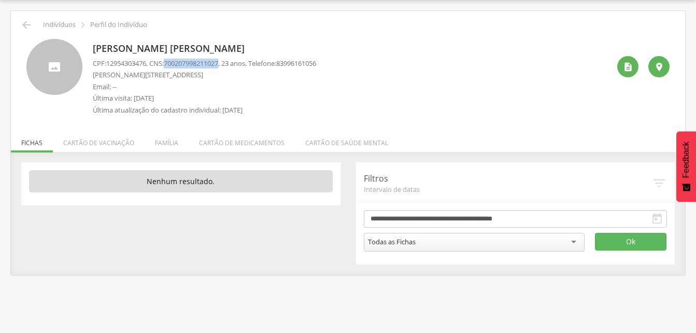
drag, startPoint x: 170, startPoint y: 58, endPoint x: 227, endPoint y: 63, distance: 56.8
click at [218, 63] on span "700207998211027" at bounding box center [191, 63] width 54 height 9
drag, startPoint x: 227, startPoint y: 63, endPoint x: 214, endPoint y: 65, distance: 13.1
click at [28, 25] on icon "" at bounding box center [26, 25] width 12 height 12
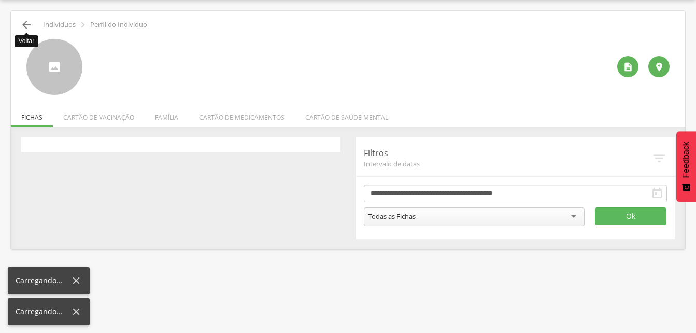
click at [28, 25] on icon "" at bounding box center [26, 25] width 12 height 12
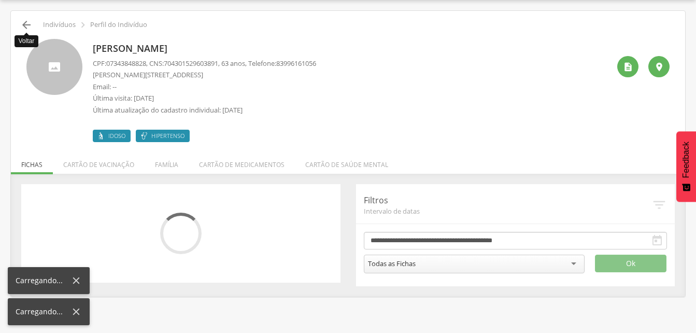
click at [28, 25] on icon "" at bounding box center [26, 25] width 12 height 12
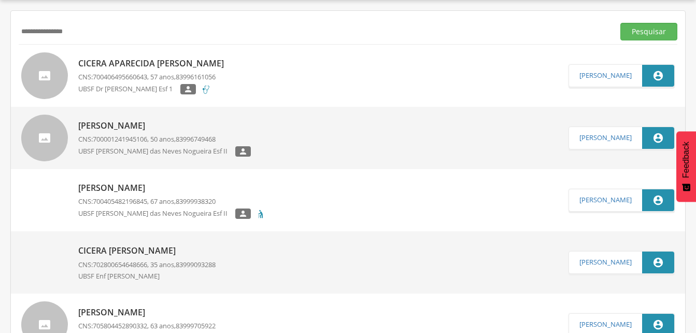
click at [92, 26] on input "**********" at bounding box center [315, 32] width 592 height 18
type input "*"
click at [646, 34] on button "Pesquisar" at bounding box center [649, 32] width 57 height 18
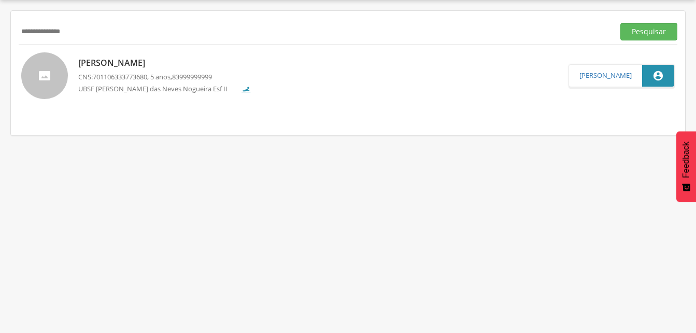
click at [125, 59] on p "[PERSON_NAME]" at bounding box center [164, 63] width 173 height 12
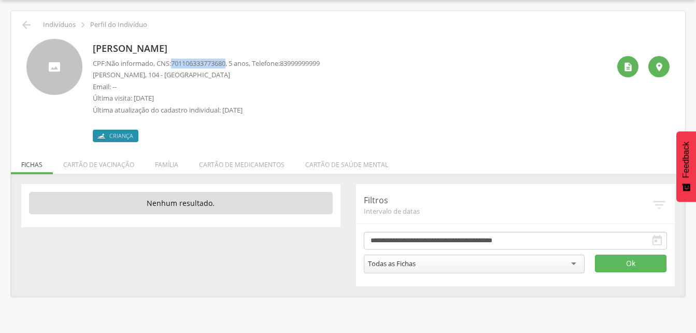
drag, startPoint x: 174, startPoint y: 60, endPoint x: 234, endPoint y: 66, distance: 61.0
click at [234, 66] on p "CPF: Não informado , CNS: [PHONE_NUMBER] , 5 anos, Telefone: [PHONE_NUMBER]" at bounding box center [206, 64] width 227 height 10
drag, startPoint x: 234, startPoint y: 66, endPoint x: 227, endPoint y: 64, distance: 7.6
click at [162, 165] on li "Família" at bounding box center [167, 162] width 44 height 24
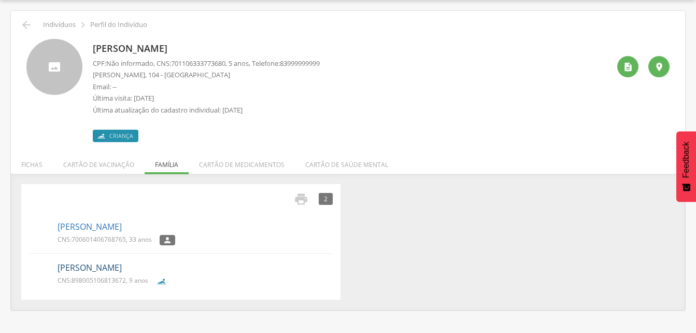
click at [122, 272] on link "[PERSON_NAME]" at bounding box center [90, 268] width 64 height 12
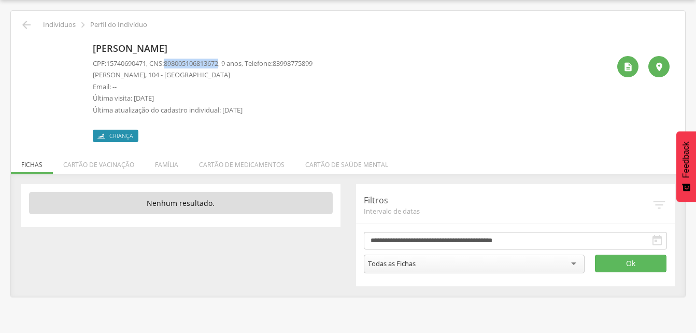
drag, startPoint x: 168, startPoint y: 61, endPoint x: 228, endPoint y: 63, distance: 59.7
click at [228, 63] on p "CPF: 15740690471 , CNS: [PHONE_NUMBER] , 9 anos, Telefone: [PHONE_NUMBER]" at bounding box center [203, 64] width 220 height 10
drag, startPoint x: 161, startPoint y: 169, endPoint x: 155, endPoint y: 174, distance: 8.4
click at [161, 169] on li "Família" at bounding box center [167, 162] width 44 height 24
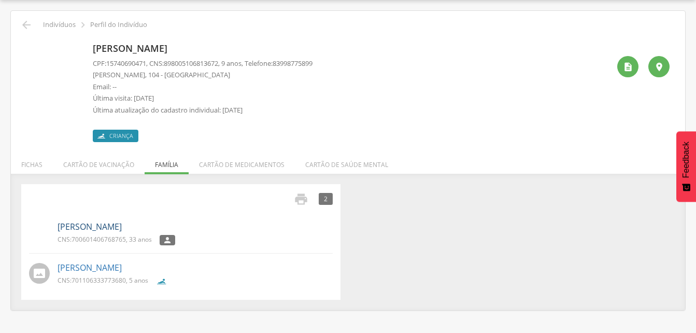
click at [122, 229] on link "[PERSON_NAME]" at bounding box center [90, 227] width 64 height 12
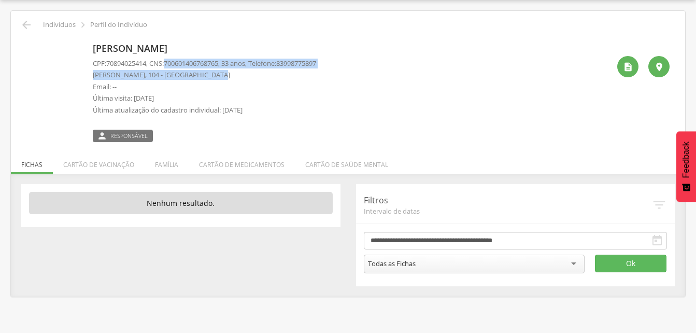
drag, startPoint x: 170, startPoint y: 61, endPoint x: 227, endPoint y: 68, distance: 58.0
click at [227, 68] on div "CPF: 70894025414 , CNS: [PHONE_NUMBER] , 33 anos, Telefone: 83998775897 [GEOGRA…" at bounding box center [205, 90] width 224 height 62
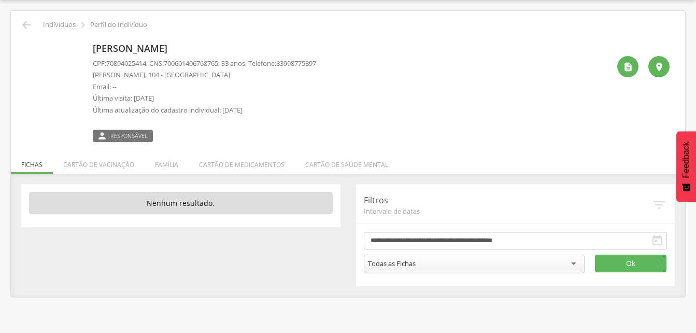
drag, startPoint x: 227, startPoint y: 68, endPoint x: 258, endPoint y: 98, distance: 42.9
click at [259, 100] on p "Última visita: [DATE]" at bounding box center [205, 98] width 224 height 10
drag, startPoint x: 171, startPoint y: 61, endPoint x: 227, endPoint y: 65, distance: 56.2
click at [218, 65] on span "700601406768765" at bounding box center [191, 63] width 54 height 9
drag, startPoint x: 227, startPoint y: 65, endPoint x: 216, endPoint y: 65, distance: 10.9
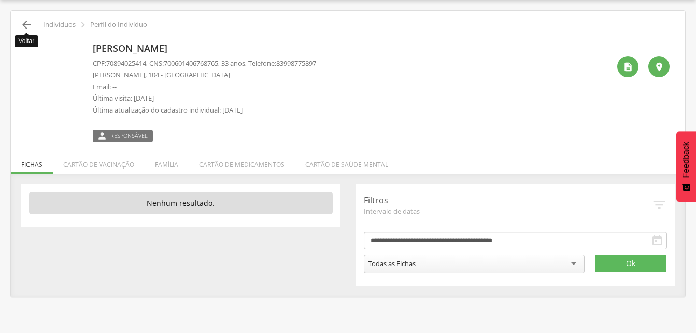
click at [29, 22] on icon "" at bounding box center [26, 25] width 12 height 12
click at [40, 24] on div " Indivíduos  Perfil do Indivíduo" at bounding box center [348, 25] width 659 height 12
click at [30, 24] on icon "" at bounding box center [26, 25] width 12 height 12
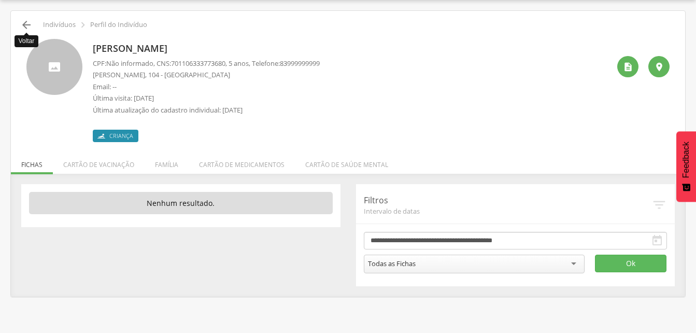
click at [23, 24] on icon "" at bounding box center [26, 25] width 12 height 12
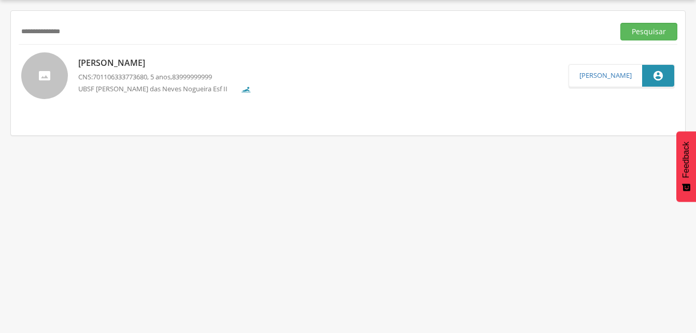
click at [91, 34] on input "**********" at bounding box center [315, 32] width 592 height 18
drag, startPoint x: 120, startPoint y: 33, endPoint x: 95, endPoint y: 30, distance: 25.1
click at [120, 33] on input "**********" at bounding box center [315, 32] width 592 height 18
type input "*"
drag, startPoint x: 632, startPoint y: 35, endPoint x: 565, endPoint y: 54, distance: 69.1
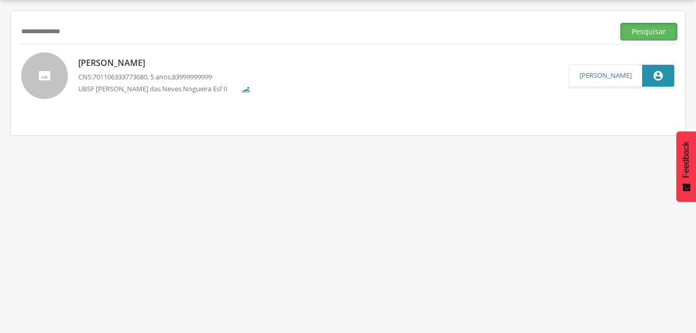
click at [632, 35] on button "Pesquisar" at bounding box center [649, 32] width 57 height 18
click at [127, 68] on p "[PERSON_NAME]" at bounding box center [179, 64] width 203 height 12
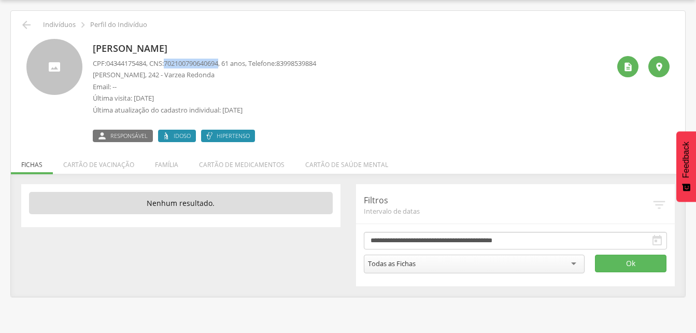
drag, startPoint x: 168, startPoint y: 60, endPoint x: 227, endPoint y: 63, distance: 58.7
click at [227, 63] on p "CPF: 04344175484 , CNS: [PHONE_NUMBER] , 61 anos, Telefone: [PHONE_NUMBER]" at bounding box center [205, 64] width 224 height 10
drag, startPoint x: 227, startPoint y: 63, endPoint x: 217, endPoint y: 64, distance: 9.5
click at [26, 27] on icon "" at bounding box center [26, 25] width 12 height 12
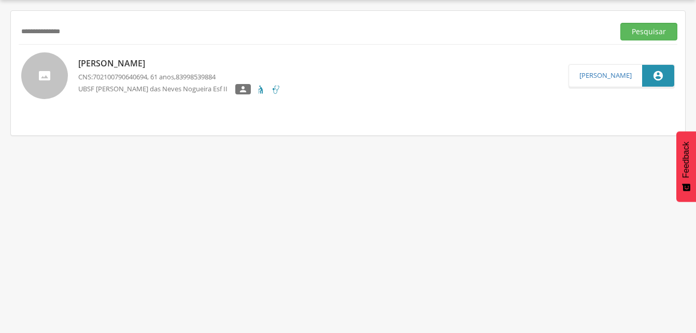
click at [89, 32] on input "**********" at bounding box center [315, 32] width 592 height 18
type input "*"
click at [54, 31] on input "text" at bounding box center [315, 32] width 592 height 18
click at [54, 24] on input "text" at bounding box center [315, 32] width 592 height 18
click at [640, 31] on button "Pesquisar" at bounding box center [649, 32] width 57 height 18
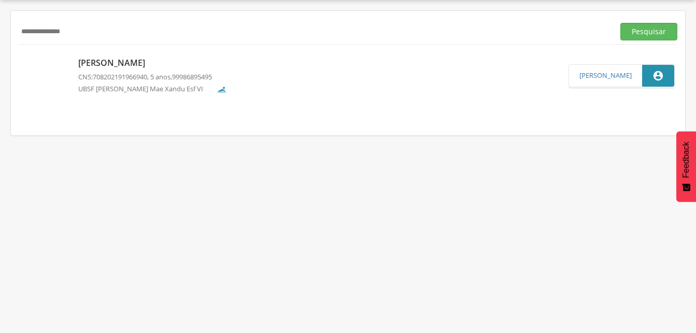
drag, startPoint x: 103, startPoint y: 63, endPoint x: 95, endPoint y: 64, distance: 7.3
click at [103, 63] on p "[PERSON_NAME]" at bounding box center [152, 63] width 149 height 12
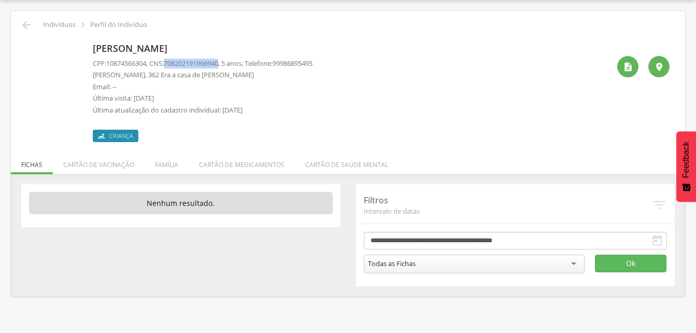
drag, startPoint x: 171, startPoint y: 61, endPoint x: 228, endPoint y: 63, distance: 57.1
click at [228, 63] on p "CPF: 10874566304 , CNS: [PHONE_NUMBER] , 5 anos, Telefone: [PHONE_NUMBER]" at bounding box center [203, 64] width 220 height 10
drag, startPoint x: 228, startPoint y: 63, endPoint x: 215, endPoint y: 63, distance: 12.5
click at [157, 165] on li "Família" at bounding box center [167, 162] width 44 height 24
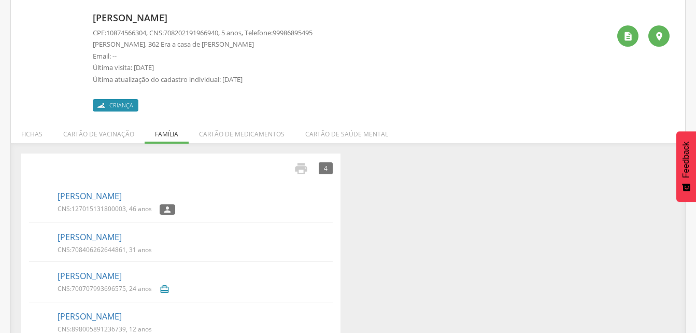
scroll to position [86, 0]
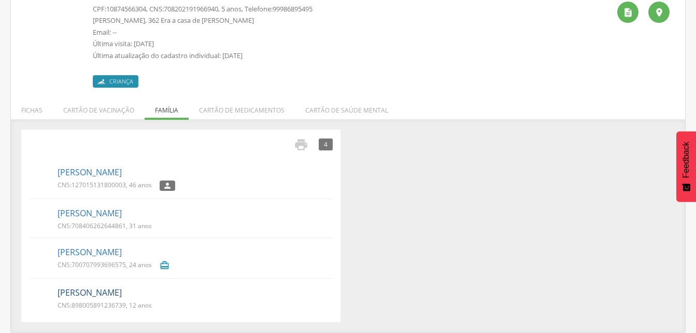
click at [122, 294] on link "[PERSON_NAME]" at bounding box center [90, 293] width 64 height 12
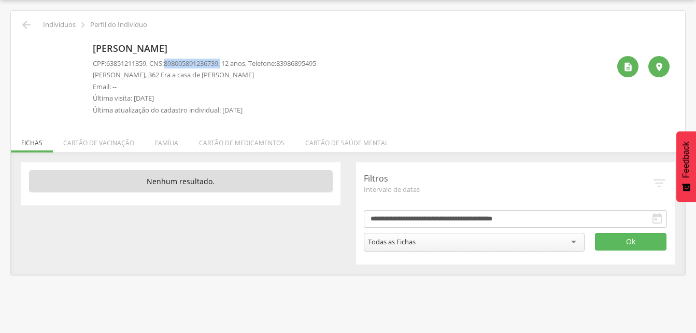
drag, startPoint x: 169, startPoint y: 60, endPoint x: 231, endPoint y: 66, distance: 62.6
click at [231, 66] on p "CPF: 63851211359 , CNS: [PHONE_NUMBER] , 12 anos, Telefone: [PHONE_NUMBER]" at bounding box center [205, 64] width 224 height 10
drag, startPoint x: 231, startPoint y: 66, endPoint x: 221, endPoint y: 65, distance: 10.0
click at [29, 25] on icon "" at bounding box center [26, 25] width 12 height 12
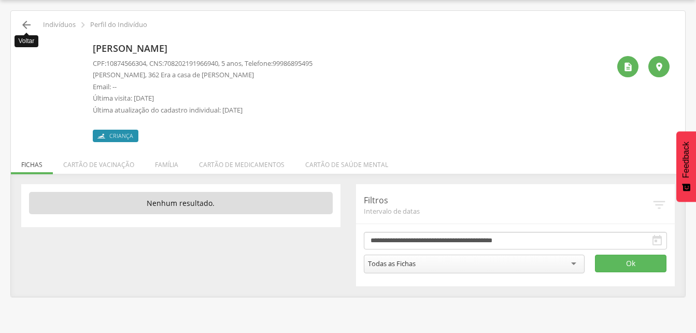
click at [23, 24] on icon "" at bounding box center [26, 25] width 12 height 12
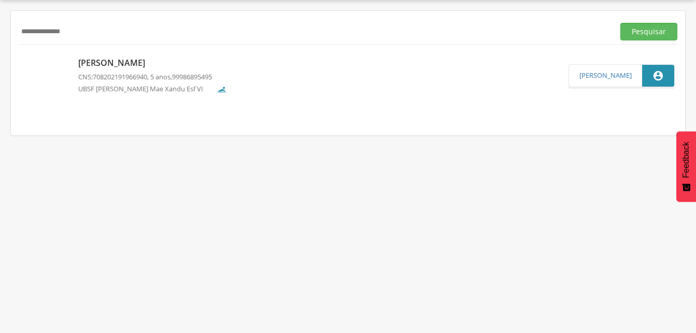
click at [97, 33] on input "**********" at bounding box center [315, 32] width 592 height 18
type input "*"
drag, startPoint x: 643, startPoint y: 31, endPoint x: 632, endPoint y: 32, distance: 11.0
click at [643, 31] on button "Pesquisar" at bounding box center [649, 32] width 57 height 18
click at [133, 65] on p "[PERSON_NAME]" at bounding box center [146, 64] width 137 height 12
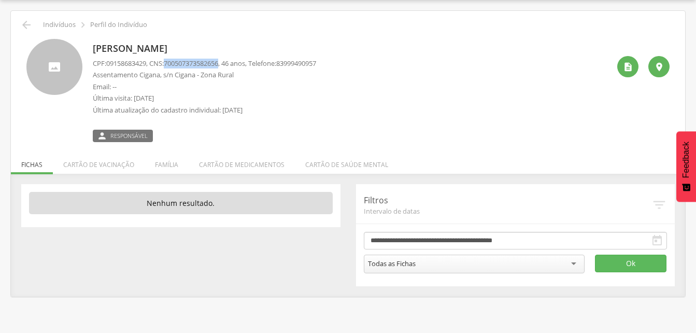
drag, startPoint x: 169, startPoint y: 63, endPoint x: 227, endPoint y: 66, distance: 58.2
click at [227, 66] on p "CPF: 09158683429 , CNS: [PHONE_NUMBER] , 46 anos, Telefone: [PHONE_NUMBER]" at bounding box center [205, 64] width 224 height 10
click at [23, 26] on icon "" at bounding box center [26, 25] width 12 height 12
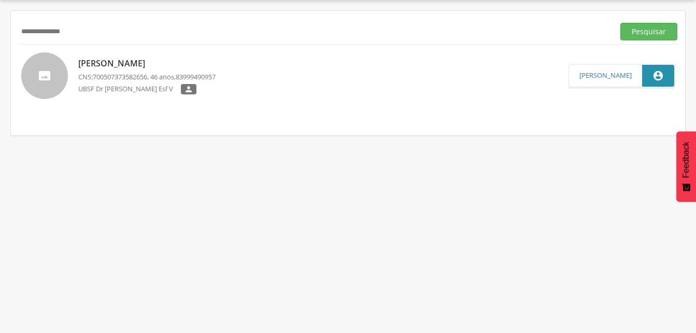
click at [85, 29] on input "**********" at bounding box center [315, 32] width 592 height 18
click at [56, 30] on input "**********" at bounding box center [315, 32] width 592 height 18
click at [653, 32] on button "Pesquisar" at bounding box center [649, 32] width 57 height 18
click at [121, 65] on p "[PERSON_NAME]" at bounding box center [152, 64] width 148 height 12
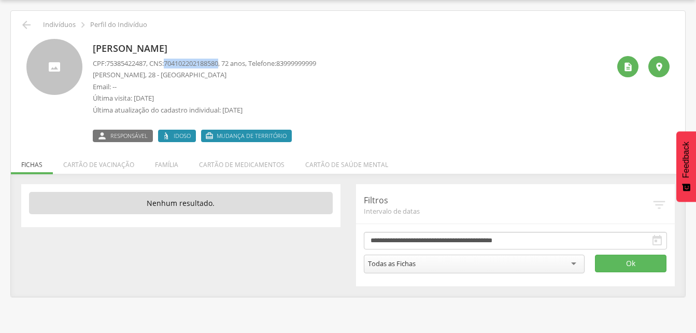
drag, startPoint x: 169, startPoint y: 61, endPoint x: 227, endPoint y: 64, distance: 58.2
click at [227, 64] on p "CPF: 75385422487 , CNS: [PHONE_NUMBER] , 72 anos, Telefone: [PHONE_NUMBER]" at bounding box center [205, 64] width 224 height 10
drag, startPoint x: 227, startPoint y: 64, endPoint x: 220, endPoint y: 64, distance: 6.7
click at [24, 26] on icon "" at bounding box center [26, 25] width 12 height 12
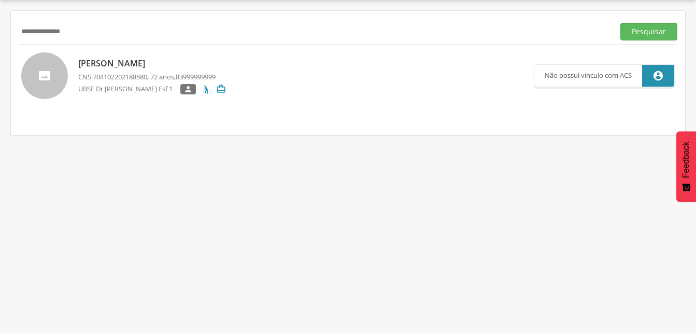
click at [24, 26] on input "**********" at bounding box center [315, 32] width 592 height 18
click at [84, 33] on input "**********" at bounding box center [315, 32] width 592 height 18
type input "*"
click at [64, 31] on input "text" at bounding box center [315, 32] width 592 height 18
click at [645, 37] on button "Pesquisar" at bounding box center [649, 32] width 57 height 18
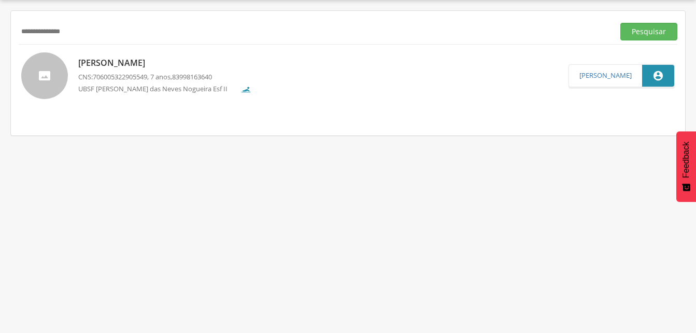
click at [175, 64] on p "[PERSON_NAME]" at bounding box center [164, 63] width 173 height 12
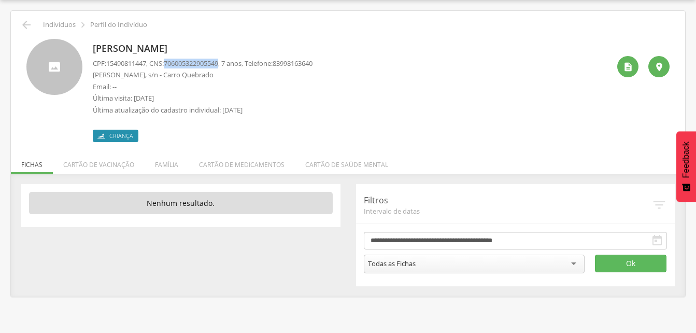
drag, startPoint x: 169, startPoint y: 61, endPoint x: 228, endPoint y: 66, distance: 59.3
click at [228, 66] on p "CPF: 15490811447 , CNS: [PHONE_NUMBER] , 7 anos, Telefone: [PHONE_NUMBER]" at bounding box center [203, 64] width 220 height 10
drag, startPoint x: 228, startPoint y: 66, endPoint x: 219, endPoint y: 62, distance: 9.5
click at [26, 25] on icon "" at bounding box center [26, 25] width 12 height 12
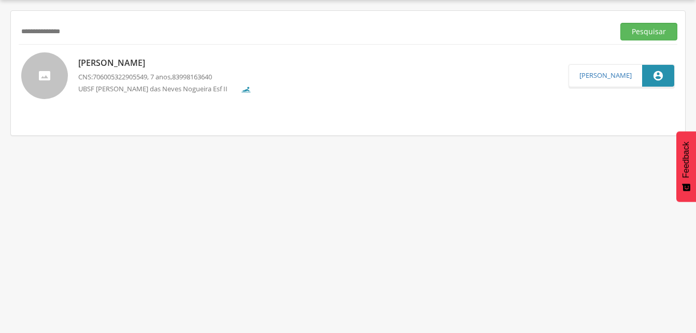
click at [88, 30] on input "**********" at bounding box center [315, 32] width 592 height 18
type input "*"
drag, startPoint x: 643, startPoint y: 34, endPoint x: 578, endPoint y: 41, distance: 65.2
click at [643, 34] on button "Pesquisar" at bounding box center [649, 32] width 57 height 18
click at [113, 63] on p "[PERSON_NAME]" at bounding box center [146, 64] width 137 height 12
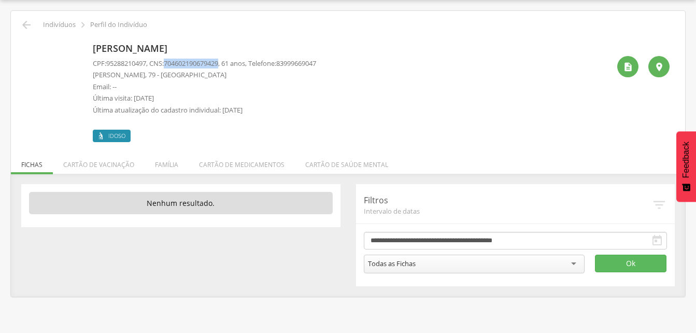
drag, startPoint x: 171, startPoint y: 61, endPoint x: 227, endPoint y: 63, distance: 56.6
click at [218, 63] on span "704602190679429" at bounding box center [191, 63] width 54 height 9
drag, startPoint x: 227, startPoint y: 63, endPoint x: 213, endPoint y: 62, distance: 14.5
click at [166, 165] on li "Família" at bounding box center [167, 162] width 44 height 24
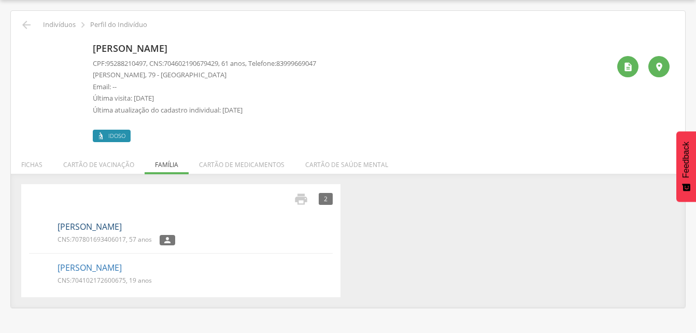
click at [103, 231] on link "[PERSON_NAME]" at bounding box center [90, 227] width 64 height 12
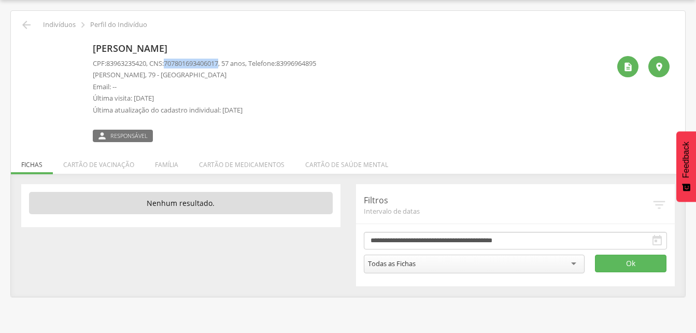
drag, startPoint x: 169, startPoint y: 60, endPoint x: 227, endPoint y: 59, distance: 58.1
click at [227, 59] on p "CPF: 83963235420 , CNS: [PHONE_NUMBER] , 57 anos, Telefone: [PHONE_NUMBER]" at bounding box center [205, 64] width 224 height 10
drag, startPoint x: 227, startPoint y: 59, endPoint x: 212, endPoint y: 60, distance: 15.6
click at [28, 24] on icon "" at bounding box center [26, 25] width 12 height 12
drag, startPoint x: 28, startPoint y: 24, endPoint x: 29, endPoint y: 115, distance: 90.8
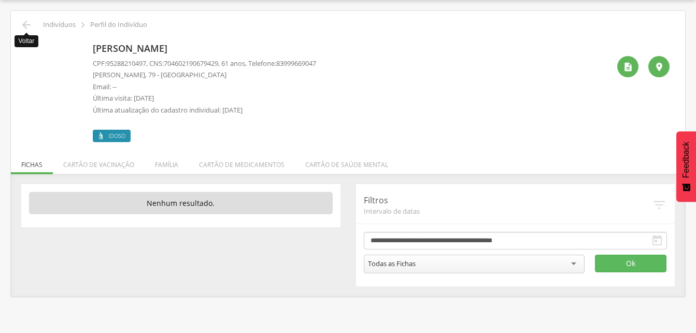
click at [29, 115] on div "[PERSON_NAME] CPF: 95288210497 , CNS: [PHONE_NUMBER] , 61 anos, Telefone: [PHON…" at bounding box center [348, 90] width 644 height 103
click at [27, 24] on icon "" at bounding box center [26, 25] width 12 height 12
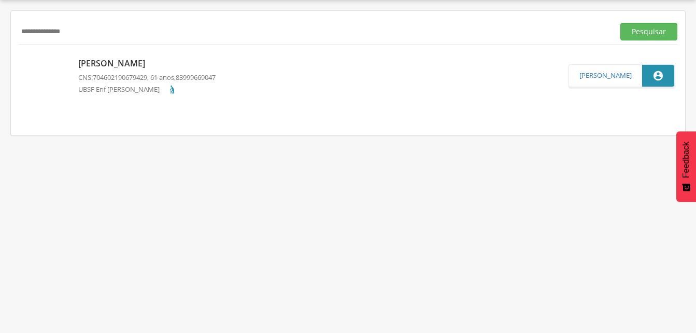
click at [88, 32] on input "**********" at bounding box center [315, 32] width 592 height 18
click at [111, 32] on input "**********" at bounding box center [315, 32] width 592 height 18
type input "*"
click at [640, 29] on button "Pesquisar" at bounding box center [649, 32] width 57 height 18
click at [158, 65] on p "[PERSON_NAME]" at bounding box center [146, 64] width 137 height 12
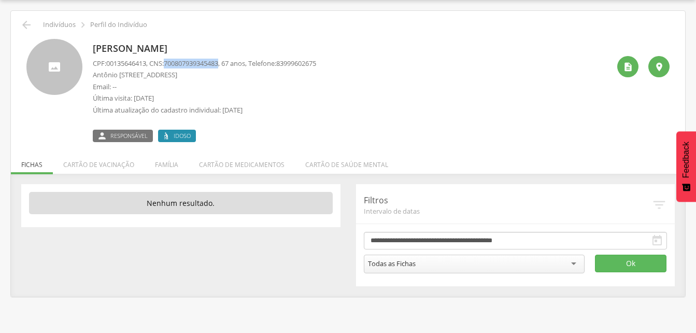
drag, startPoint x: 168, startPoint y: 63, endPoint x: 229, endPoint y: 62, distance: 60.7
click at [229, 62] on p "CPF: 00135646413 , CNS: [PHONE_NUMBER] , 67 anos, Telefone: [PHONE_NUMBER]" at bounding box center [205, 64] width 224 height 10
drag, startPoint x: 229, startPoint y: 62, endPoint x: 201, endPoint y: 64, distance: 28.1
click at [21, 25] on icon "" at bounding box center [26, 25] width 12 height 12
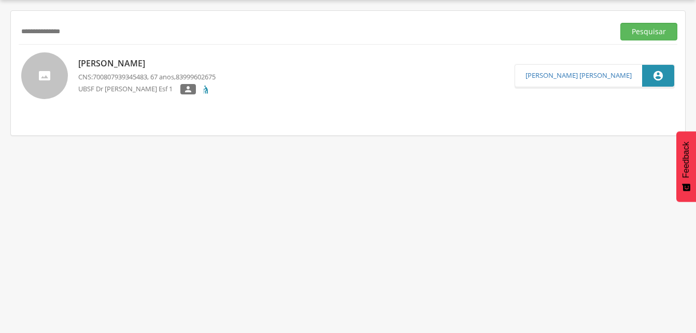
click at [83, 26] on input "**********" at bounding box center [315, 32] width 592 height 18
type input "*"
click at [631, 31] on button "Pesquisar" at bounding box center [649, 32] width 57 height 18
click at [142, 65] on p "Elizete [PERSON_NAME]" at bounding box center [149, 64] width 143 height 12
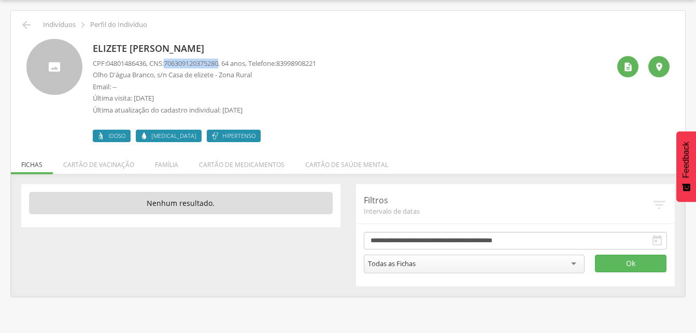
drag, startPoint x: 171, startPoint y: 61, endPoint x: 227, endPoint y: 60, distance: 56.5
click at [218, 60] on span "706309120375280" at bounding box center [191, 63] width 54 height 9
drag, startPoint x: 227, startPoint y: 60, endPoint x: 213, endPoint y: 64, distance: 15.0
click at [164, 168] on li "Família" at bounding box center [167, 162] width 44 height 24
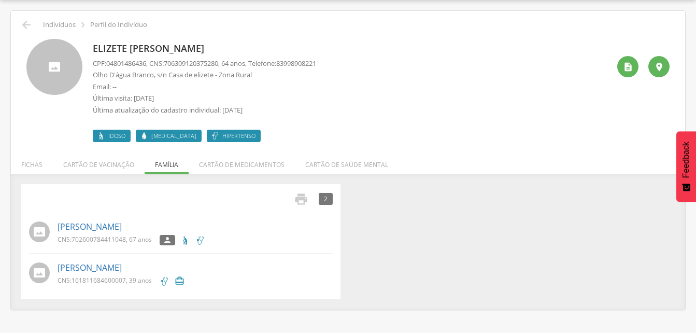
click at [129, 236] on p "CNS: 702600784411048 , 67 anos" at bounding box center [105, 239] width 94 height 9
click at [115, 226] on link "[PERSON_NAME]" at bounding box center [90, 227] width 64 height 12
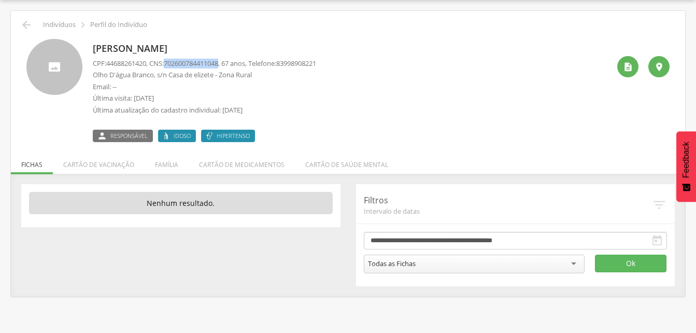
drag, startPoint x: 168, startPoint y: 62, endPoint x: 227, endPoint y: 60, distance: 59.2
click at [227, 60] on p "CPF: 44688261420 , CNS: [PHONE_NUMBER] , 67 anos, Telefone: [PHONE_NUMBER]" at bounding box center [205, 64] width 224 height 10
drag, startPoint x: 227, startPoint y: 60, endPoint x: 220, endPoint y: 61, distance: 7.4
click at [26, 25] on icon "" at bounding box center [26, 25] width 12 height 12
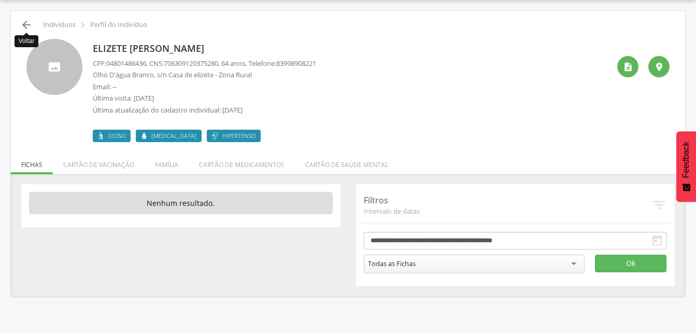
click at [24, 22] on icon "" at bounding box center [26, 25] width 12 height 12
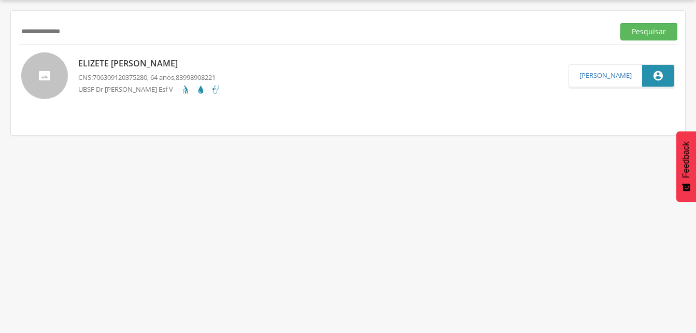
click at [99, 33] on input "**********" at bounding box center [315, 32] width 592 height 18
type input "*"
click at [650, 31] on button "Pesquisar" at bounding box center [649, 32] width 57 height 18
click at [123, 68] on p "[PERSON_NAME]" at bounding box center [146, 64] width 137 height 12
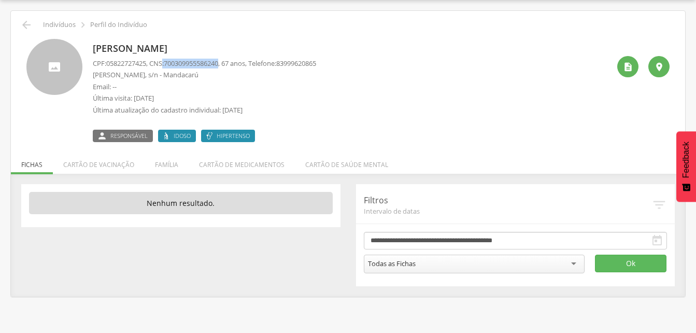
drag, startPoint x: 168, startPoint y: 62, endPoint x: 229, endPoint y: 64, distance: 61.2
click at [229, 64] on p "CPF: 05822727425 , CNS: [PHONE_NUMBER] , 67 anos, Telefone: [PHONE_NUMBER]" at bounding box center [205, 64] width 224 height 10
drag, startPoint x: 229, startPoint y: 64, endPoint x: 213, endPoint y: 65, distance: 15.6
click at [270, 89] on p "Email: --" at bounding box center [205, 87] width 224 height 10
click at [165, 164] on li "Família" at bounding box center [167, 162] width 44 height 24
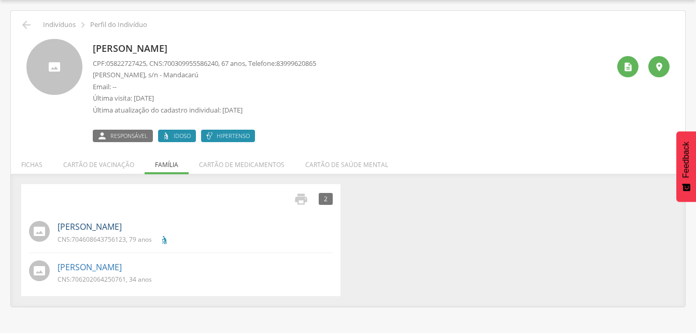
click at [105, 227] on link "[PERSON_NAME]" at bounding box center [90, 227] width 64 height 12
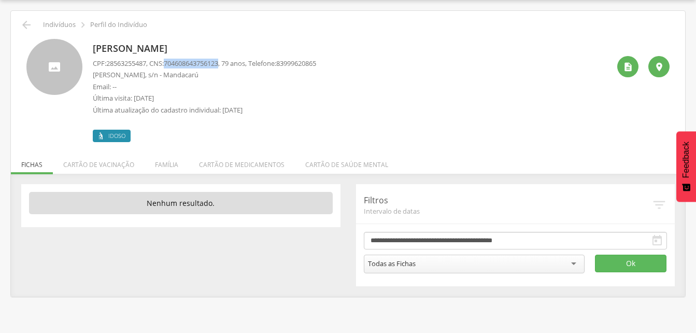
drag, startPoint x: 169, startPoint y: 63, endPoint x: 227, endPoint y: 63, distance: 57.6
click at [227, 63] on p "CPF: 28563255487 , CNS: [PHONE_NUMBER] , 79 anos, Telefone: [PHONE_NUMBER]" at bounding box center [205, 64] width 224 height 10
drag, startPoint x: 227, startPoint y: 63, endPoint x: 213, endPoint y: 65, distance: 14.1
click at [22, 24] on icon "" at bounding box center [26, 25] width 12 height 12
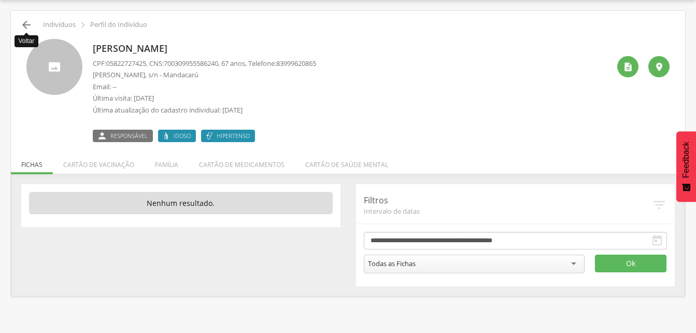
click at [24, 19] on icon "" at bounding box center [26, 25] width 12 height 12
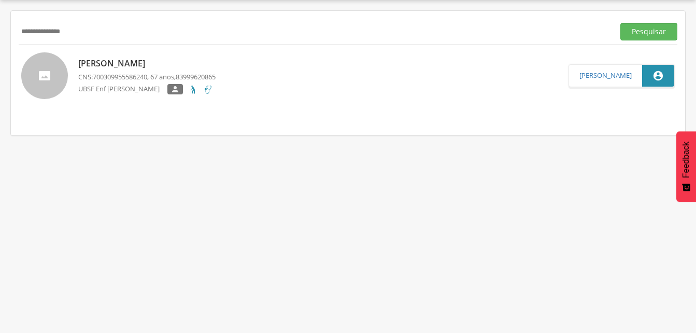
click at [90, 33] on input "**********" at bounding box center [315, 32] width 592 height 18
click at [26, 31] on input "**********" at bounding box center [315, 32] width 592 height 18
click at [649, 29] on button "Pesquisar" at bounding box center [649, 32] width 57 height 18
click at [142, 69] on div "[PERSON_NAME] CNS: 700003142900408 , 65 anos, 83999999999 UBSF Enf [PERSON_NAME…" at bounding box center [146, 75] width 137 height 43
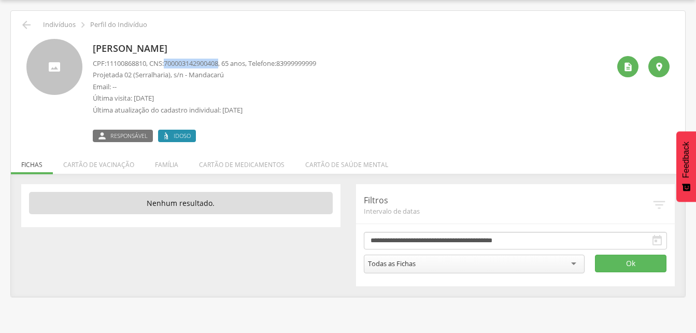
drag, startPoint x: 171, startPoint y: 62, endPoint x: 228, endPoint y: 60, distance: 57.1
click at [228, 60] on p "CPF: 11100868810 , CNS: [PHONE_NUMBER] , 65 anos, Telefone: [PHONE_NUMBER]" at bounding box center [205, 64] width 224 height 10
drag, startPoint x: 228, startPoint y: 60, endPoint x: 222, endPoint y: 59, distance: 6.2
click at [163, 168] on li "Família" at bounding box center [167, 162] width 44 height 24
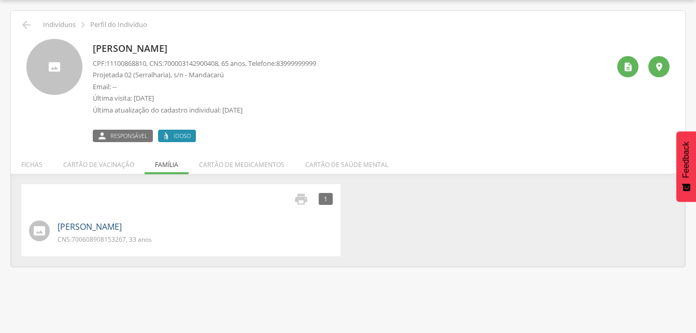
click at [122, 229] on link "[PERSON_NAME]" at bounding box center [90, 227] width 64 height 12
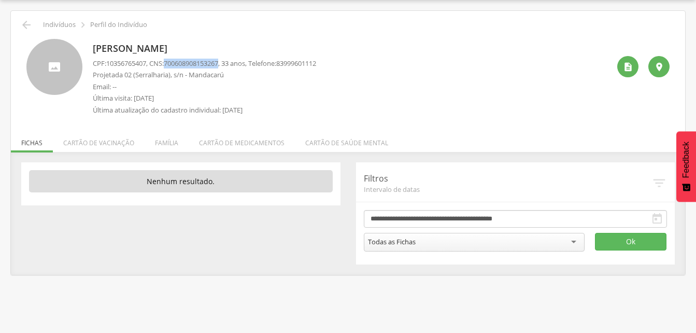
drag, startPoint x: 172, startPoint y: 61, endPoint x: 228, endPoint y: 64, distance: 56.1
click at [228, 64] on p "CPF: 10356765407 , CNS: [PHONE_NUMBER] , 33 anos, Telefone: [PHONE_NUMBER]" at bounding box center [205, 64] width 224 height 10
drag, startPoint x: 228, startPoint y: 64, endPoint x: 217, endPoint y: 65, distance: 11.0
click at [27, 24] on icon "" at bounding box center [26, 25] width 12 height 12
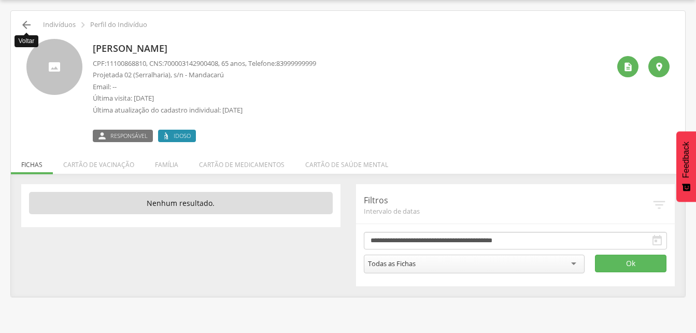
click at [25, 25] on icon "" at bounding box center [26, 25] width 12 height 12
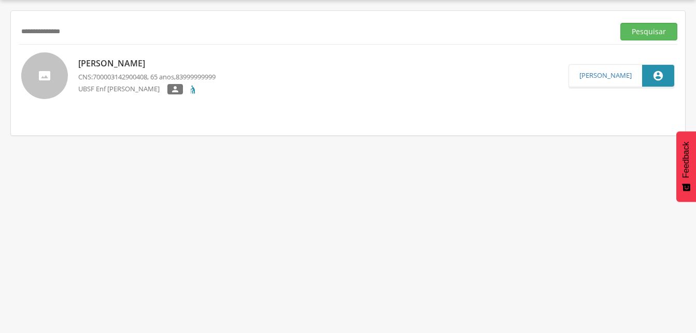
click at [88, 35] on input "**********" at bounding box center [315, 32] width 592 height 18
click at [66, 31] on input "**********" at bounding box center [315, 32] width 592 height 18
click at [633, 30] on button "Pesquisar" at bounding box center [649, 32] width 57 height 18
click at [176, 69] on div "[PERSON_NAME] [PERSON_NAME] CNS: 702003355460886 , 63 anos, 83999999999 UBSF En…" at bounding box center [169, 75] width 182 height 43
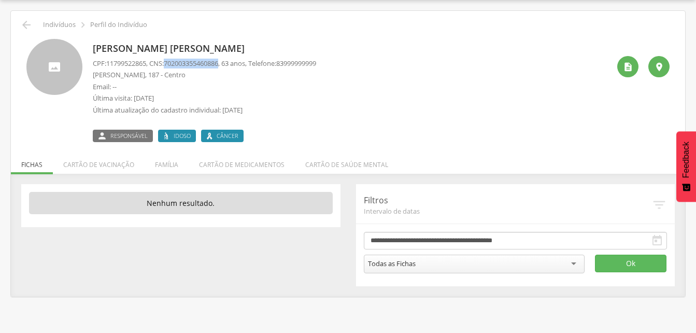
drag, startPoint x: 169, startPoint y: 62, endPoint x: 223, endPoint y: 63, distance: 54.5
click at [223, 63] on p "CPF: 11799522865 , CNS: [PHONE_NUMBER] , 63 anos, Telefone: [PHONE_NUMBER]" at bounding box center [205, 64] width 224 height 10
drag, startPoint x: 223, startPoint y: 63, endPoint x: 210, endPoint y: 65, distance: 13.1
drag, startPoint x: 210, startPoint y: 65, endPoint x: 342, endPoint y: 51, distance: 133.0
click at [386, 47] on div "[PERSON_NAME] [PERSON_NAME] CPF: 11799522865 , CNS: [PHONE_NUMBER] , 63 anos, T…" at bounding box center [351, 90] width 517 height 103
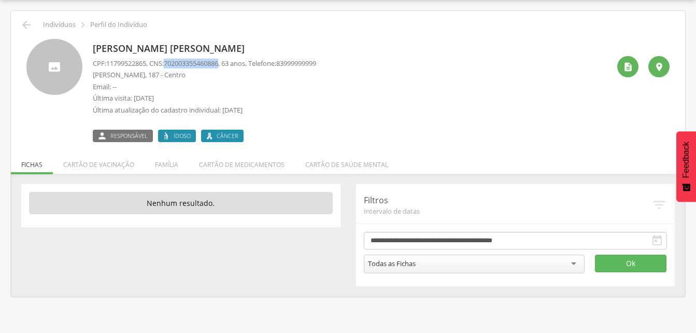
drag, startPoint x: 169, startPoint y: 61, endPoint x: 228, endPoint y: 63, distance: 59.7
click at [228, 63] on p "CPF: 11799522865 , CNS: [PHONE_NUMBER] , 63 anos, Telefone: [PHONE_NUMBER]" at bounding box center [205, 64] width 224 height 10
drag, startPoint x: 228, startPoint y: 63, endPoint x: 203, endPoint y: 62, distance: 25.4
click at [26, 22] on icon "" at bounding box center [26, 25] width 12 height 12
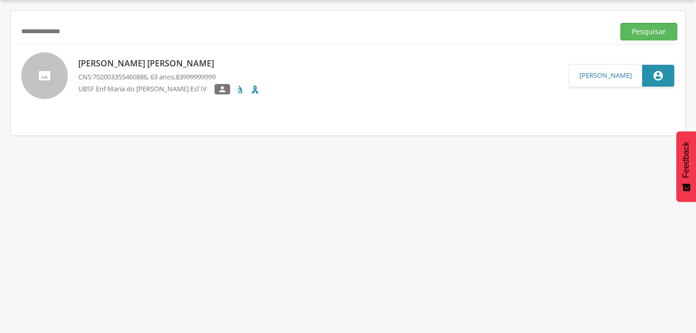
click at [87, 31] on input "**********" at bounding box center [315, 32] width 592 height 18
type input "*"
click at [48, 35] on input "text" at bounding box center [315, 32] width 592 height 18
click at [29, 31] on input "text" at bounding box center [315, 32] width 592 height 18
click at [635, 35] on button "Pesquisar" at bounding box center [649, 32] width 57 height 18
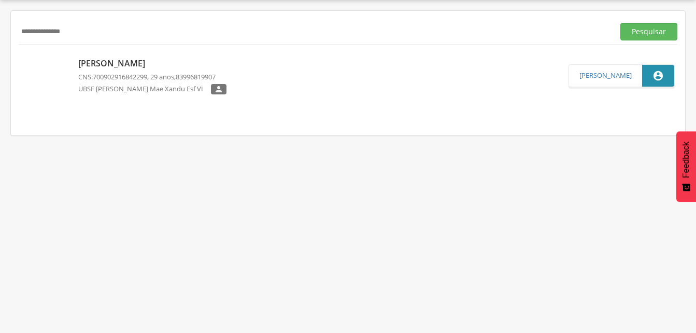
click at [143, 64] on p "[PERSON_NAME]" at bounding box center [152, 64] width 148 height 12
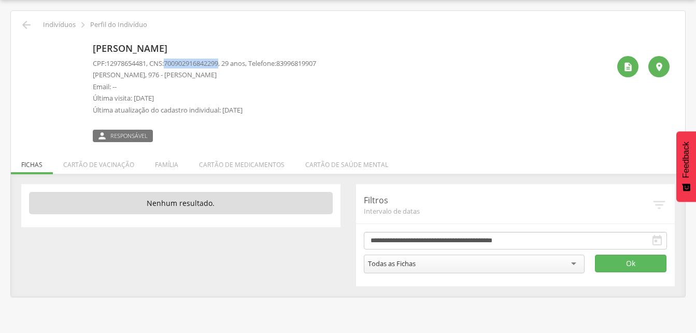
drag, startPoint x: 171, startPoint y: 62, endPoint x: 227, endPoint y: 59, distance: 56.6
click at [218, 59] on span "700902916842299" at bounding box center [191, 63] width 54 height 9
drag, startPoint x: 227, startPoint y: 59, endPoint x: 221, endPoint y: 63, distance: 7.2
click at [157, 169] on li "Família" at bounding box center [167, 162] width 44 height 24
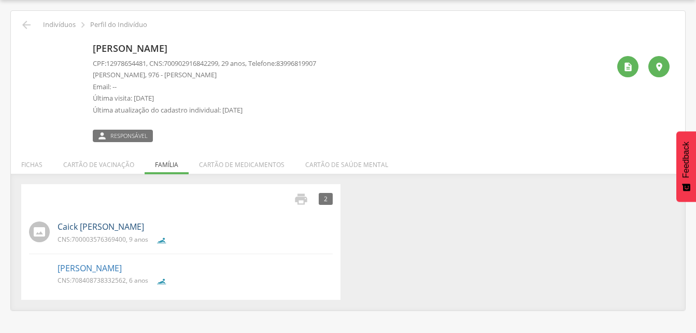
click at [102, 228] on link "Caick [PERSON_NAME]" at bounding box center [101, 227] width 87 height 12
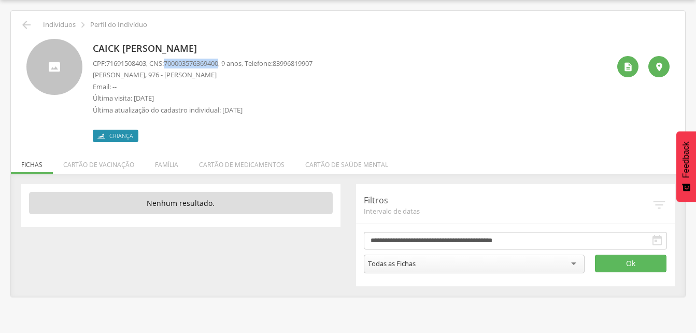
drag, startPoint x: 169, startPoint y: 63, endPoint x: 227, endPoint y: 64, distance: 58.1
click at [227, 64] on p "CPF: 71691508403 , CNS: [PHONE_NUMBER] , 9 anos, Telefone: [PHONE_NUMBER]" at bounding box center [203, 64] width 220 height 10
click at [158, 165] on li "Família" at bounding box center [167, 162] width 44 height 24
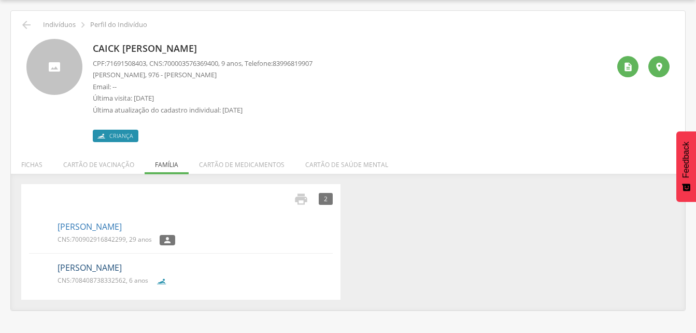
click at [116, 267] on link "[PERSON_NAME]" at bounding box center [90, 268] width 64 height 12
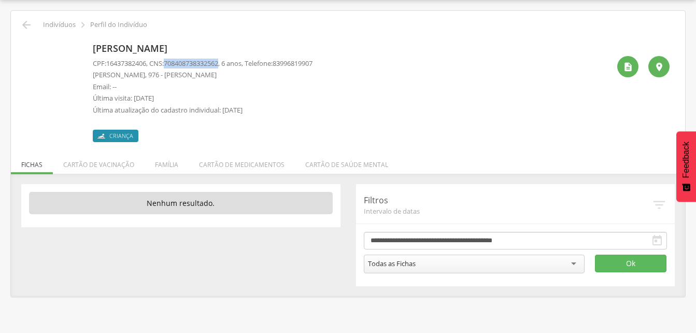
drag, startPoint x: 168, startPoint y: 63, endPoint x: 227, endPoint y: 62, distance: 59.1
click at [227, 62] on p "CPF: 16437382406 , CNS: [PHONE_NUMBER] , 6 anos, Telefone: [PHONE_NUMBER]" at bounding box center [203, 64] width 220 height 10
drag, startPoint x: 227, startPoint y: 62, endPoint x: 220, endPoint y: 65, distance: 7.4
click at [26, 21] on icon "" at bounding box center [26, 25] width 12 height 12
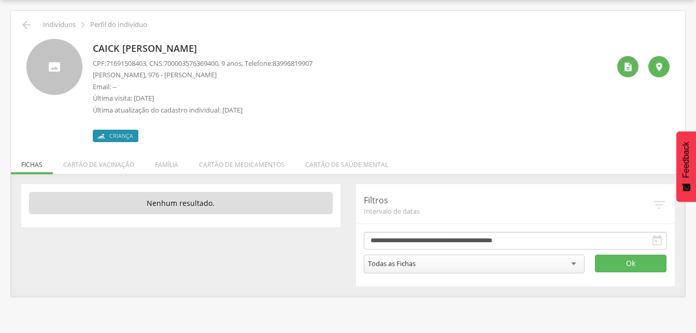
click at [55, 22] on p "Indivíduos" at bounding box center [59, 25] width 33 height 8
click at [626, 68] on icon "" at bounding box center [628, 67] width 10 height 10
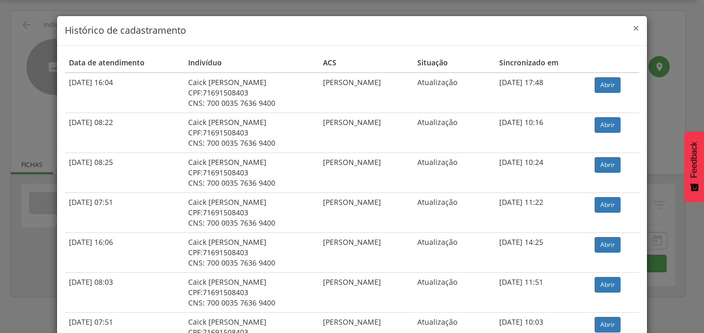
click at [634, 25] on span "×" at bounding box center [636, 28] width 6 height 15
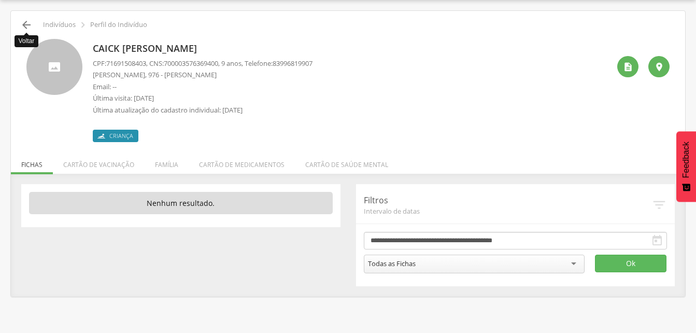
click at [25, 24] on icon "" at bounding box center [26, 25] width 12 height 12
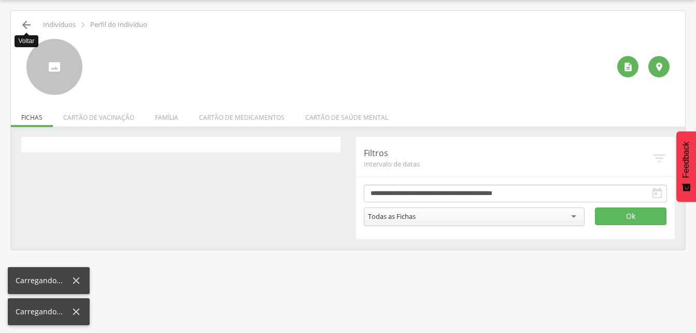
click at [22, 24] on icon "" at bounding box center [26, 25] width 12 height 12
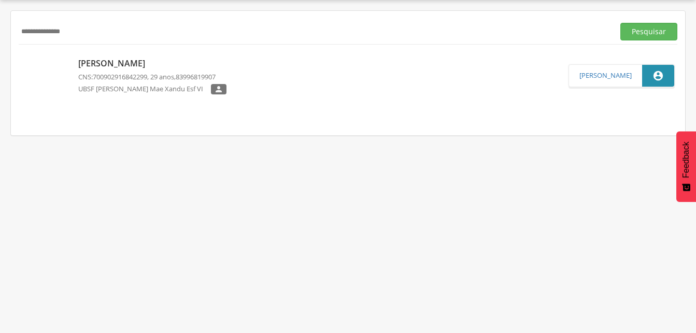
click at [94, 28] on input "**********" at bounding box center [315, 32] width 592 height 18
type input "*"
drag, startPoint x: 655, startPoint y: 30, endPoint x: 302, endPoint y: 78, distance: 355.9
click at [654, 30] on button "Pesquisar" at bounding box center [649, 32] width 57 height 18
click at [134, 68] on p "[PERSON_NAME]" at bounding box center [146, 64] width 137 height 12
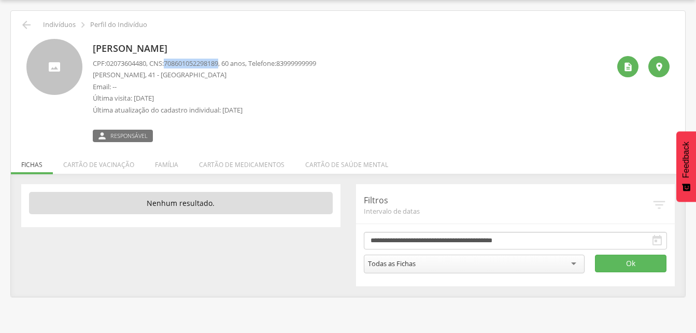
drag, startPoint x: 171, startPoint y: 61, endPoint x: 227, endPoint y: 60, distance: 56.5
click at [218, 60] on span "708601052298189" at bounding box center [191, 63] width 54 height 9
drag, startPoint x: 227, startPoint y: 60, endPoint x: 218, endPoint y: 62, distance: 9.2
click at [168, 168] on li "Família" at bounding box center [167, 162] width 44 height 24
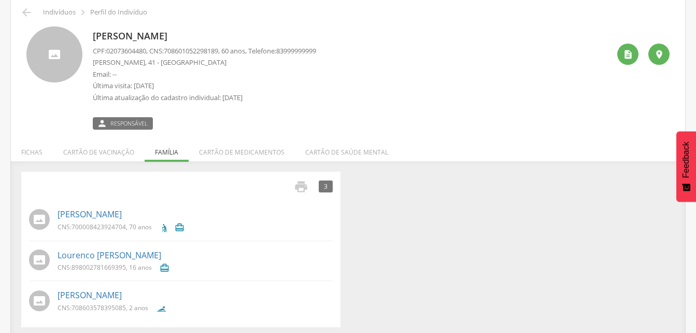
scroll to position [49, 0]
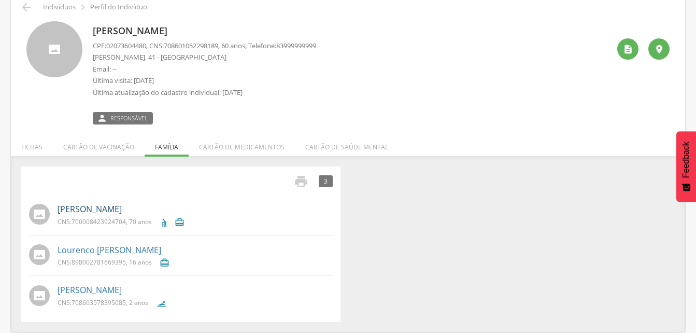
click at [109, 211] on link "[PERSON_NAME]" at bounding box center [90, 209] width 64 height 12
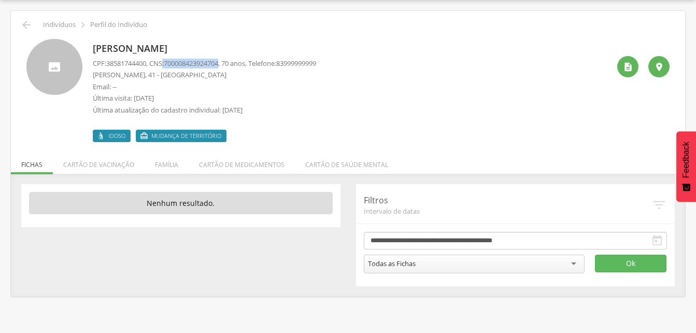
drag, startPoint x: 167, startPoint y: 59, endPoint x: 228, endPoint y: 64, distance: 60.9
click at [228, 64] on p "CPF: 38581744400 , CNS: [PHONE_NUMBER] , 70 anos, Telefone: [PHONE_NUMBER]" at bounding box center [205, 64] width 224 height 10
drag, startPoint x: 228, startPoint y: 64, endPoint x: 220, endPoint y: 61, distance: 7.7
click at [170, 162] on li "Família" at bounding box center [167, 162] width 44 height 24
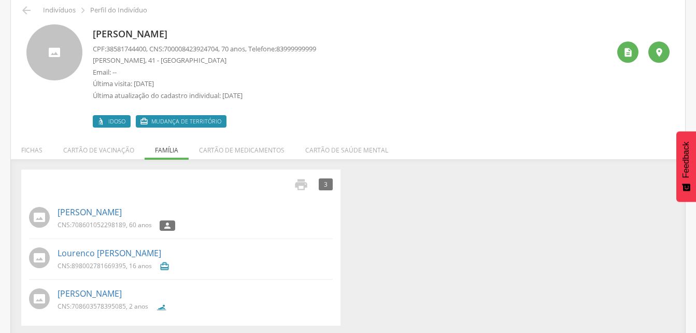
scroll to position [49, 0]
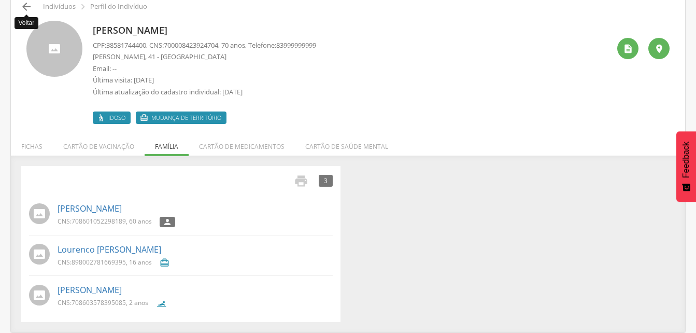
click at [25, 3] on icon "" at bounding box center [26, 7] width 12 height 12
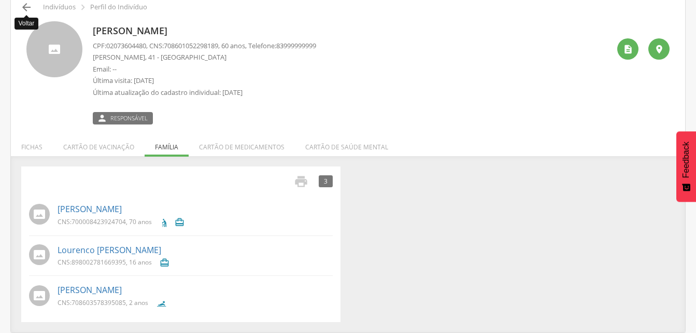
click at [23, 5] on icon "" at bounding box center [26, 7] width 12 height 12
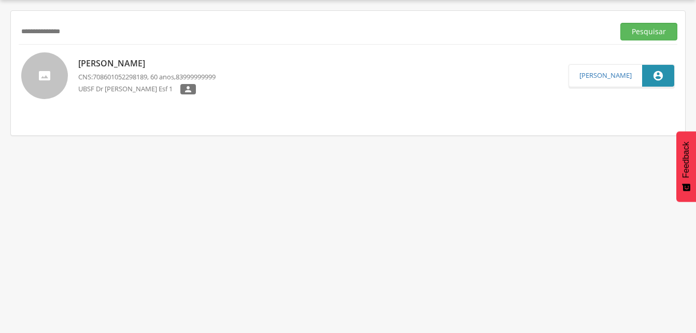
click at [97, 32] on input "**********" at bounding box center [315, 32] width 592 height 18
click at [95, 33] on input "**********" at bounding box center [315, 32] width 592 height 18
type input "*"
click at [638, 30] on button "Pesquisar" at bounding box center [649, 32] width 57 height 18
click at [150, 67] on p "Rivonaldo Bastista Conçalves" at bounding box center [164, 64] width 173 height 12
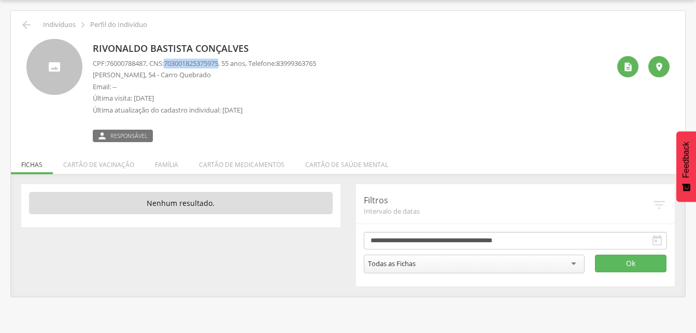
drag, startPoint x: 169, startPoint y: 61, endPoint x: 228, endPoint y: 66, distance: 59.3
click at [228, 66] on p "CPF: 76000788487 , CNS: [PHONE_NUMBER] , 55 anos, Telefone: [PHONE_NUMBER]" at bounding box center [205, 64] width 224 height 10
drag, startPoint x: 228, startPoint y: 66, endPoint x: 216, endPoint y: 62, distance: 12.3
click at [26, 27] on icon "" at bounding box center [26, 25] width 12 height 12
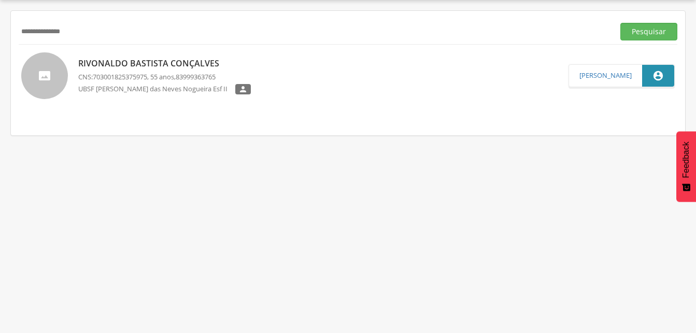
click at [89, 34] on input "**********" at bounding box center [315, 32] width 592 height 18
type input "*"
drag, startPoint x: 642, startPoint y: 30, endPoint x: 586, endPoint y: 40, distance: 57.0
click at [642, 29] on button "Pesquisar" at bounding box center [649, 32] width 57 height 18
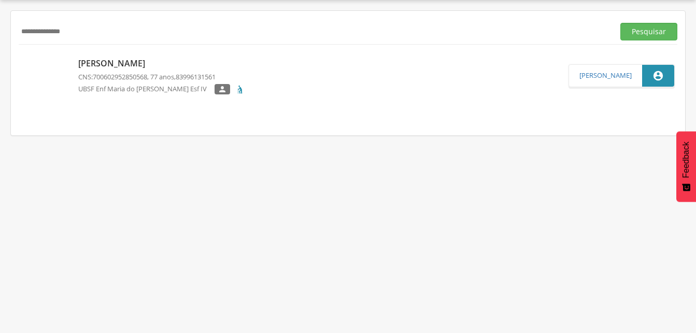
click at [125, 63] on p "[PERSON_NAME]" at bounding box center [161, 64] width 167 height 12
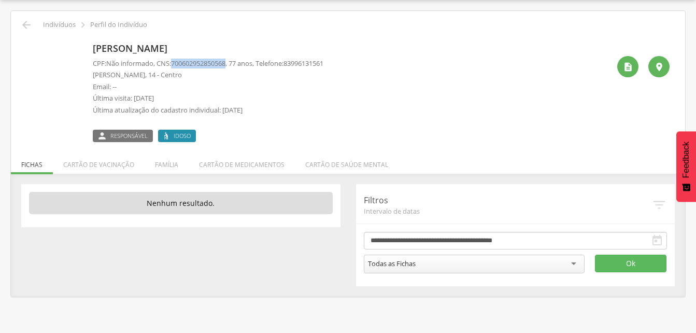
drag, startPoint x: 176, startPoint y: 62, endPoint x: 234, endPoint y: 67, distance: 58.3
click at [234, 67] on p "CPF: Não informado , CNS: [PHONE_NUMBER] , 77 anos, Telefone: [PHONE_NUMBER]" at bounding box center [208, 64] width 231 height 10
drag, startPoint x: 234, startPoint y: 67, endPoint x: 221, endPoint y: 64, distance: 13.8
click at [170, 158] on li "Família" at bounding box center [167, 162] width 44 height 24
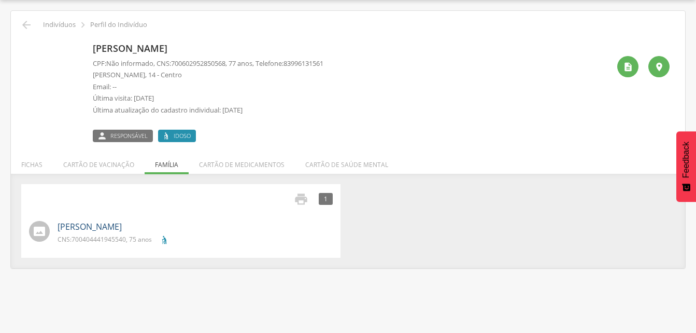
click at [95, 226] on link "[PERSON_NAME]" at bounding box center [90, 227] width 64 height 12
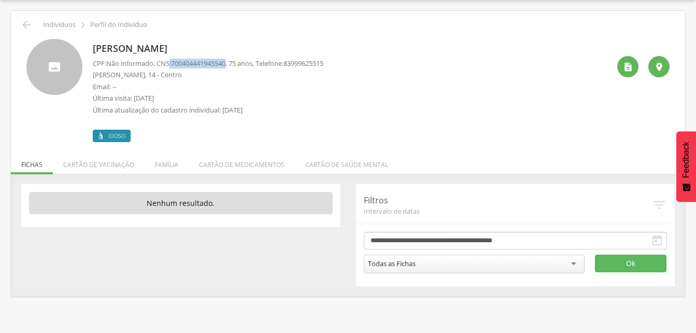
drag, startPoint x: 173, startPoint y: 63, endPoint x: 233, endPoint y: 64, distance: 60.2
click at [233, 64] on p "CPF: Não informado , CNS: [PHONE_NUMBER] , 75 anos, Telefone: [PHONE_NUMBER]" at bounding box center [208, 64] width 231 height 10
drag, startPoint x: 233, startPoint y: 64, endPoint x: 226, endPoint y: 62, distance: 7.4
click at [163, 165] on li "Família" at bounding box center [167, 162] width 44 height 24
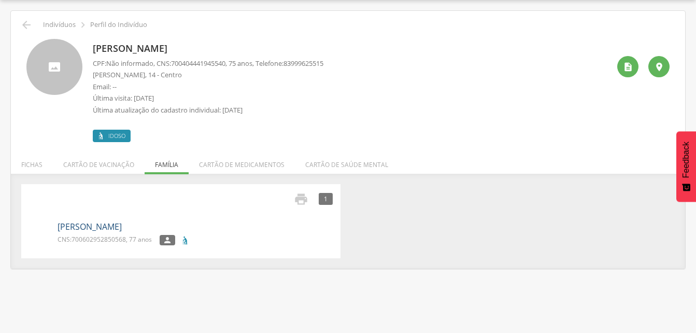
click at [99, 226] on link "[PERSON_NAME]" at bounding box center [90, 227] width 64 height 12
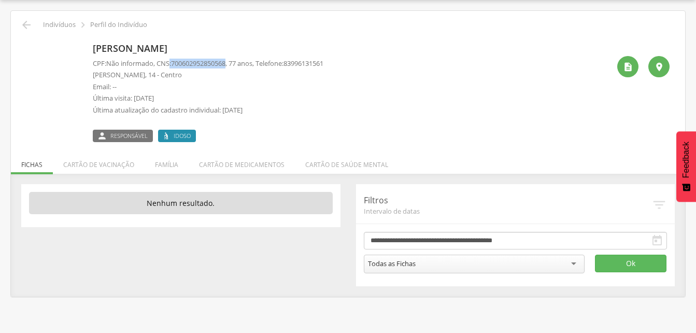
drag, startPoint x: 173, startPoint y: 63, endPoint x: 233, endPoint y: 64, distance: 60.2
click at [233, 64] on p "CPF: Não informado , CNS: [PHONE_NUMBER] , 77 anos, Telefone: [PHONE_NUMBER]" at bounding box center [208, 64] width 231 height 10
drag, startPoint x: 233, startPoint y: 64, endPoint x: 225, endPoint y: 64, distance: 8.8
click at [23, 24] on icon "" at bounding box center [26, 25] width 12 height 12
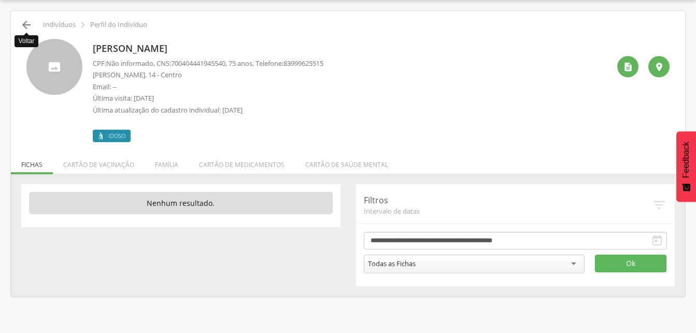
click at [24, 25] on icon "" at bounding box center [26, 25] width 12 height 12
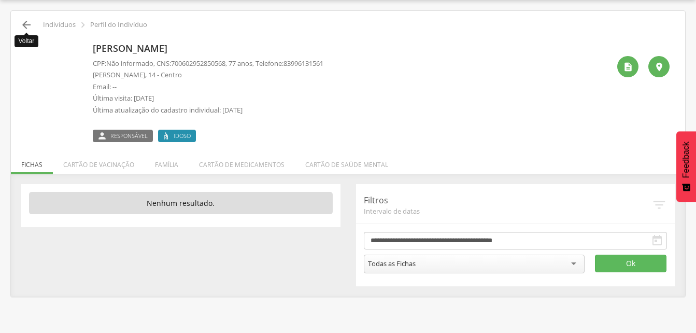
click at [23, 26] on icon "" at bounding box center [26, 25] width 12 height 12
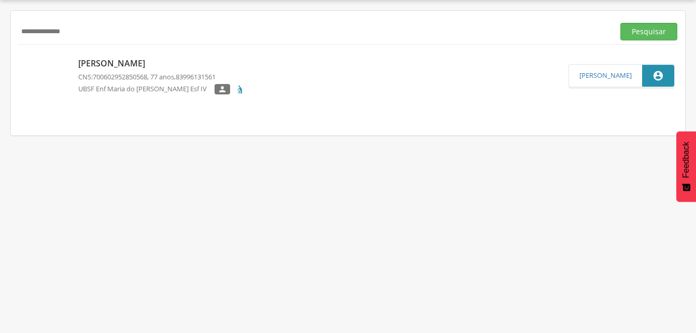
click at [82, 38] on input "**********" at bounding box center [315, 32] width 592 height 18
type input "*"
click at [626, 30] on button "Pesquisar" at bounding box center [649, 32] width 57 height 18
click at [124, 61] on p "[PERSON_NAME]" at bounding box center [146, 64] width 137 height 12
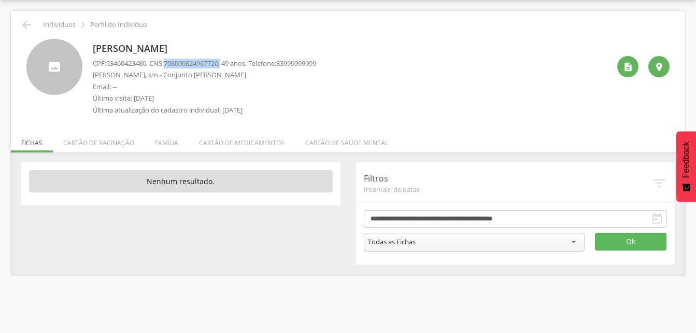
drag, startPoint x: 169, startPoint y: 62, endPoint x: 229, endPoint y: 61, distance: 60.2
click at [229, 61] on p "CPF: 03460423480 , CNS: [PHONE_NUMBER] , 49 anos, Telefone: [PHONE_NUMBER]" at bounding box center [205, 64] width 224 height 10
drag, startPoint x: 229, startPoint y: 61, endPoint x: 221, endPoint y: 64, distance: 8.2
click at [6, 81] on div " Supervisão  Distritos  Ubs Coordenador: - Sumé / PB Intervalo de Tempo  Se…" at bounding box center [348, 166] width 696 height 333
drag, startPoint x: 13, startPoint y: 83, endPoint x: 48, endPoint y: 83, distance: 34.2
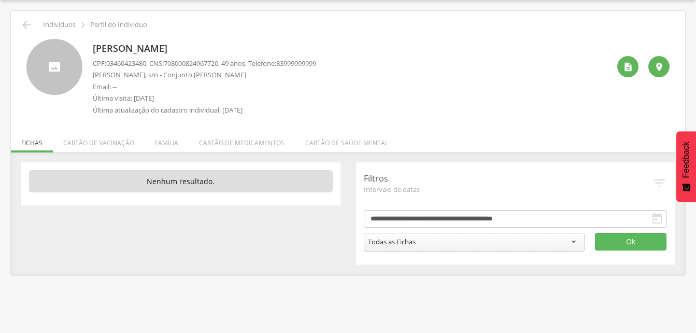
click at [21, 87] on div " Indivíduos  Perfil do Indivíduo [PERSON_NAME] CPF: 03460423480 , CNS: [PHONE…" at bounding box center [348, 143] width 675 height 264
click at [48, 83] on div at bounding box center [54, 67] width 56 height 56
click at [48, 81] on div at bounding box center [54, 67] width 56 height 56
click at [53, 81] on div at bounding box center [54, 67] width 56 height 56
click at [54, 86] on div at bounding box center [54, 67] width 56 height 56
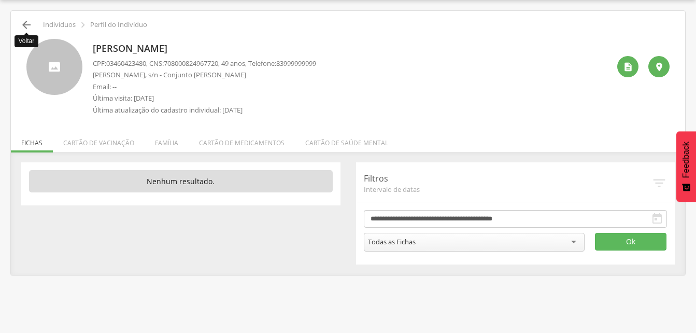
click at [31, 25] on icon "" at bounding box center [26, 25] width 12 height 12
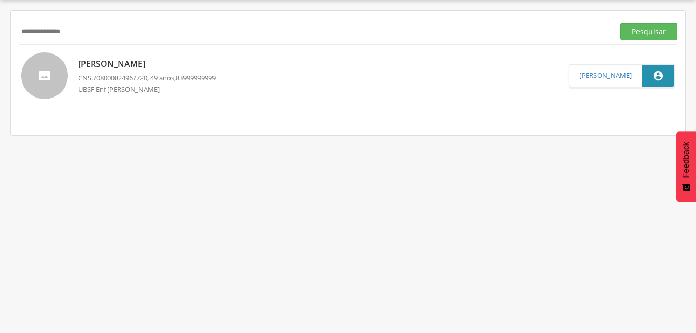
click at [84, 33] on input "**********" at bounding box center [315, 32] width 592 height 18
type input "*"
click at [649, 30] on button "Pesquisar" at bounding box center [649, 32] width 57 height 18
click at [148, 69] on p "[PERSON_NAME]" at bounding box center [146, 64] width 137 height 12
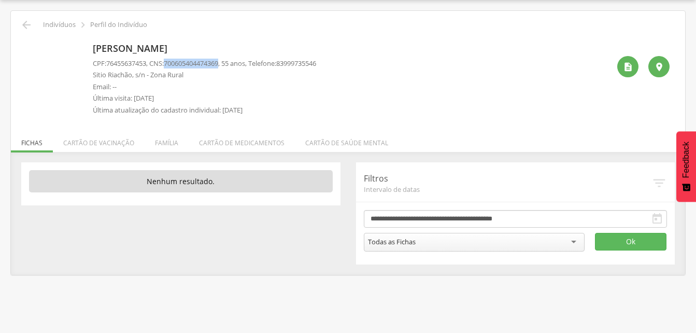
drag, startPoint x: 170, startPoint y: 60, endPoint x: 227, endPoint y: 62, distance: 57.1
click at [227, 62] on p "CPF: 76455637453 , CNS: [PHONE_NUMBER] , 55 anos, Telefone: [PHONE_NUMBER]" at bounding box center [205, 64] width 224 height 10
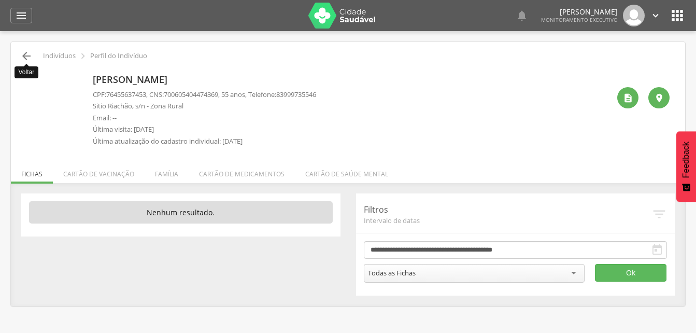
click at [28, 53] on icon "" at bounding box center [26, 56] width 12 height 12
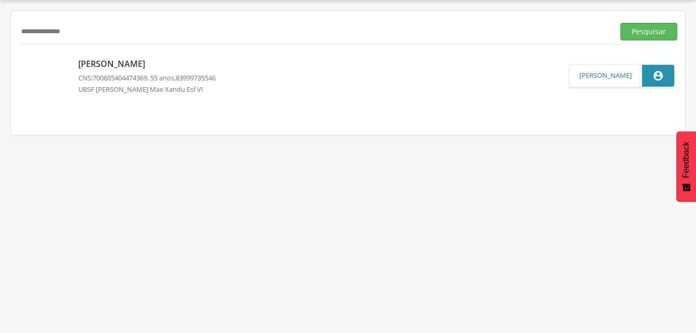
click at [88, 29] on input "**********" at bounding box center [315, 32] width 592 height 18
type input "*"
click at [31, 33] on input "text" at bounding box center [315, 32] width 592 height 18
click at [23, 34] on input "text" at bounding box center [315, 32] width 592 height 18
click at [652, 32] on button "Pesquisar" at bounding box center [649, 32] width 57 height 18
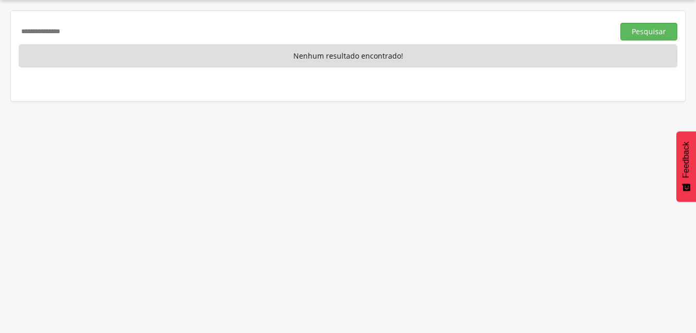
click at [88, 31] on input "**********" at bounding box center [315, 32] width 592 height 18
type input "*"
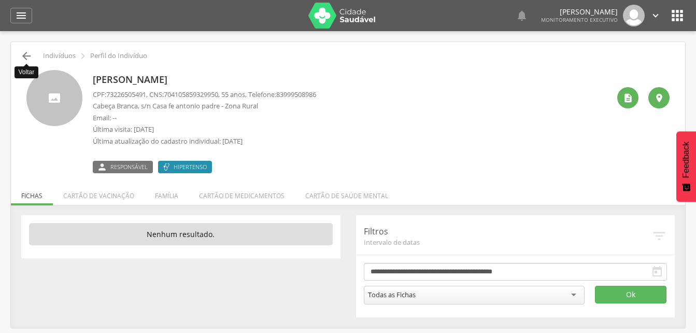
click at [28, 58] on icon "" at bounding box center [26, 56] width 12 height 12
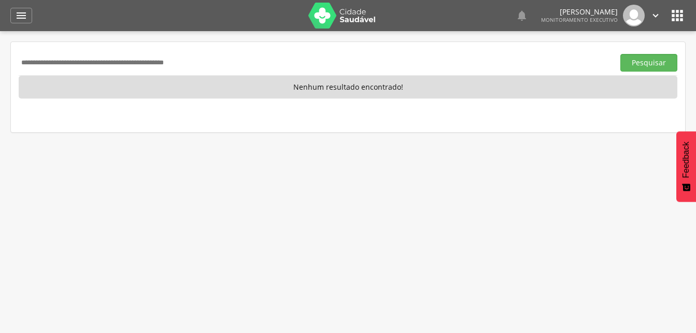
click at [54, 63] on input "text" at bounding box center [315, 63] width 592 height 18
click at [632, 62] on button "Pesquisar" at bounding box center [649, 63] width 57 height 18
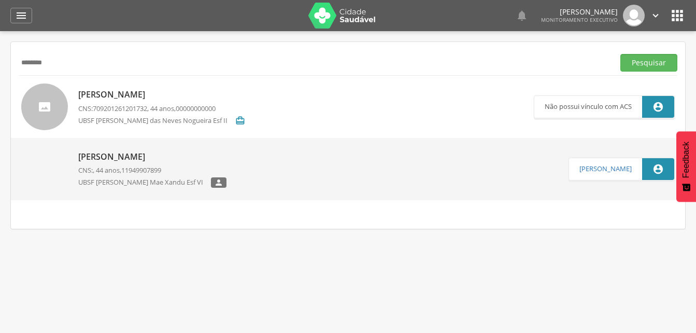
click at [141, 161] on p "[PERSON_NAME]" at bounding box center [152, 157] width 148 height 12
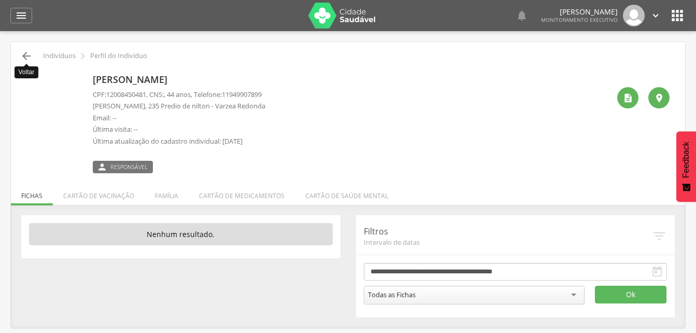
click at [22, 52] on icon "" at bounding box center [26, 56] width 12 height 12
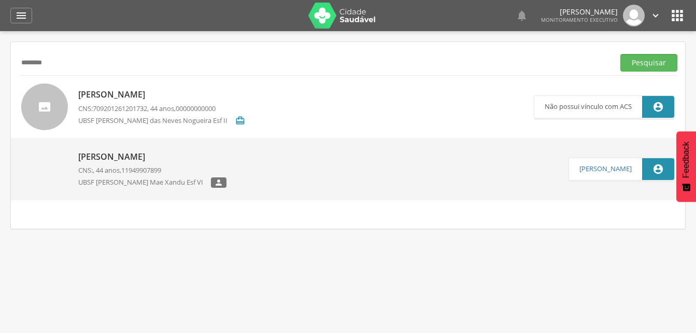
click at [63, 59] on input "********" at bounding box center [315, 63] width 592 height 18
type input "*"
click at [637, 60] on button "Pesquisar" at bounding box center [649, 63] width 57 height 18
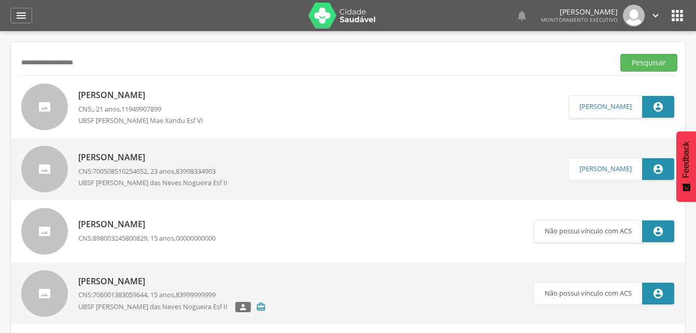
click at [150, 97] on p "[PERSON_NAME]" at bounding box center [144, 95] width 133 height 12
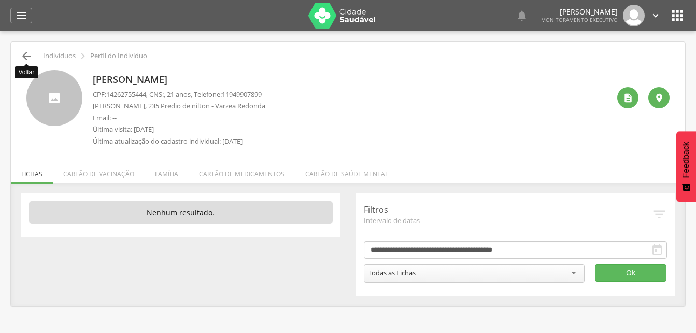
click at [26, 51] on icon "" at bounding box center [26, 56] width 12 height 12
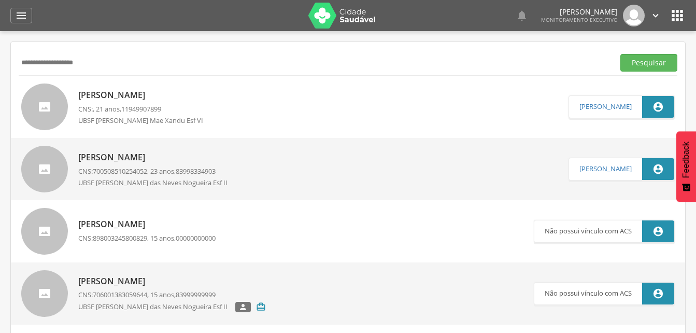
click at [95, 66] on input "**********" at bounding box center [315, 63] width 592 height 18
click at [67, 63] on input "**********" at bounding box center [315, 63] width 592 height 18
type input "**********"
drag, startPoint x: 652, startPoint y: 65, endPoint x: 643, endPoint y: 65, distance: 9.3
click at [652, 65] on button "Pesquisar" at bounding box center [649, 63] width 57 height 18
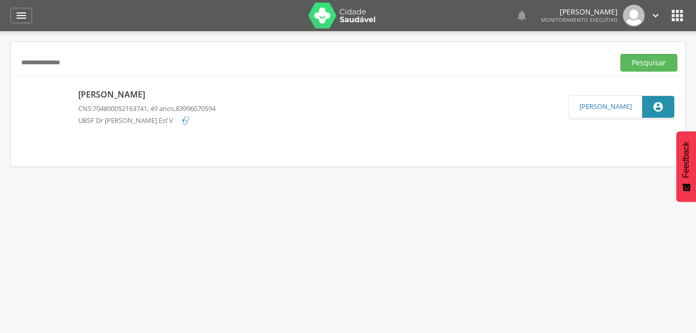
click at [113, 104] on span "704800052163741" at bounding box center [120, 108] width 54 height 9
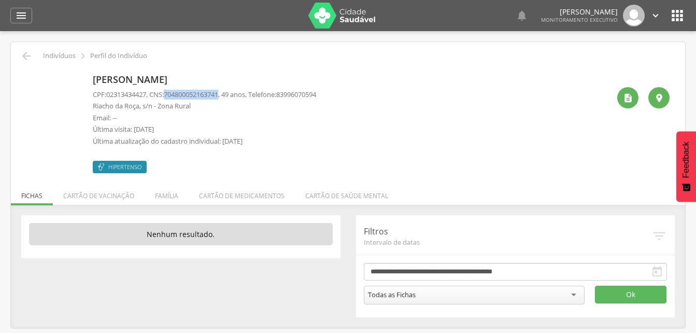
drag, startPoint x: 171, startPoint y: 92, endPoint x: 227, endPoint y: 95, distance: 56.1
click at [218, 95] on span "704800052163741" at bounding box center [191, 94] width 54 height 9
click at [23, 18] on icon "" at bounding box center [21, 15] width 12 height 12
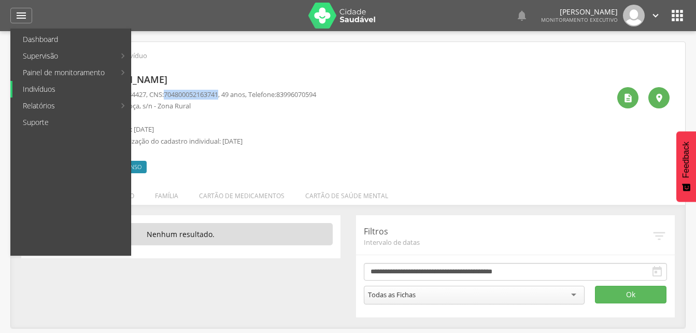
click at [46, 90] on link "Indivíduos" at bounding box center [71, 89] width 118 height 17
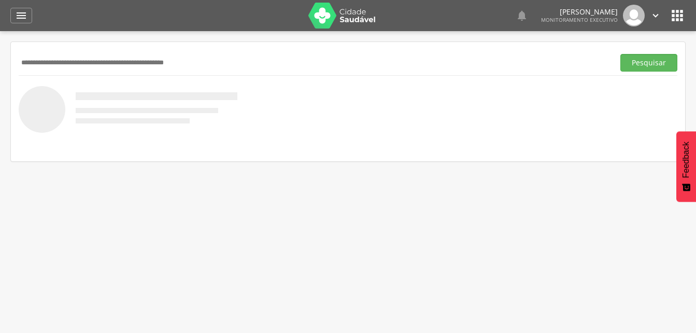
click at [87, 63] on input "text" at bounding box center [315, 63] width 592 height 18
type input "**********"
click at [637, 61] on button "Pesquisar" at bounding box center [649, 63] width 57 height 18
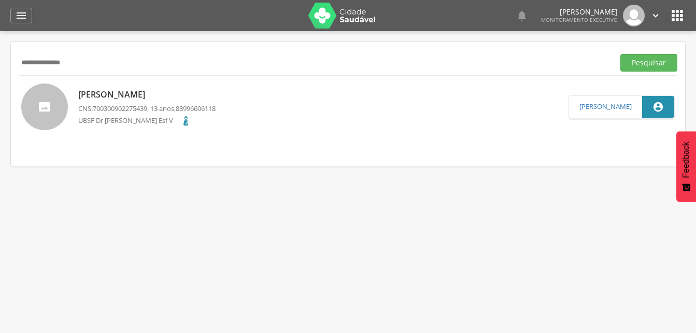
click at [144, 101] on div "[PERSON_NAME] CNS: 700300902275439 , 13 anos, 83996606118 UBSF Dr [PERSON_NAME]…" at bounding box center [146, 107] width 137 height 42
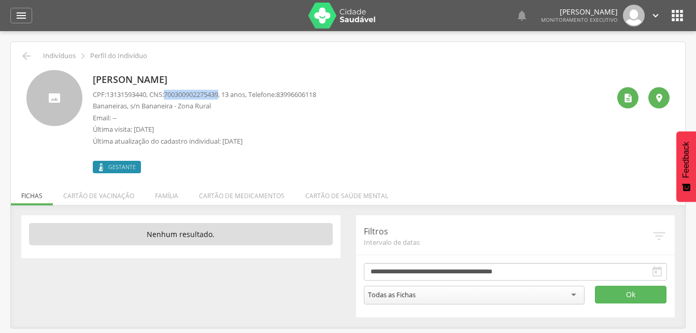
drag, startPoint x: 168, startPoint y: 94, endPoint x: 227, endPoint y: 94, distance: 58.6
click at [227, 94] on p "CPF: 13131593440 , CNS: [PHONE_NUMBER] , 13 anos, Telefone: [PHONE_NUMBER]" at bounding box center [205, 95] width 224 height 10
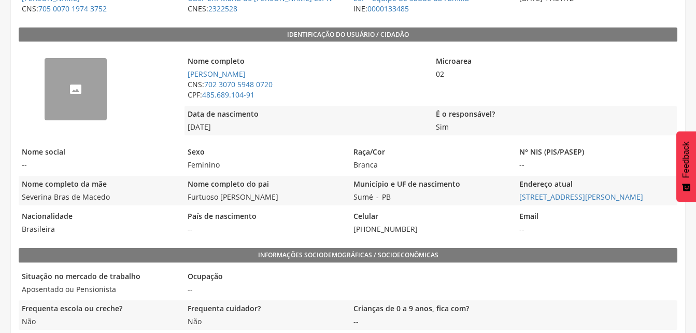
scroll to position [157, 0]
